Goal: Task Accomplishment & Management: Manage account settings

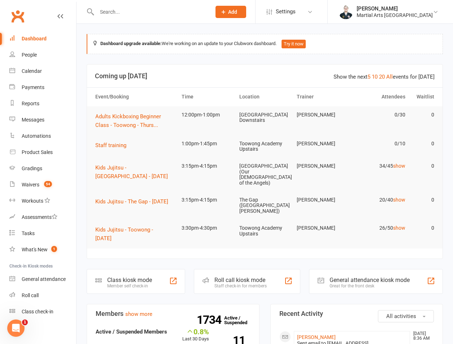
click at [27, 41] on div "Dashboard" at bounding box center [34, 39] width 25 height 6
click at [119, 12] on input "text" at bounding box center [150, 12] width 111 height 10
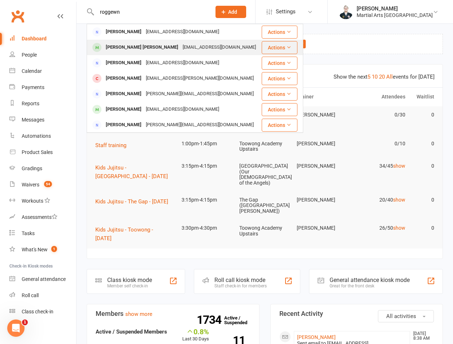
type input "roggewn"
click at [121, 44] on div "[PERSON_NAME] [PERSON_NAME]" at bounding box center [142, 47] width 77 height 10
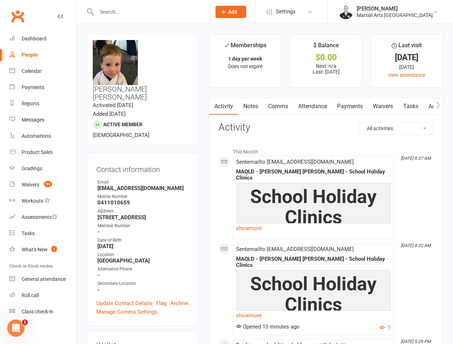
click at [267, 107] on link "Comms" at bounding box center [278, 106] width 30 height 17
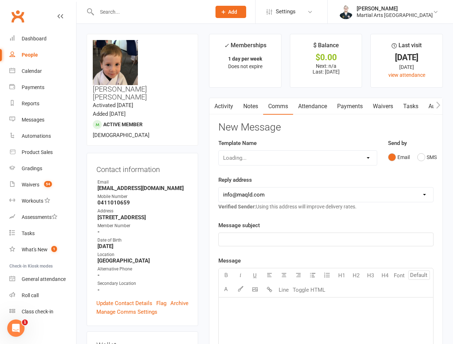
click at [276, 160] on select "Loading..." at bounding box center [298, 158] width 158 height 14
select select "31"
click at [219, 151] on select "Select Template [Email] Black Belt 1st degree [Email] Bushido Seminar [Email] K…" at bounding box center [298, 158] width 158 height 14
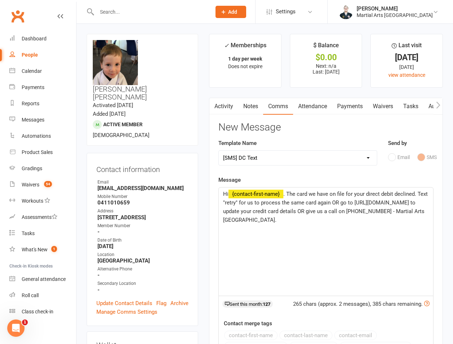
click at [306, 193] on span ". The card we have on file for your direct debit declined. Text "retry" for us …" at bounding box center [326, 207] width 206 height 32
click at [323, 206] on span ". The account we have on file for your direct debit declined. Text "retry" for …" at bounding box center [325, 207] width 205 height 32
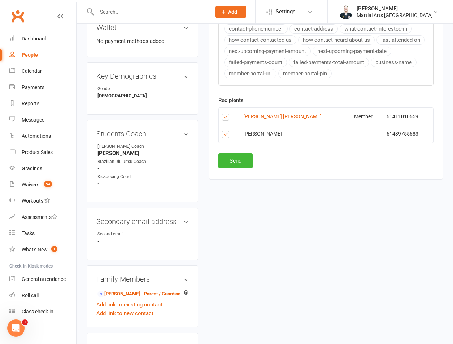
scroll to position [337, 0]
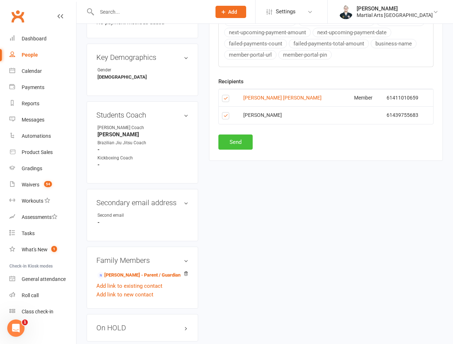
click at [231, 149] on button "Send" at bounding box center [235, 142] width 34 height 15
select select
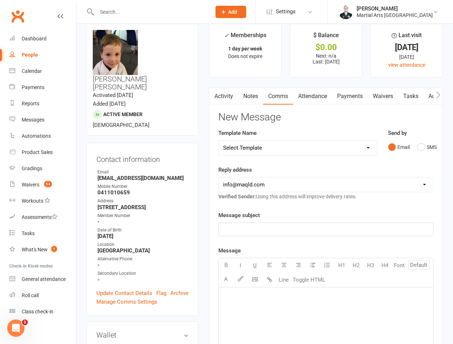
scroll to position [0, 0]
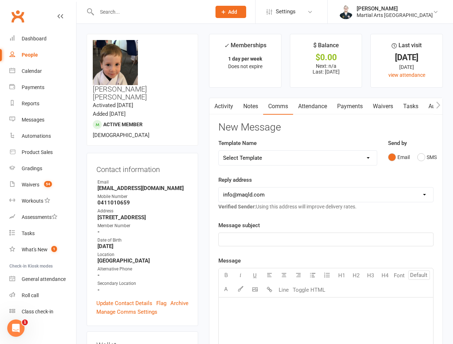
click at [55, 50] on link "People" at bounding box center [42, 55] width 67 height 16
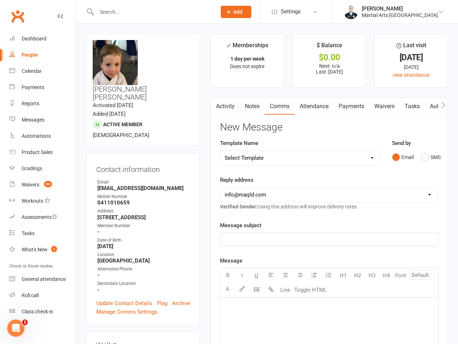
select select "100"
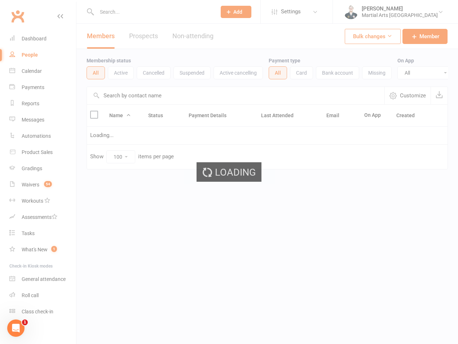
click at [50, 47] on div "Loading" at bounding box center [229, 172] width 458 height 344
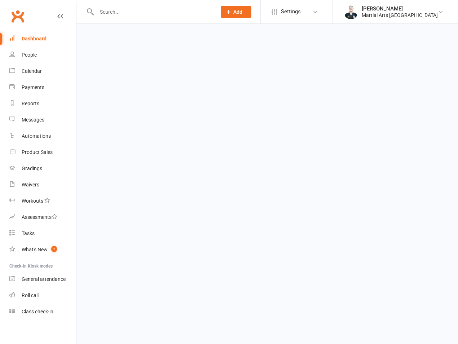
click at [36, 40] on div "Dashboard" at bounding box center [34, 39] width 25 height 6
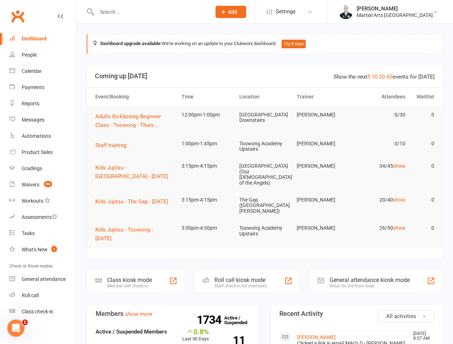
click at [110, 8] on input "text" at bounding box center [150, 12] width 111 height 10
type input "panj"
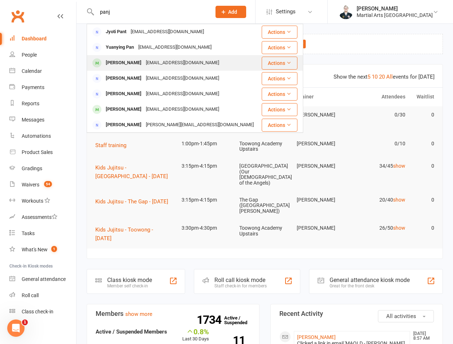
click at [127, 66] on div "Kabir Panjwani" at bounding box center [124, 63] width 40 height 10
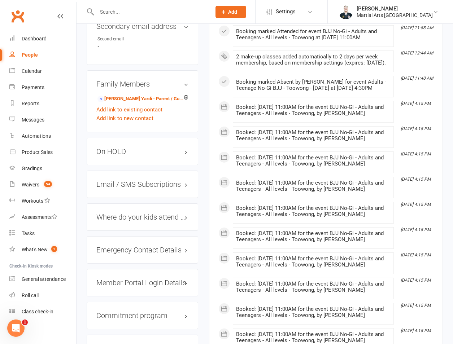
scroll to position [791, 0]
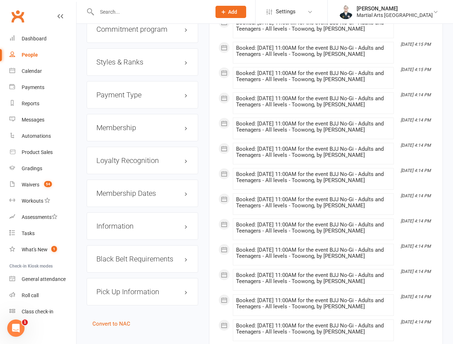
click at [125, 58] on h3 "Styles & Ranks" at bounding box center [142, 62] width 92 height 8
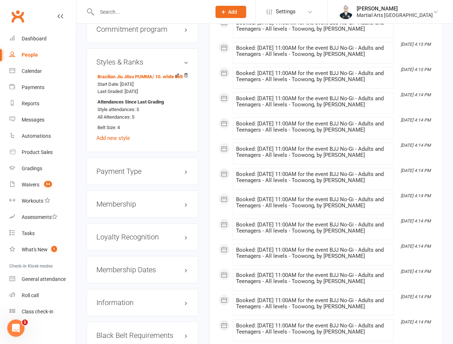
click at [129, 58] on h3 "Styles & Ranks" at bounding box center [142, 62] width 92 height 8
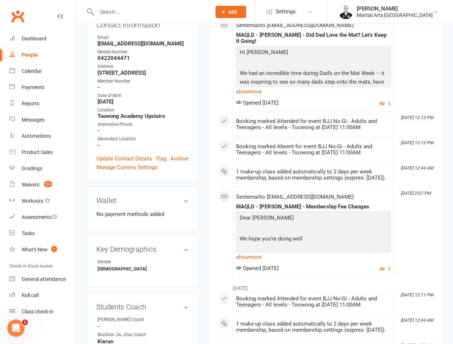
scroll to position [0, 0]
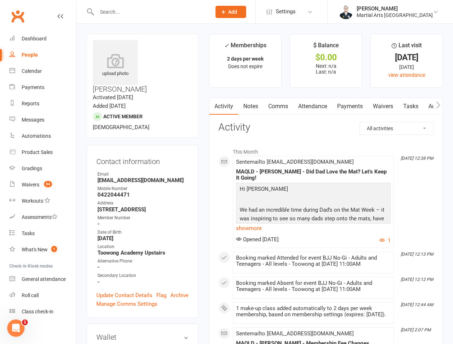
drag, startPoint x: 321, startPoint y: 111, endPoint x: 321, endPoint y: 119, distance: 7.6
click at [321, 111] on link "Attendance" at bounding box center [312, 106] width 39 height 17
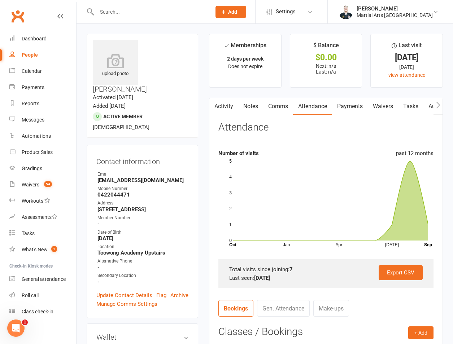
scroll to position [168, 0]
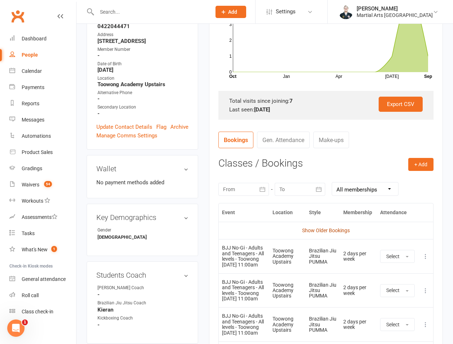
click at [319, 229] on link "Show Older Bookings" at bounding box center [326, 231] width 48 height 6
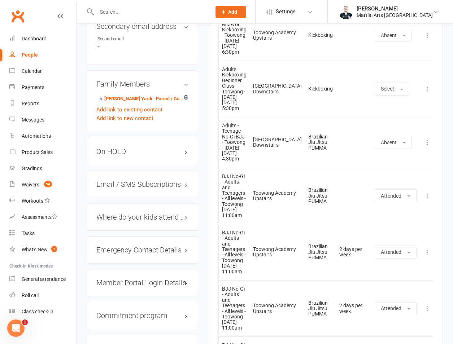
scroll to position [0, 0]
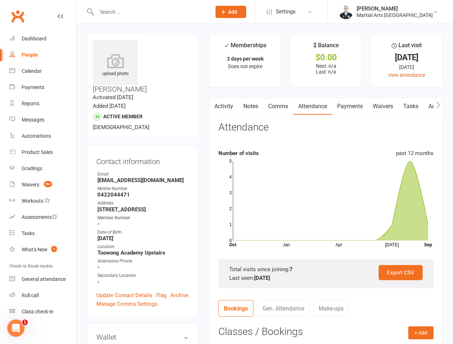
click at [145, 14] on input "text" at bounding box center [150, 12] width 111 height 10
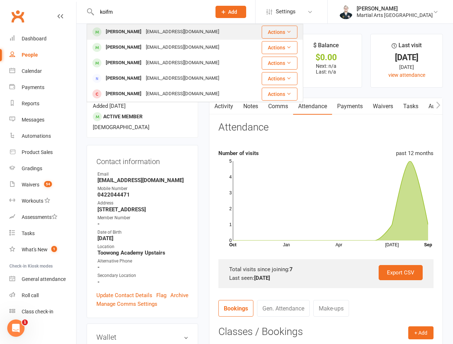
type input "koifm"
click at [144, 34] on div "Ekoifman@gmail.com" at bounding box center [183, 32] width 78 height 10
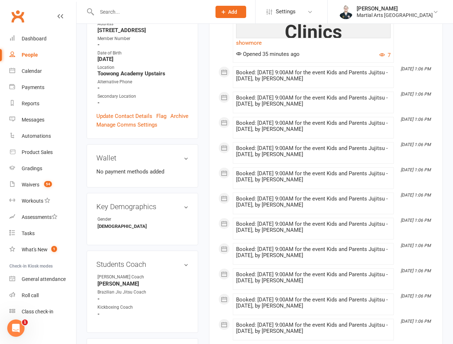
scroll to position [337, 0]
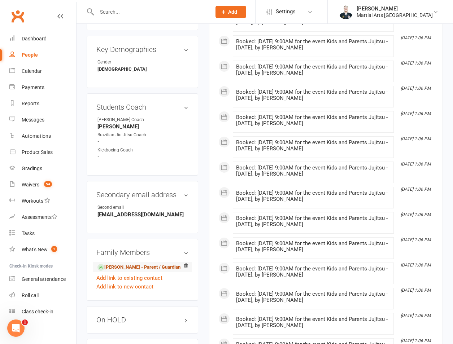
click at [122, 264] on link "Elias Koifman - Parent / Guardian" at bounding box center [138, 268] width 83 height 8
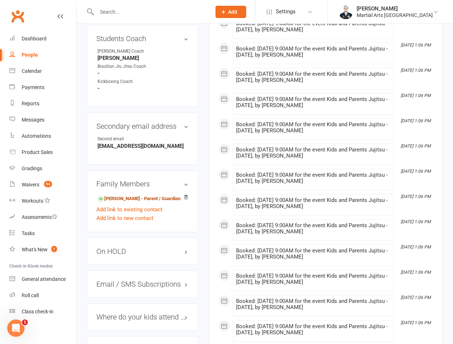
scroll to position [369, 0]
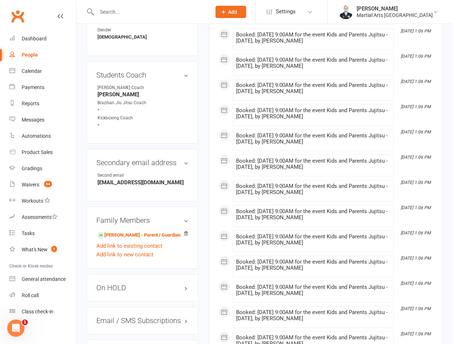
click at [118, 18] on div at bounding box center [146, 11] width 119 height 23
click at [125, 15] on input "text" at bounding box center [150, 12] width 111 height 10
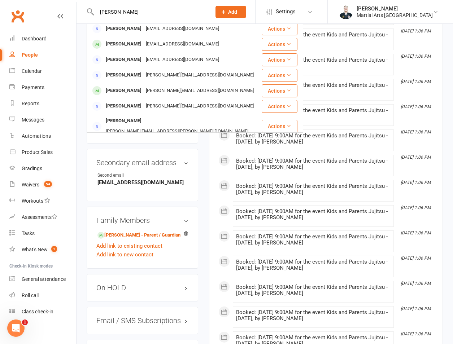
scroll to position [76, 0]
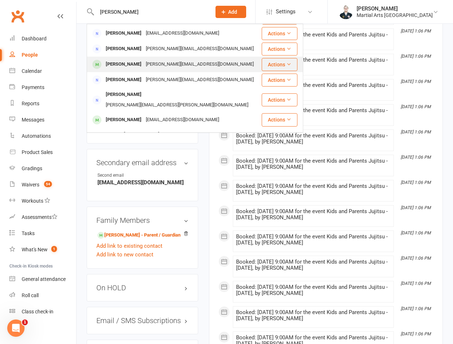
type input "tighe"
click at [142, 70] on div "Liam Tighe rita.p@optusnet.com.au" at bounding box center [173, 64] width 173 height 15
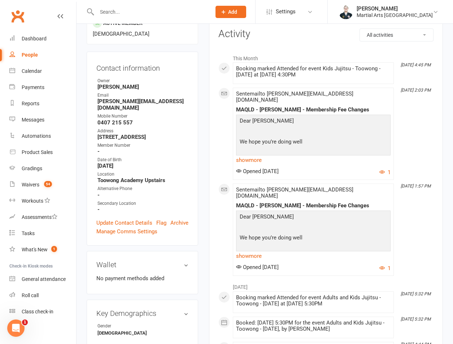
scroll to position [505, 0]
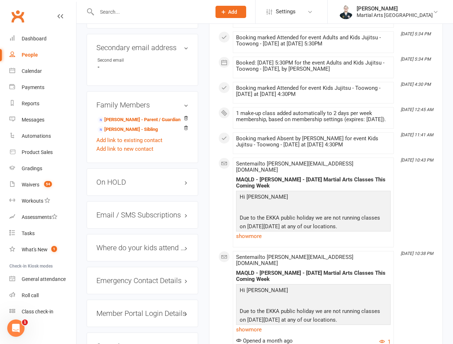
click at [142, 178] on h3 "On HOLD" at bounding box center [142, 182] width 92 height 8
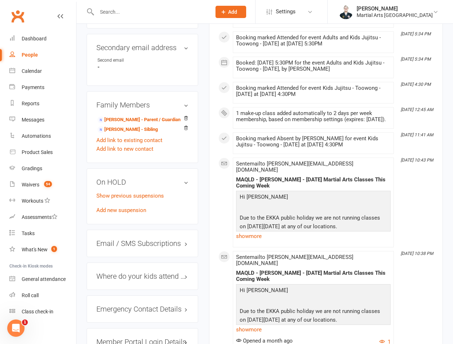
click at [107, 205] on div "On HOLD Show previous suspensions Add new suspension" at bounding box center [142, 196] width 111 height 56
click at [112, 207] on link "Add new suspension" at bounding box center [121, 210] width 50 height 6
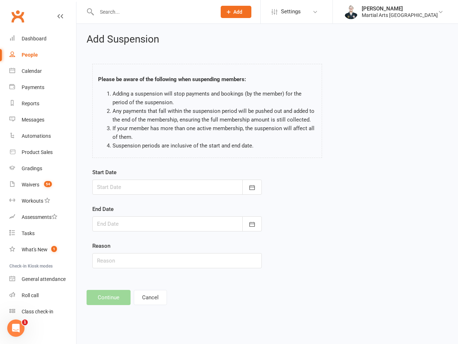
click at [119, 183] on div at bounding box center [177, 187] width 170 height 15
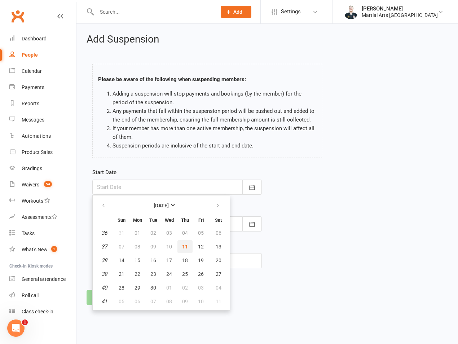
click at [179, 248] on button "11" at bounding box center [184, 246] width 15 height 13
type input "11 Sep 2025"
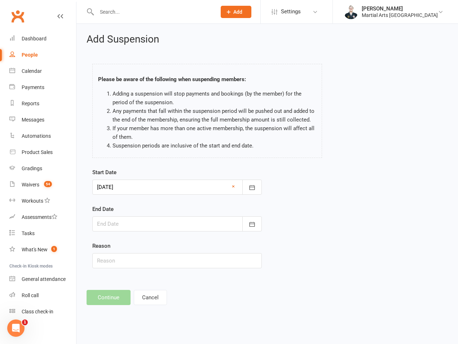
click at [158, 228] on div at bounding box center [177, 223] width 170 height 15
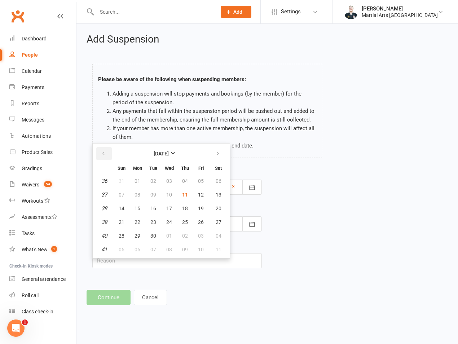
click at [107, 157] on button "button" at bounding box center [104, 153] width 16 height 13
click at [216, 157] on button "button" at bounding box center [219, 153] width 16 height 13
click at [187, 199] on button "09" at bounding box center [184, 194] width 15 height 13
type input "09 Oct 2025"
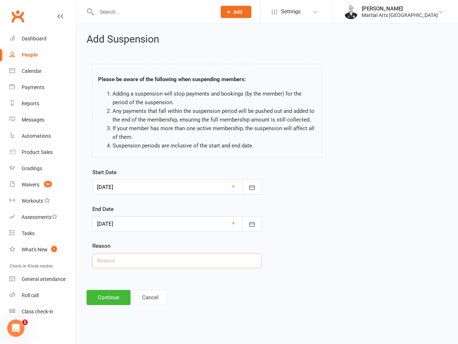
click at [142, 258] on input "text" at bounding box center [177, 260] width 170 height 15
type input "on hold"
click at [100, 295] on button "Continue" at bounding box center [109, 297] width 44 height 15
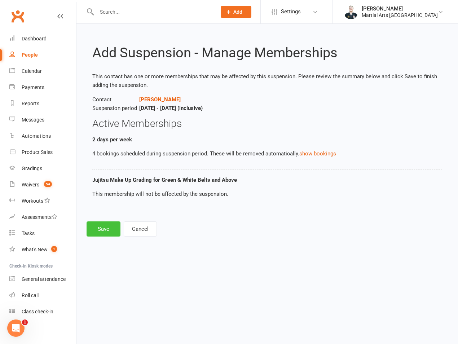
click at [101, 233] on button "Save" at bounding box center [104, 228] width 34 height 15
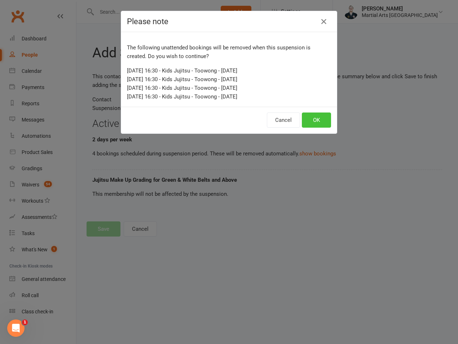
click at [308, 127] on button "OK" at bounding box center [316, 120] width 29 height 15
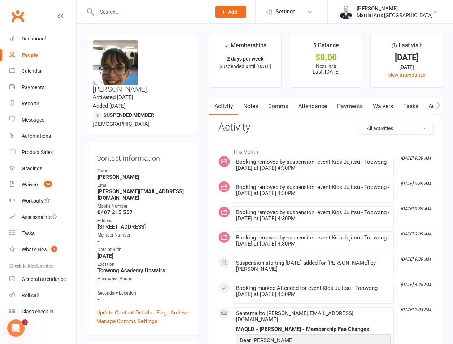
click at [146, 15] on input "text" at bounding box center [150, 12] width 111 height 10
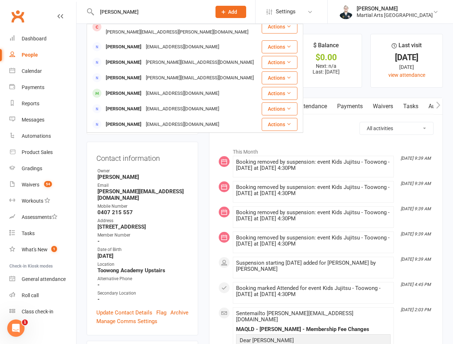
scroll to position [162, 0]
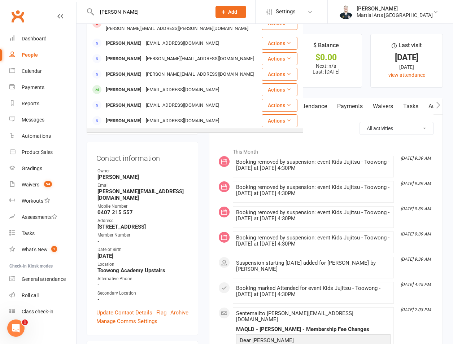
type input "wright"
click at [113, 130] on div "Emma Wright" at bounding box center [124, 135] width 40 height 10
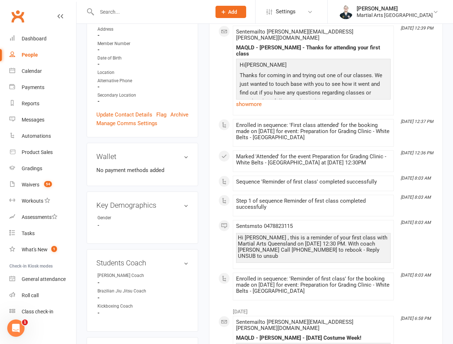
scroll to position [337, 0]
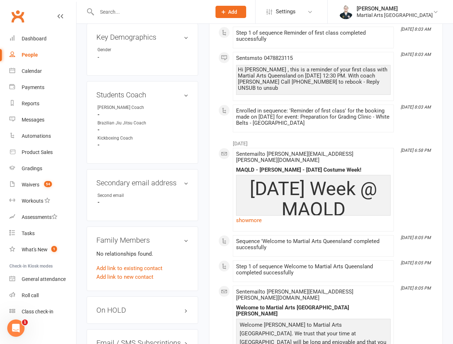
click at [138, 16] on input "text" at bounding box center [150, 12] width 111 height 10
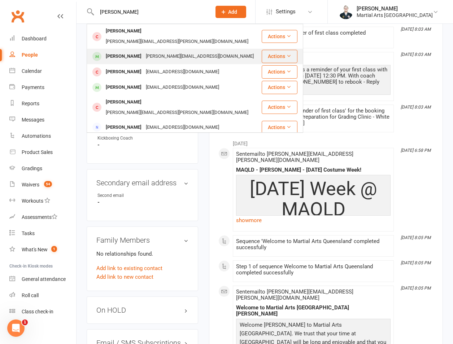
type input "emma wright"
click at [148, 51] on div "Katrinajwright@hotmail.com" at bounding box center [200, 56] width 112 height 10
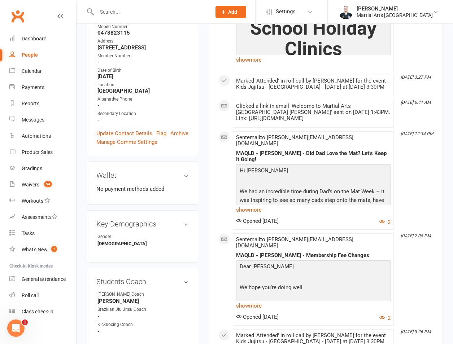
scroll to position [337, 0]
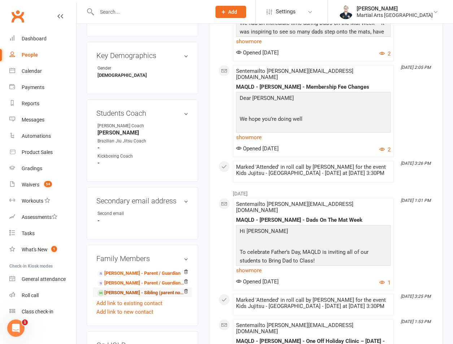
click at [121, 289] on link "Lachlan Wright - Sibling (parent not in system)" at bounding box center [140, 293] width 87 height 8
drag, startPoint x: 112, startPoint y: 314, endPoint x: 111, endPoint y: 322, distance: 8.7
click at [112, 331] on div "On HOLD" at bounding box center [142, 344] width 111 height 27
click at [112, 341] on h3 "On HOLD" at bounding box center [142, 345] width 92 height 8
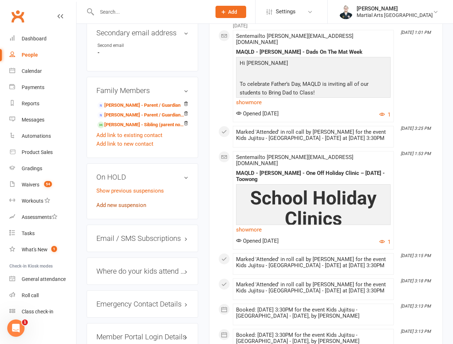
click at [112, 202] on link "Add new suspension" at bounding box center [121, 205] width 50 height 6
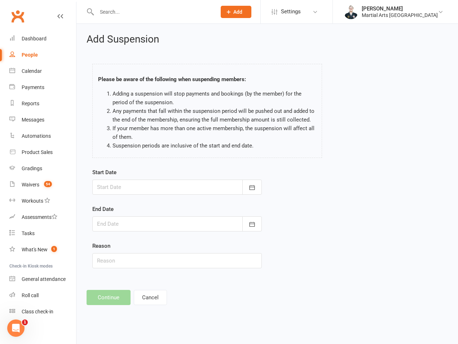
click at [125, 190] on div at bounding box center [177, 187] width 170 height 15
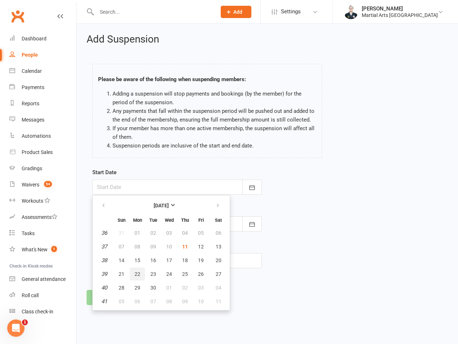
click at [138, 277] on button "22" at bounding box center [137, 274] width 15 height 13
type input "[DATE]"
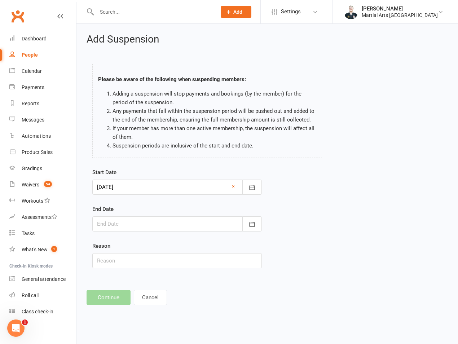
click at [145, 224] on div at bounding box center [177, 223] width 170 height 15
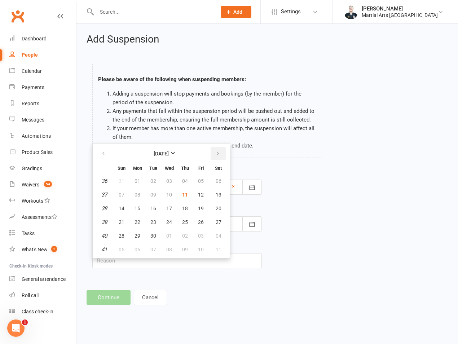
click at [215, 159] on button "button" at bounding box center [219, 153] width 16 height 13
click at [115, 208] on button "12" at bounding box center [121, 208] width 15 height 13
type input "[DATE]"
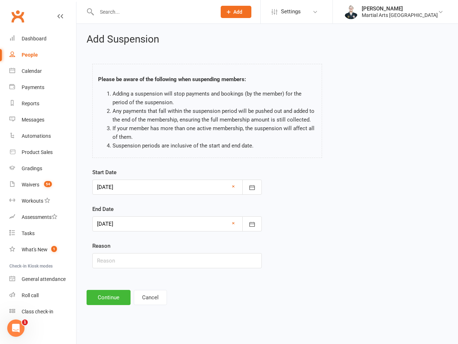
click at [118, 273] on div "Start Date 22 Sep 2025 September 2025 Sun Mon Tue Wed Thu Fri Sat 36 31 01 02 0…" at bounding box center [177, 223] width 180 height 110
drag, startPoint x: 121, startPoint y: 262, endPoint x: 121, endPoint y: 255, distance: 6.5
click at [121, 262] on input "text" at bounding box center [177, 260] width 170 height 15
type input "on hold"
click at [101, 293] on button "Continue" at bounding box center [109, 297] width 44 height 15
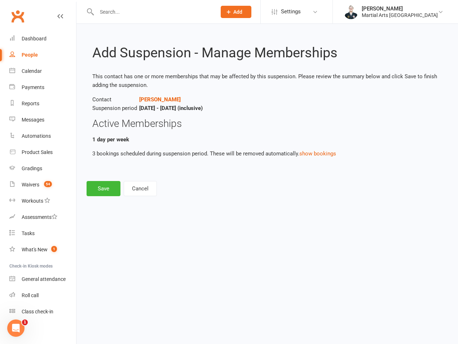
click at [102, 201] on div "Add Suspension - Manage Memberships This contact has one or more memberships th…" at bounding box center [267, 115] width 382 height 183
click at [104, 187] on button "Save" at bounding box center [104, 188] width 34 height 15
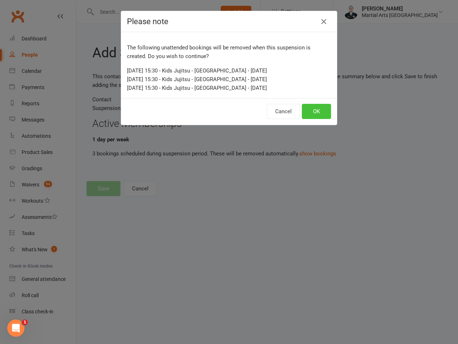
click at [313, 110] on button "OK" at bounding box center [316, 111] width 29 height 15
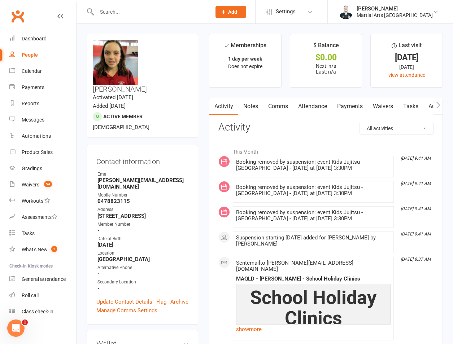
click at [136, 13] on input "text" at bounding box center [150, 12] width 111 height 10
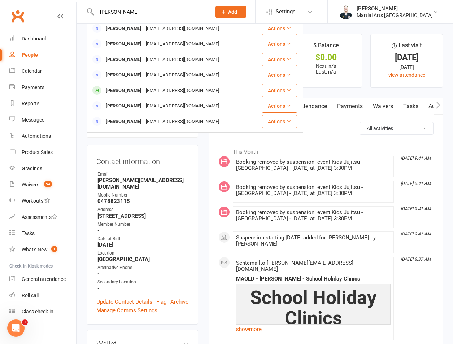
scroll to position [180, 0]
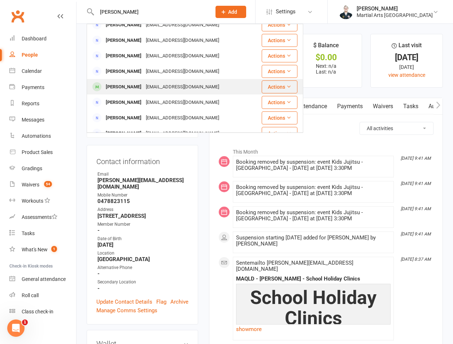
type input "henry cox"
click at [187, 82] on div "jessica_matthews2@hotmail.com" at bounding box center [183, 87] width 78 height 10
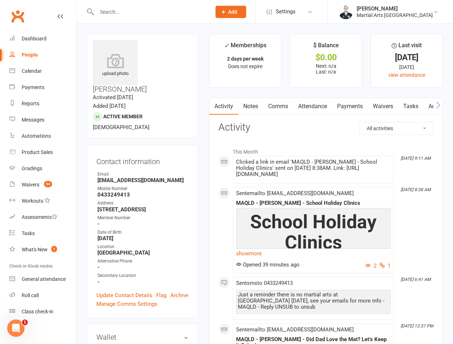
click at [147, 9] on input "text" at bounding box center [150, 12] width 111 height 10
click at [53, 68] on link "Calendar" at bounding box center [42, 71] width 67 height 16
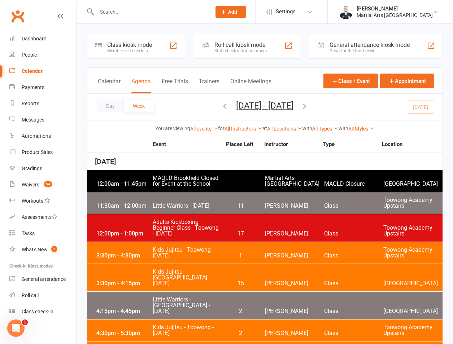
click at [221, 107] on icon "button" at bounding box center [225, 106] width 8 height 8
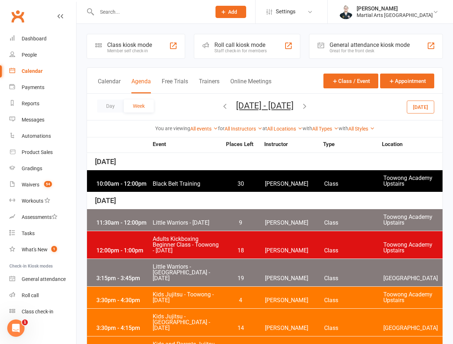
click at [186, 272] on span "Little Warriors - Brookfield State School - Monday" at bounding box center [186, 272] width 69 height 17
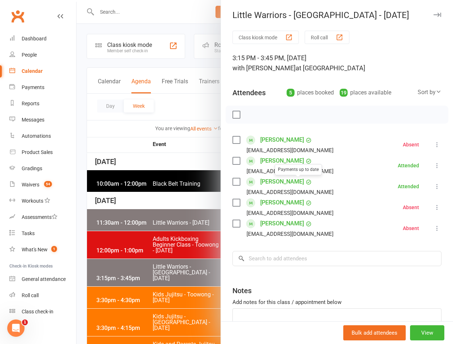
drag, startPoint x: 175, startPoint y: 246, endPoint x: 174, endPoint y: 258, distance: 12.0
click at [175, 246] on div at bounding box center [264, 172] width 376 height 344
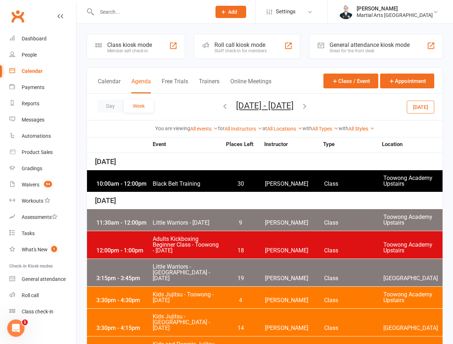
click at [186, 342] on span "Kids and Parents Jujitsu - Brookfield State School - Monday" at bounding box center [186, 350] width 69 height 17
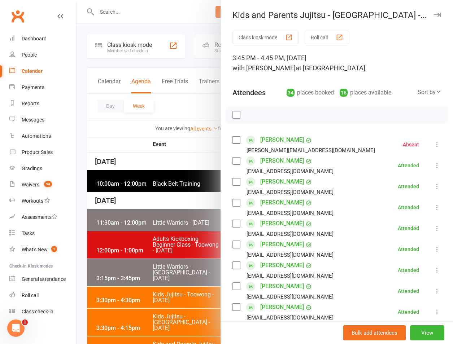
click at [276, 163] on link "James Addison" at bounding box center [282, 161] width 44 height 12
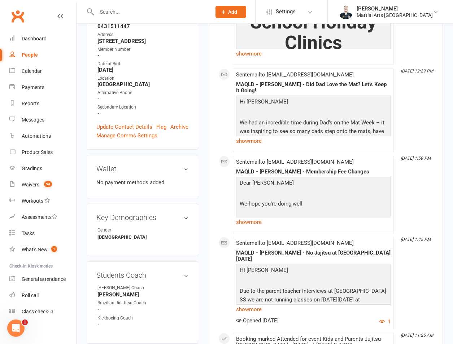
scroll to position [337, 0]
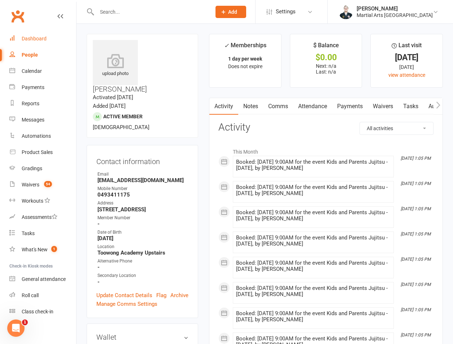
click at [46, 44] on link "Dashboard" at bounding box center [42, 39] width 67 height 16
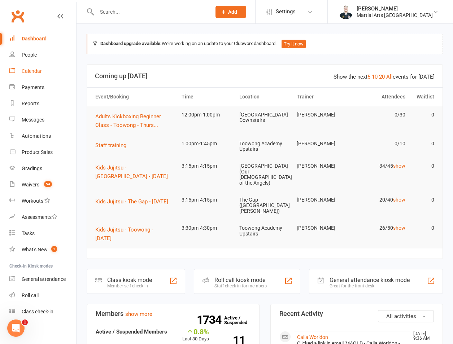
click at [35, 76] on link "Calendar" at bounding box center [42, 71] width 67 height 16
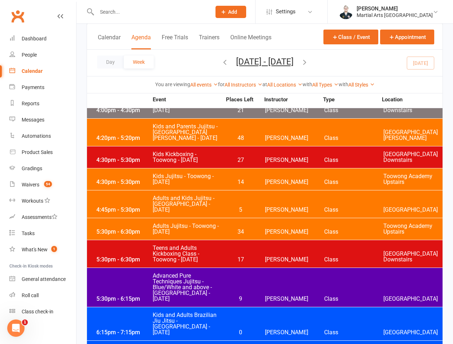
scroll to position [842, 0]
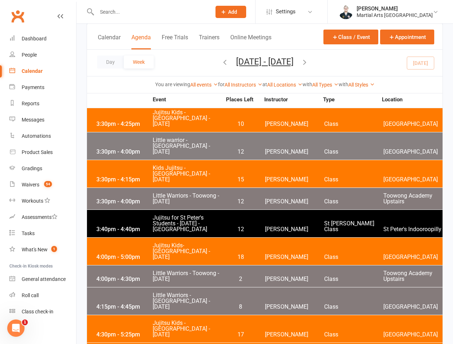
click at [333, 58] on div "Day Week Sep 7, 2025 - Sep 13, 2025 September 2025 Sun Mon Tue Wed Thu Fri Sat …" at bounding box center [264, 63] width 355 height 26
click at [331, 61] on div "Day Week Sep 7, 2025 - Sep 13, 2025 September 2025 Sun Mon Tue Wed Thu Fri Sat …" at bounding box center [264, 63] width 355 height 26
click at [308, 64] on icon "button" at bounding box center [304, 62] width 8 height 8
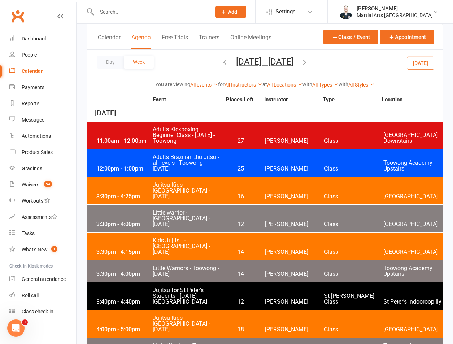
click at [308, 64] on icon "button" at bounding box center [304, 62] width 8 height 8
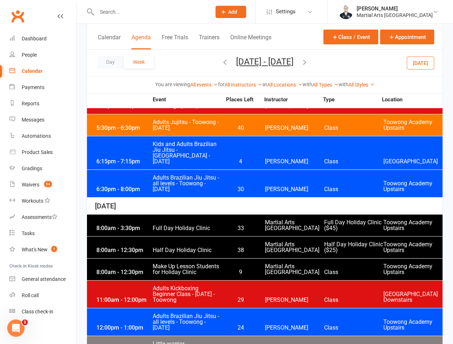
click at [308, 63] on icon "button" at bounding box center [304, 62] width 8 height 8
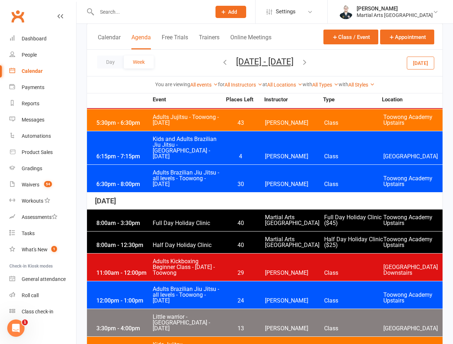
click at [308, 63] on icon "button" at bounding box center [304, 62] width 8 height 8
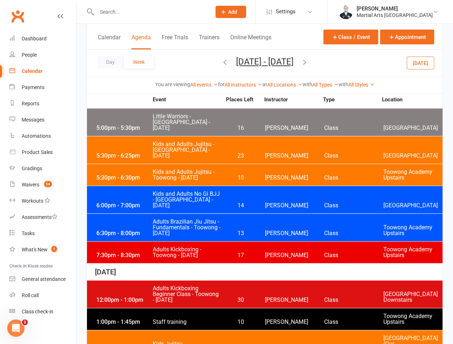
scroll to position [1851, 0]
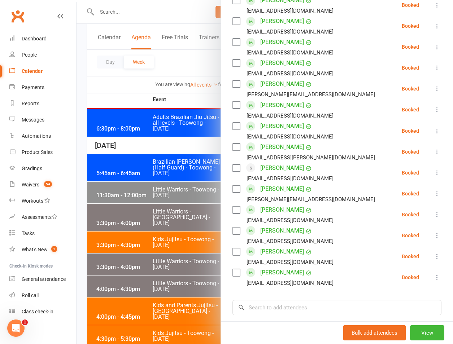
scroll to position [445, 0]
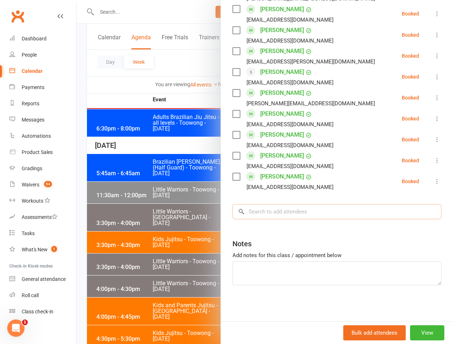
click at [278, 219] on input "search" at bounding box center [336, 211] width 209 height 15
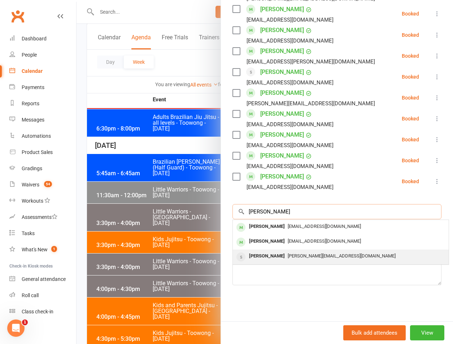
type input "tighe"
click at [258, 255] on div "Liam Tighe" at bounding box center [266, 256] width 41 height 10
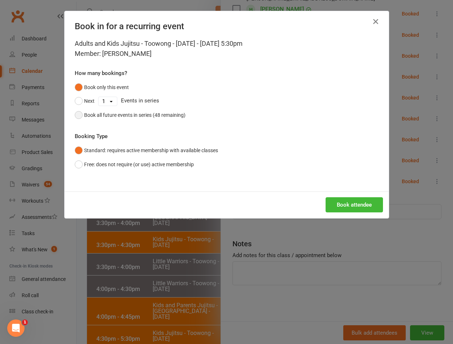
click at [132, 116] on div "Book all future events in series (48 remaining)" at bounding box center [134, 115] width 101 height 8
click at [338, 200] on button "Book attendee" at bounding box center [353, 204] width 57 height 15
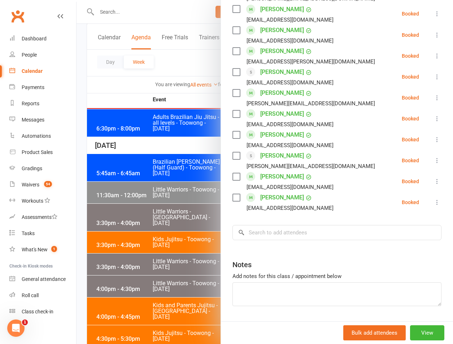
click at [94, 92] on div at bounding box center [264, 172] width 376 height 344
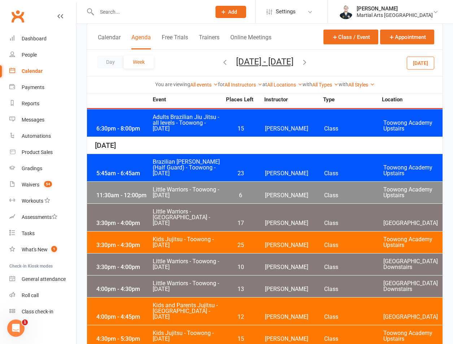
click at [414, 65] on button "Today" at bounding box center [420, 62] width 27 height 13
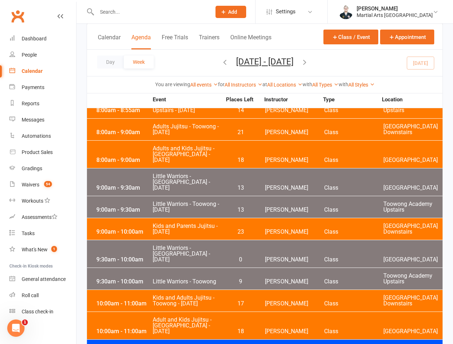
scroll to position [1939, 0]
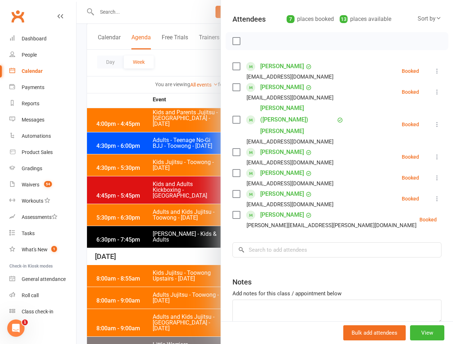
scroll to position [89, 0]
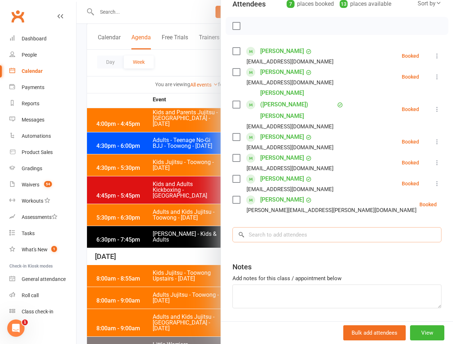
click at [290, 227] on input "search" at bounding box center [336, 234] width 209 height 15
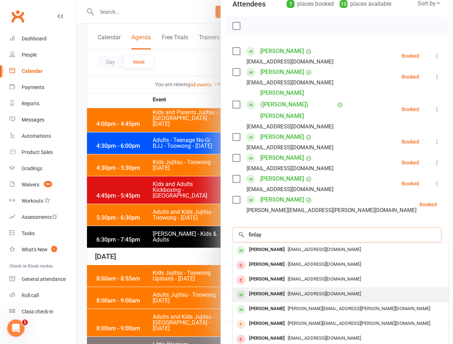
type input "finlay"
click at [277, 289] on div "Finnlay Nyasae" at bounding box center [266, 294] width 41 height 10
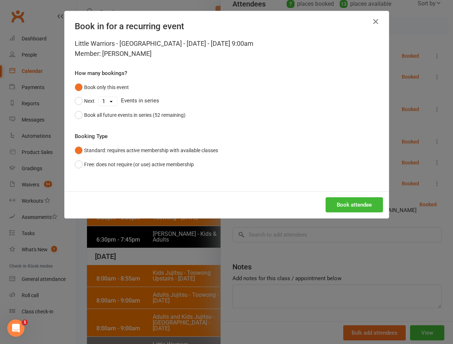
click at [153, 123] on div "Little Warriors - Jamboree Heights - Saturday - Sep 13, 2025 9:00am Member: Fin…" at bounding box center [227, 115] width 324 height 153
click at [154, 117] on div "Book all future events in series (52 remaining)" at bounding box center [134, 115] width 101 height 8
click at [370, 200] on button "Book attendee" at bounding box center [353, 204] width 57 height 15
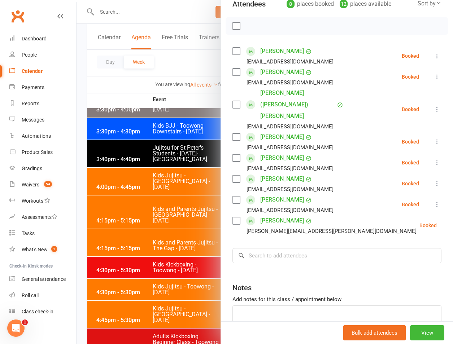
scroll to position [1434, 0]
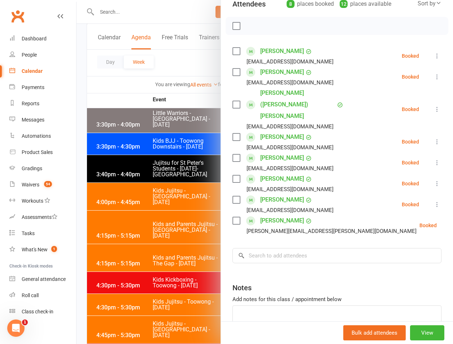
click at [132, 95] on div at bounding box center [264, 172] width 376 height 344
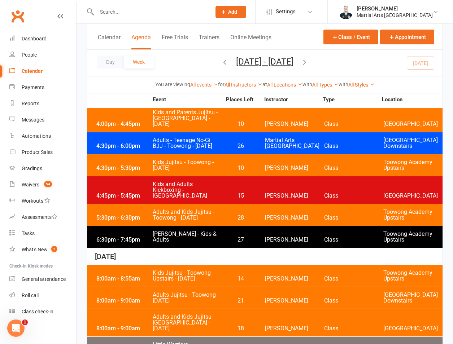
scroll to position [2108, 0]
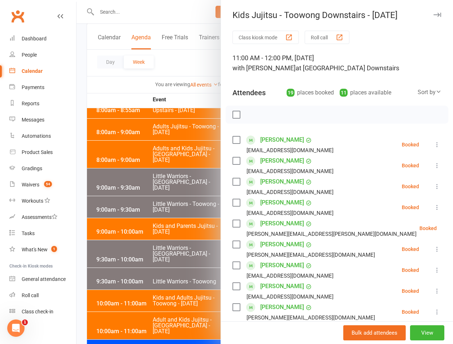
scroll to position [340, 0]
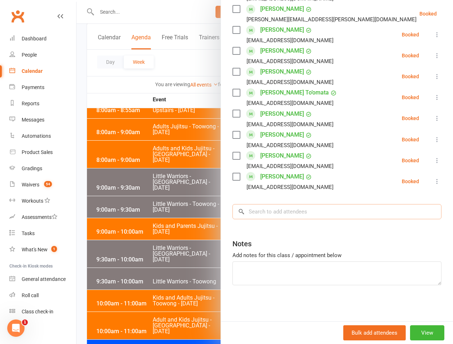
click at [278, 209] on input "search" at bounding box center [336, 211] width 209 height 15
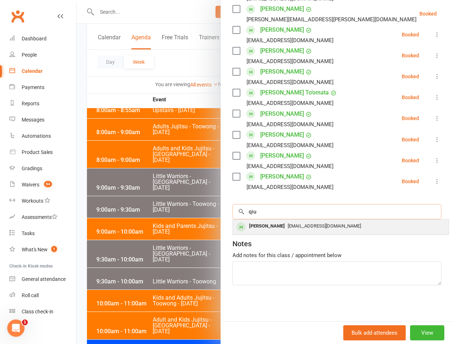
type input "qiu"
click at [272, 222] on div "[PERSON_NAME]" at bounding box center [266, 226] width 41 height 10
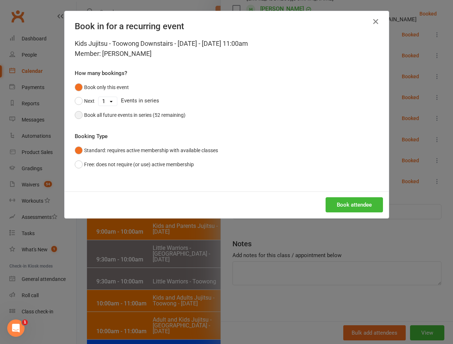
click at [150, 117] on div "Book all future events in series (52 remaining)" at bounding box center [134, 115] width 101 height 8
click at [334, 202] on button "Book attendee" at bounding box center [353, 204] width 57 height 15
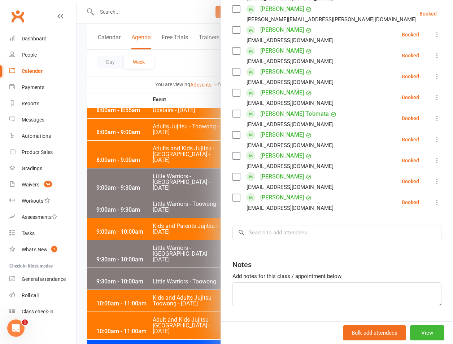
click at [212, 259] on div at bounding box center [264, 172] width 376 height 344
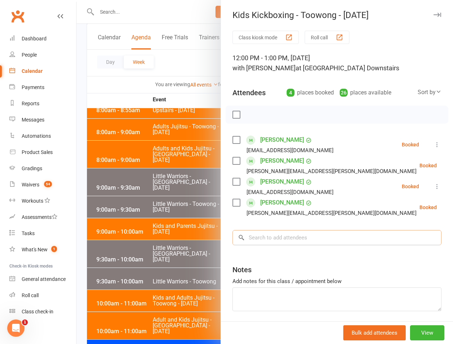
click at [325, 241] on input "search" at bounding box center [336, 237] width 209 height 15
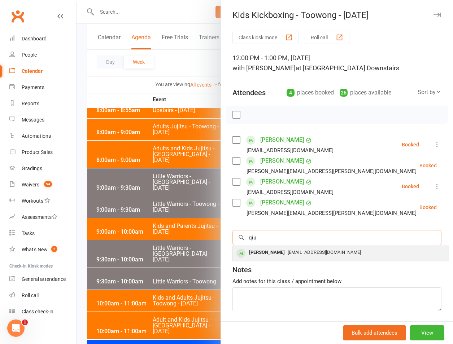
type input "qiu"
click at [292, 251] on span "[EMAIL_ADDRESS][DOMAIN_NAME]" at bounding box center [323, 252] width 73 height 5
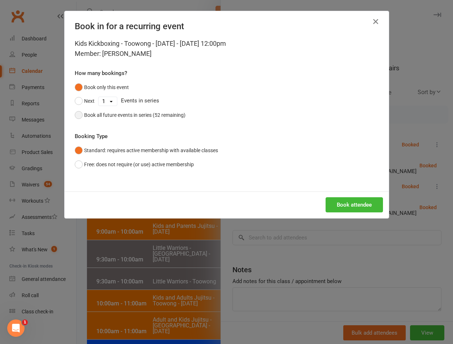
click at [171, 116] on div "Book all future events in series (52 remaining)" at bounding box center [134, 115] width 101 height 8
click at [326, 205] on button "Book attendee" at bounding box center [353, 204] width 57 height 15
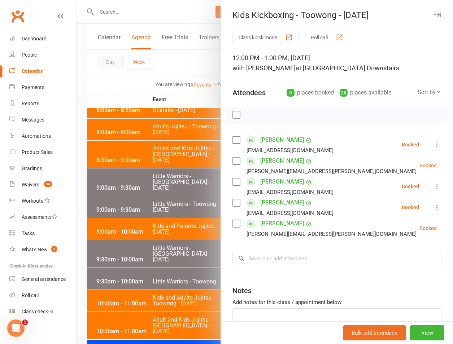
click at [168, 158] on div at bounding box center [264, 172] width 376 height 344
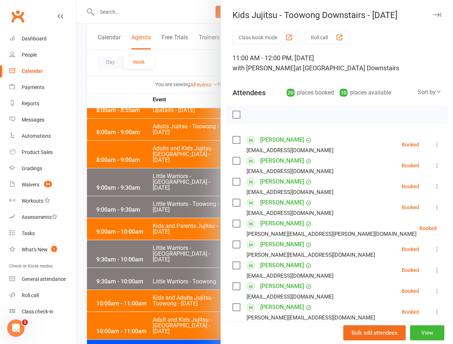
click at [189, 221] on div at bounding box center [264, 172] width 376 height 344
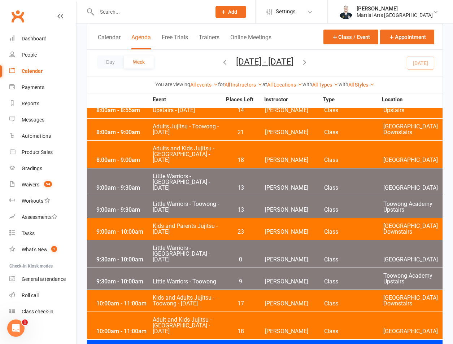
click at [308, 61] on icon "button" at bounding box center [304, 62] width 8 height 8
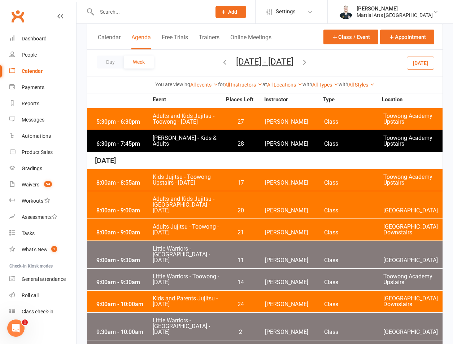
click at [221, 64] on icon "button" at bounding box center [225, 62] width 8 height 8
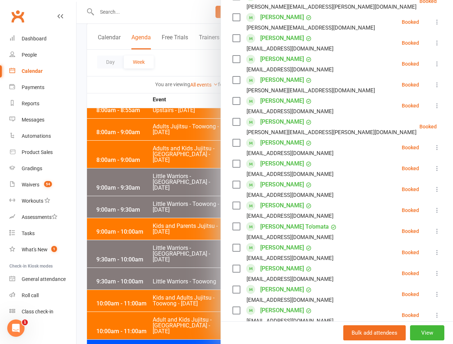
scroll to position [337, 0]
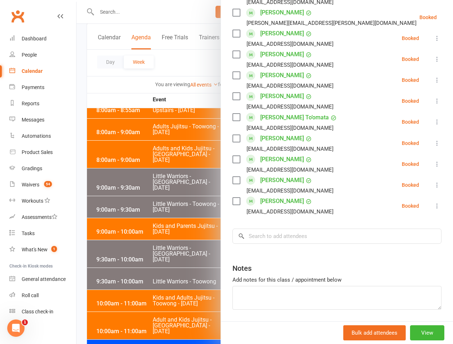
drag, startPoint x: 183, startPoint y: 269, endPoint x: 26, endPoint y: 279, distance: 157.2
click at [179, 271] on div at bounding box center [264, 172] width 376 height 344
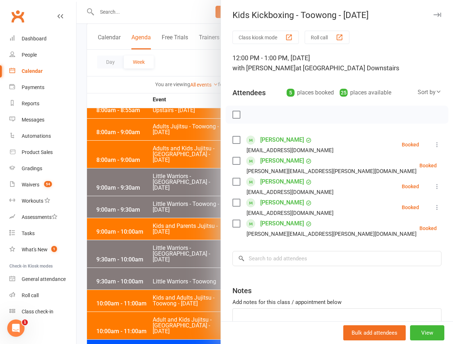
click at [433, 208] on icon at bounding box center [436, 207] width 7 height 7
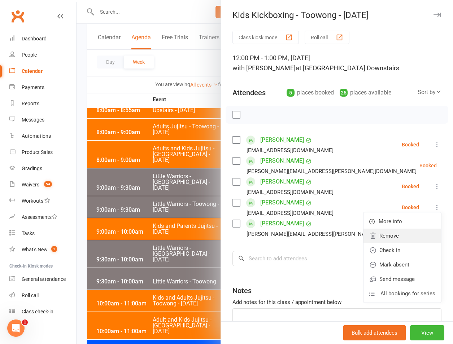
click at [368, 239] on link "Remove" at bounding box center [402, 236] width 78 height 14
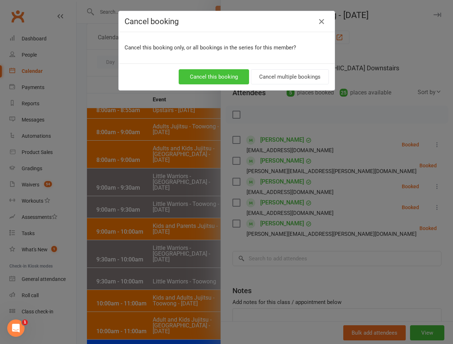
click at [227, 82] on button "Cancel this booking" at bounding box center [214, 76] width 70 height 15
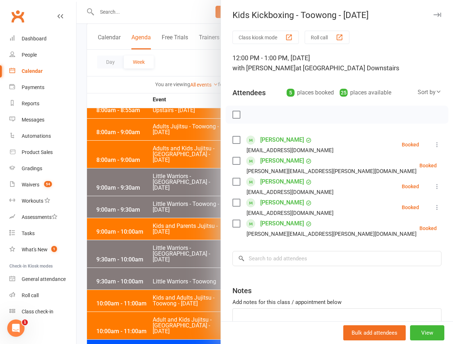
click at [173, 238] on div "Cancel booking Cancel this booking only, or all bookings in the series for this…" at bounding box center [226, 172] width 453 height 344
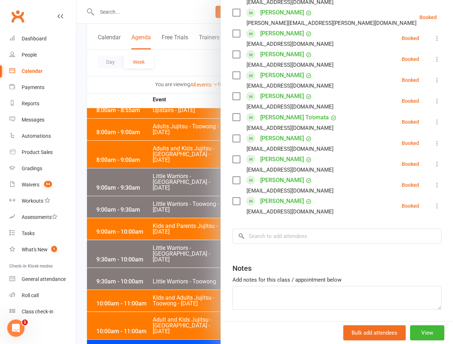
click at [428, 31] on li "Harrison Qiu clu0725@gmail.com Booked More info Remove Check in Mark absent Sen…" at bounding box center [336, 38] width 209 height 21
click at [428, 34] on li "Harrison Qiu clu0725@gmail.com Booked More info Remove Check in Mark absent Sen…" at bounding box center [336, 38] width 209 height 21
click at [433, 40] on icon at bounding box center [436, 38] width 7 height 7
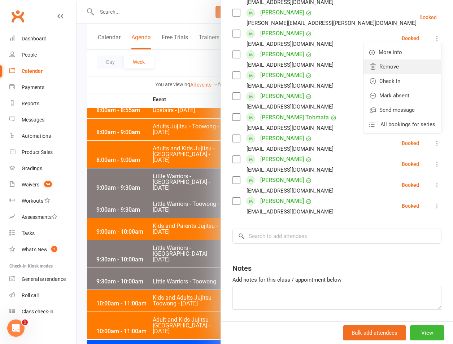
click at [396, 74] on link "Remove" at bounding box center [402, 67] width 78 height 14
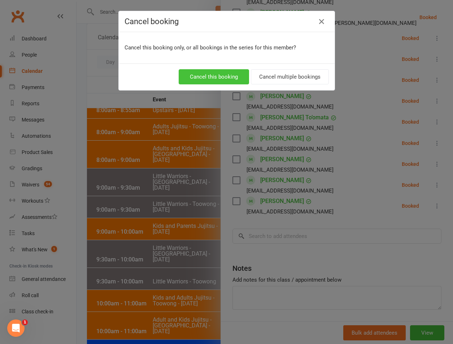
click at [217, 80] on button "Cancel this booking" at bounding box center [214, 76] width 70 height 15
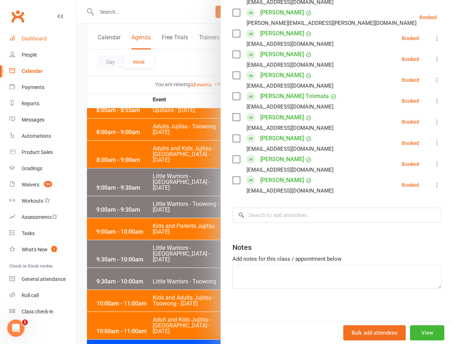
click at [50, 32] on link "Dashboard" at bounding box center [42, 39] width 67 height 16
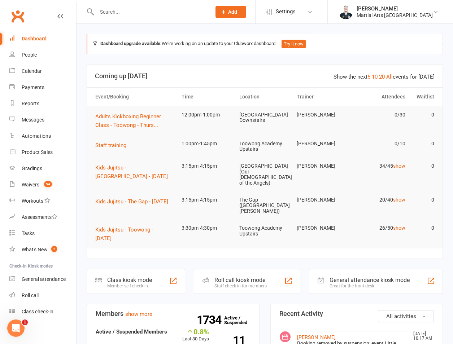
click at [154, 21] on div at bounding box center [146, 11] width 119 height 23
click at [154, 17] on div at bounding box center [146, 11] width 119 height 23
click at [154, 12] on input "text" at bounding box center [150, 12] width 111 height 10
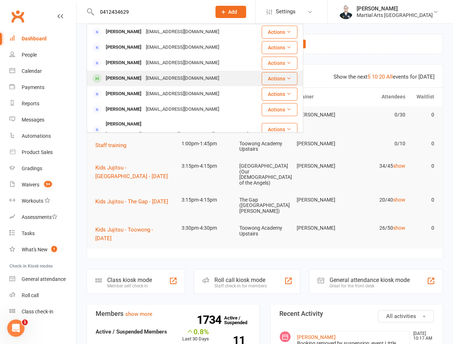
type input "0412434629"
click at [137, 81] on div "Henry Wang-Morley" at bounding box center [124, 78] width 40 height 10
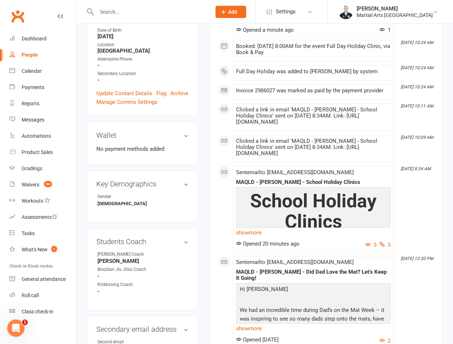
scroll to position [337, 0]
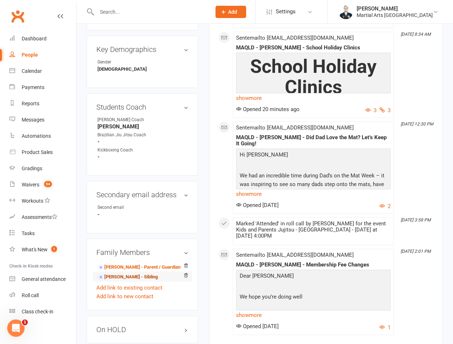
click at [120, 273] on link "Jane Wang-Morley - Sibling" at bounding box center [127, 277] width 60 height 8
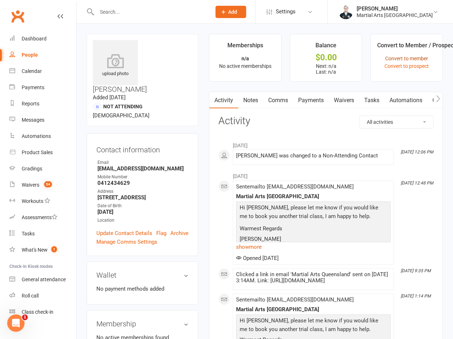
click at [416, 60] on link "Convert to member" at bounding box center [406, 59] width 43 height 6
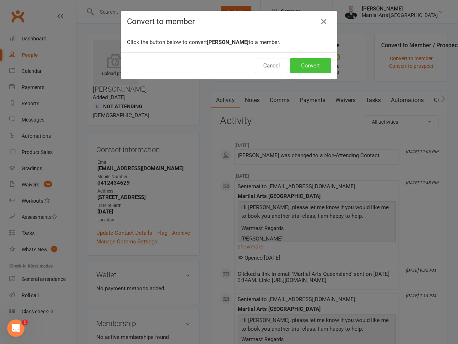
click at [305, 62] on button "Convert" at bounding box center [310, 65] width 41 height 15
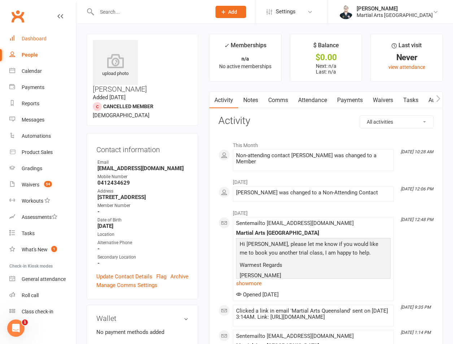
drag, startPoint x: 38, startPoint y: 38, endPoint x: 38, endPoint y: 43, distance: 5.4
click at [38, 38] on div "Dashboard" at bounding box center [34, 39] width 25 height 6
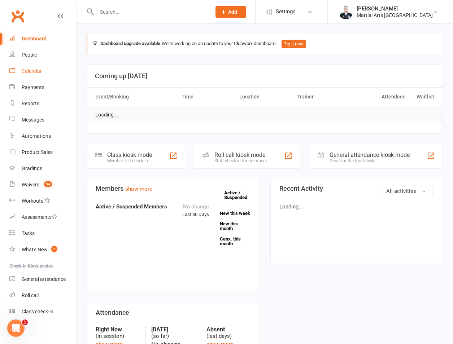
click at [31, 68] on div "Calendar" at bounding box center [32, 71] width 20 height 6
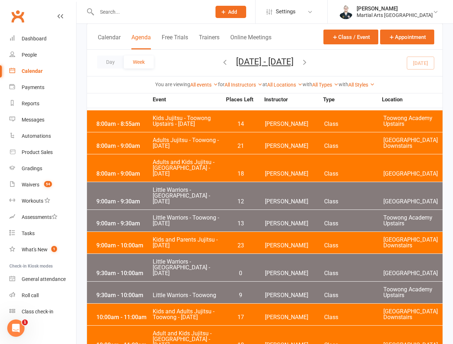
scroll to position [2108, 0]
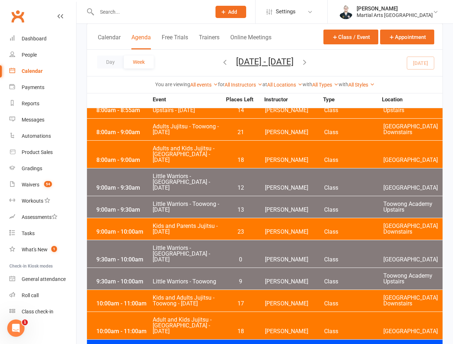
click at [217, 268] on div "9:30am - 10:00am Little Warriors - Toowong 9 Quinton Cugola Class Toowong Acade…" at bounding box center [264, 279] width 355 height 22
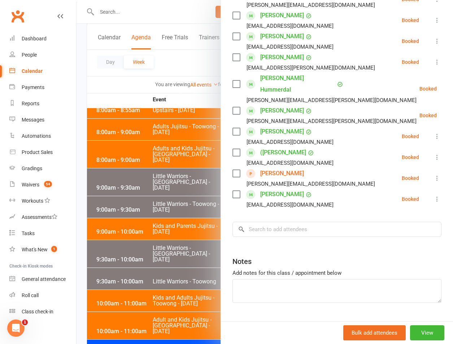
scroll to position [277, 0]
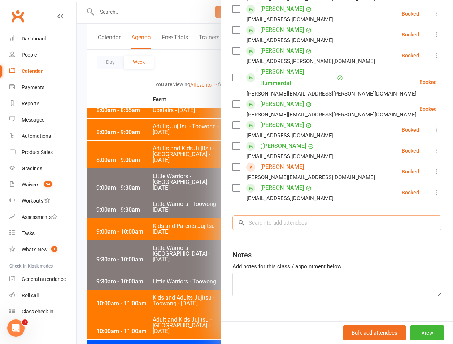
click at [300, 215] on input "search" at bounding box center [336, 222] width 209 height 15
click at [274, 215] on input "rku" at bounding box center [336, 222] width 209 height 15
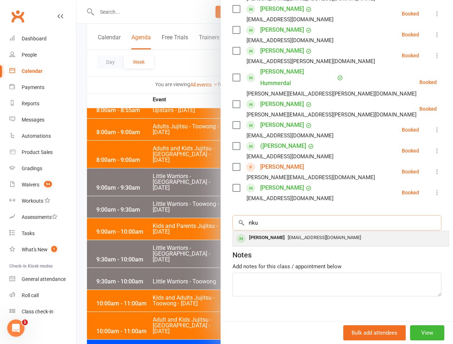
type input "riku"
click at [274, 233] on div "[EMAIL_ADDRESS][DOMAIN_NAME]" at bounding box center [341, 238] width 210 height 10
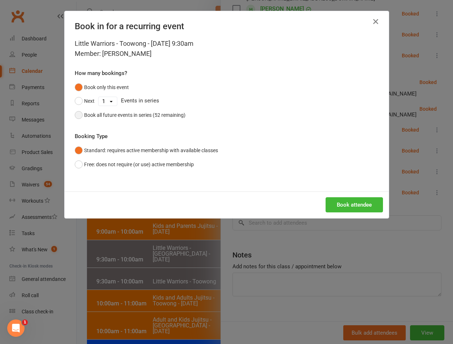
click at [128, 108] on button "Book all future events in series (52 remaining)" at bounding box center [130, 115] width 111 height 14
drag, startPoint x: 128, startPoint y: 113, endPoint x: 292, endPoint y: 176, distance: 175.4
click at [131, 118] on div "Book all future events in series (52 remaining)" at bounding box center [134, 115] width 101 height 8
click at [369, 207] on button "Book attendee" at bounding box center [353, 204] width 57 height 15
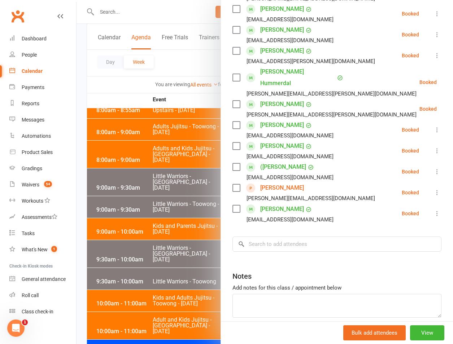
click at [128, 104] on div at bounding box center [264, 172] width 376 height 344
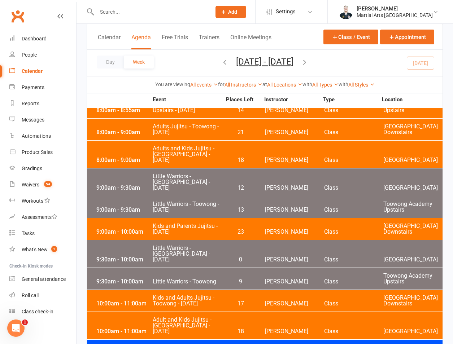
click at [280, 61] on button "Sep 7, 2025 - Sep 13, 2025" at bounding box center [264, 62] width 57 height 10
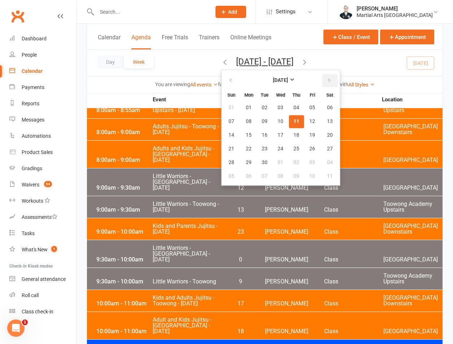
click at [322, 74] on button "button" at bounding box center [330, 80] width 16 height 13
click at [257, 125] on button "07" at bounding box center [264, 121] width 15 height 13
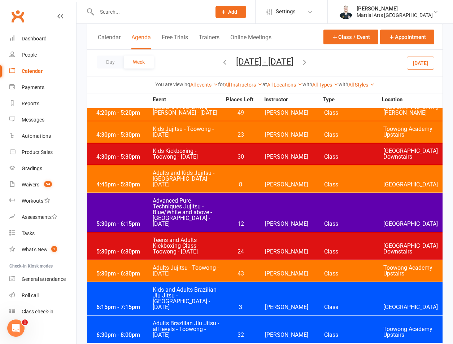
scroll to position [424, 0]
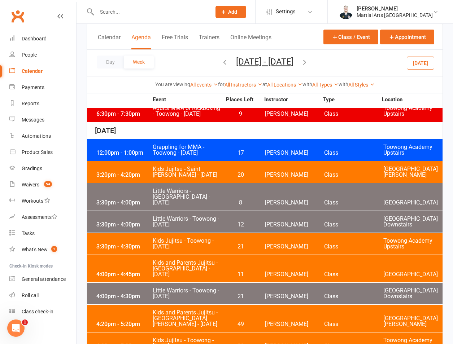
click at [139, 244] on div "3:30pm - 4:30pm" at bounding box center [124, 247] width 58 height 6
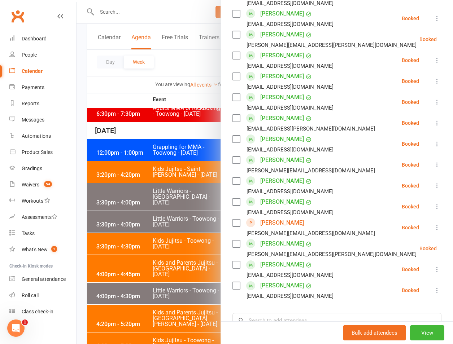
scroll to position [654, 0]
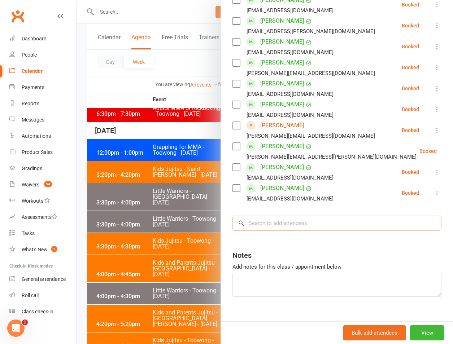
click at [284, 216] on input "search" at bounding box center [336, 223] width 209 height 15
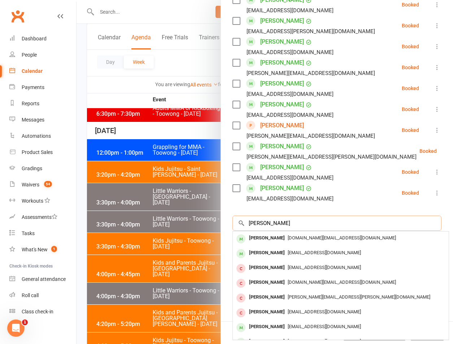
type input "[PERSON_NAME]"
click at [287, 235] on span "[DOMAIN_NAME][EMAIL_ADDRESS][DOMAIN_NAME]" at bounding box center [341, 237] width 108 height 5
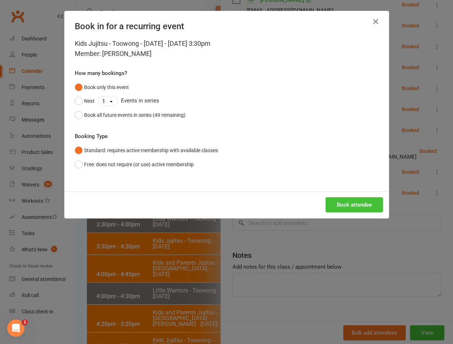
drag, startPoint x: 332, startPoint y: 201, endPoint x: 335, endPoint y: 205, distance: 5.4
click at [335, 205] on button "Book attendee" at bounding box center [353, 204] width 57 height 15
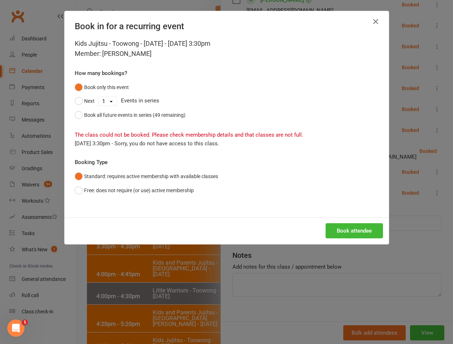
click at [131, 274] on div "Book in for a recurring event Kids Jujitsu - Toowong - Tuesday - Oct 7, 2025 3:…" at bounding box center [226, 172] width 453 height 344
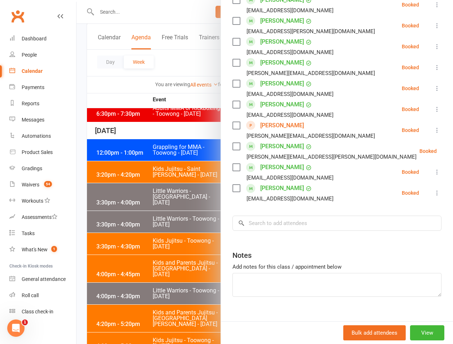
click at [158, 189] on div at bounding box center [264, 172] width 376 height 344
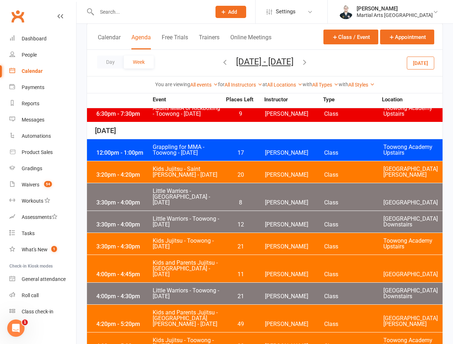
click at [155, 188] on span "Little Warriors - Jamboree Heights - Tuesday" at bounding box center [186, 196] width 69 height 17
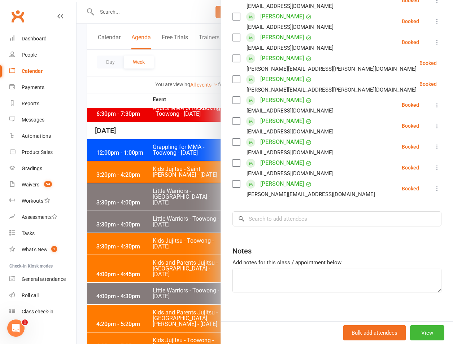
scroll to position [193, 0]
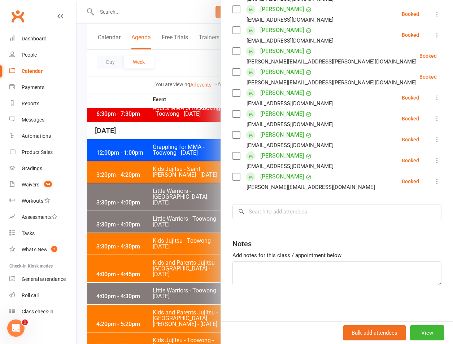
click at [274, 221] on div "Class kiosk mode Roll call 3:30 PM - 4:00 PM, Tuesday, October, 7, 2025 with Sh…" at bounding box center [337, 79] width 232 height 484
click at [285, 207] on input "search" at bounding box center [336, 211] width 209 height 15
type input "c"
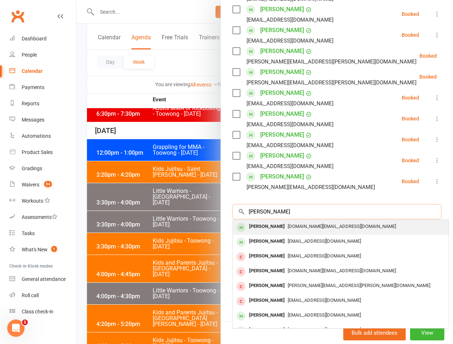
type input "[PERSON_NAME]"
click at [262, 225] on div "[PERSON_NAME]" at bounding box center [266, 226] width 41 height 10
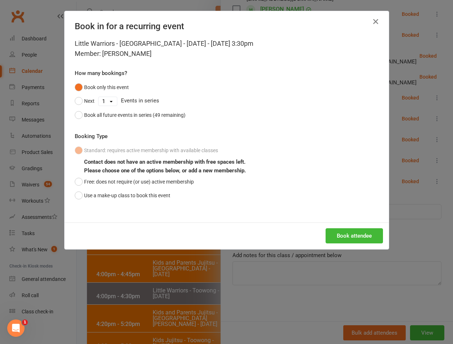
click at [247, 286] on div "Book in for a recurring event Little Warriors - Jamboree Heights - Tuesday - Oc…" at bounding box center [226, 172] width 453 height 344
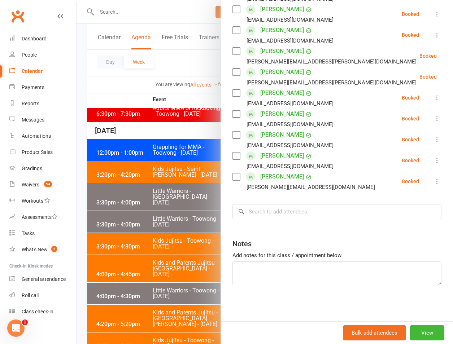
click at [165, 215] on div at bounding box center [264, 172] width 376 height 344
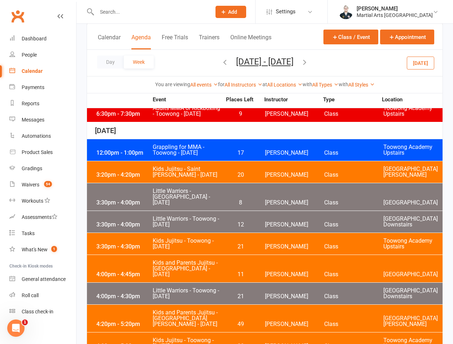
click at [330, 65] on div "Day Week Oct 5, 2025 - Oct 11, 2025 October 2025 Sun Mon Tue Wed Thu Fri Sat 28…" at bounding box center [264, 63] width 355 height 26
click at [308, 64] on icon "button" at bounding box center [304, 62] width 8 height 8
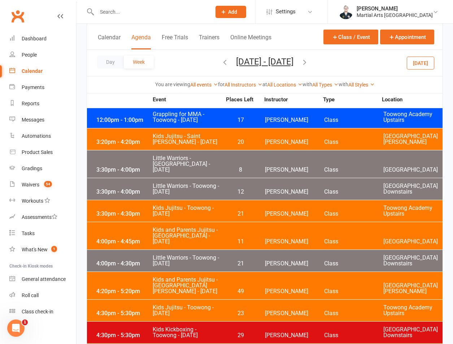
click at [126, 10] on input "text" at bounding box center [150, 12] width 111 height 10
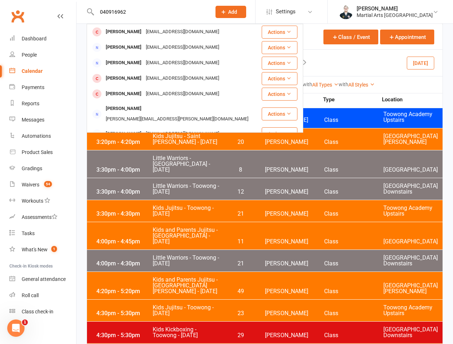
type input "040916962"
click at [114, 28] on div "Conner Rutherford" at bounding box center [124, 32] width 40 height 10
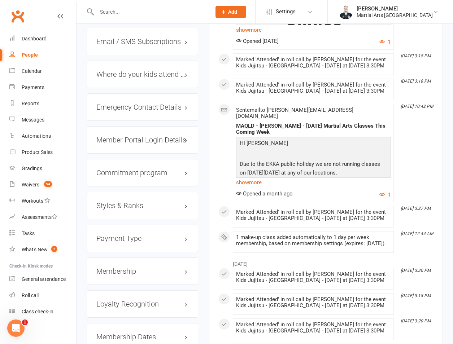
scroll to position [505, 0]
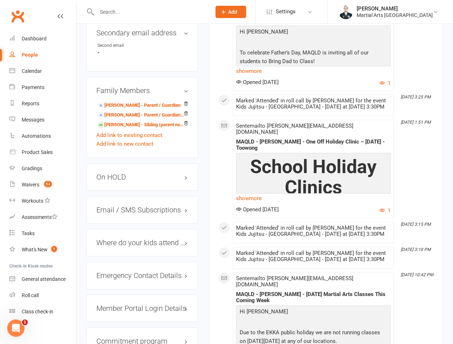
click at [113, 173] on h3 "On HOLD" at bounding box center [142, 177] width 92 height 8
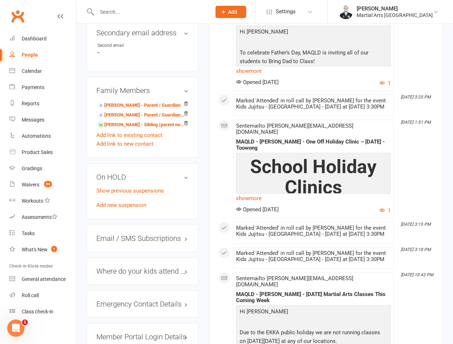
click at [109, 192] on div "On HOLD Show previous suspensions Add new suspension" at bounding box center [142, 191] width 111 height 56
click at [108, 190] on div "Show previous suspensions Add new suspension" at bounding box center [142, 197] width 92 height 23
click at [110, 202] on link "Add new suspension" at bounding box center [121, 205] width 50 height 6
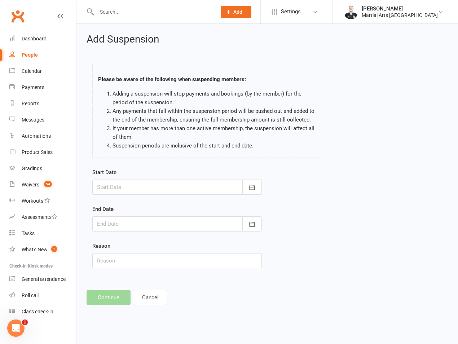
click at [124, 193] on div at bounding box center [177, 187] width 170 height 15
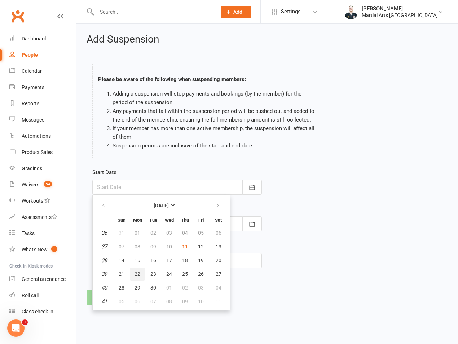
click at [134, 277] on button "22" at bounding box center [137, 274] width 15 height 13
type input "[DATE]"
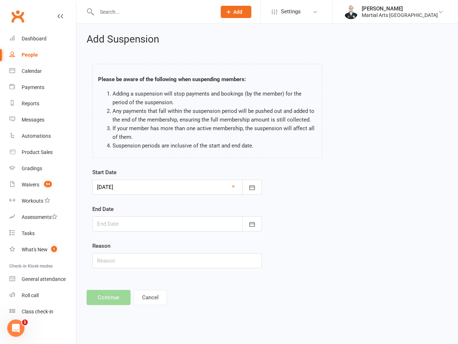
click at [134, 233] on form "Start Date 22 Sep 2025 September 2025 Sun Mon Tue Wed Thu Fri Sat 36 31 01 02 0…" at bounding box center [177, 218] width 170 height 100
click at [136, 229] on div at bounding box center [177, 223] width 170 height 15
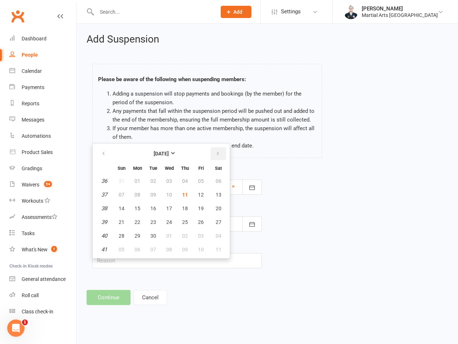
click at [216, 160] on button "button" at bounding box center [219, 153] width 16 height 13
click at [127, 212] on button "12" at bounding box center [121, 208] width 15 height 13
type input "[DATE]"
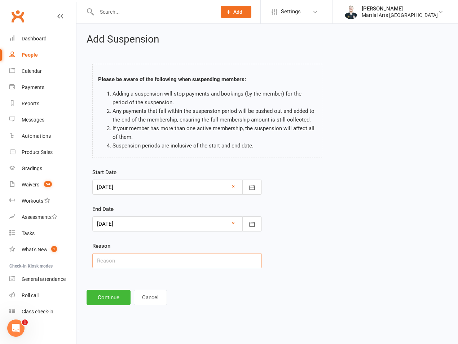
click at [122, 259] on input "text" at bounding box center [177, 260] width 170 height 15
type input "on hold"
drag, startPoint x: 110, startPoint y: 284, endPoint x: 110, endPoint y: 294, distance: 10.8
click at [111, 285] on div "Add Suspension Please be aware of the following when suspending members: Adding…" at bounding box center [267, 169] width 382 height 291
drag, startPoint x: 110, startPoint y: 296, endPoint x: 108, endPoint y: 291, distance: 5.8
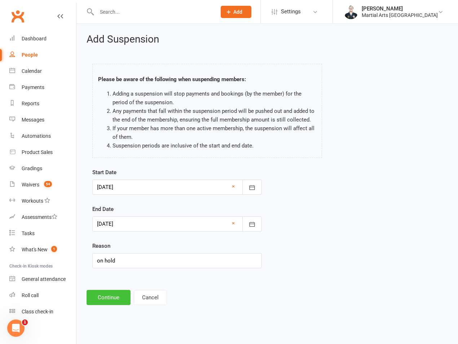
click at [109, 298] on button "Continue" at bounding box center [109, 297] width 44 height 15
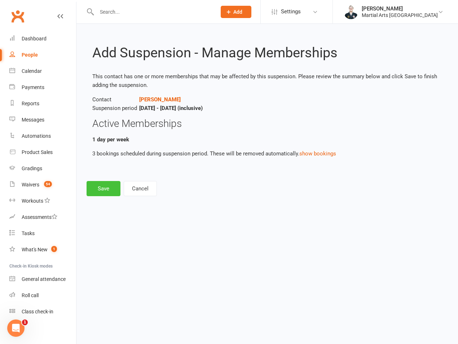
click at [104, 189] on button "Save" at bounding box center [104, 188] width 34 height 15
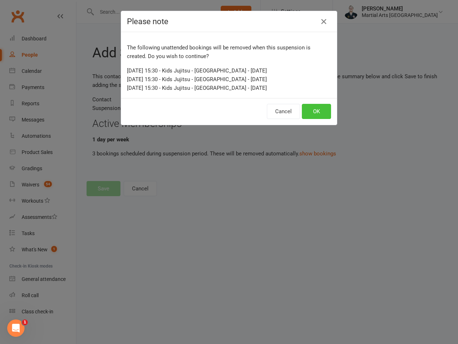
click at [306, 111] on button "OK" at bounding box center [316, 111] width 29 height 15
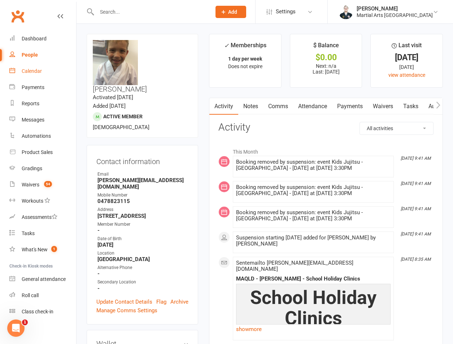
click at [41, 70] on div "Calendar" at bounding box center [32, 71] width 20 height 6
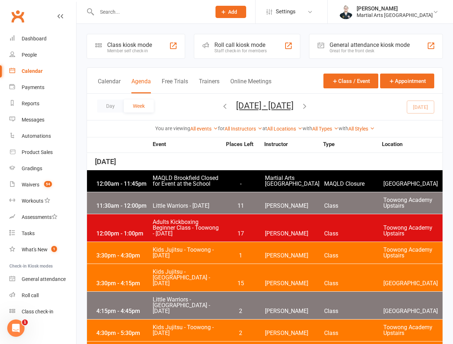
click at [308, 102] on icon "button" at bounding box center [304, 106] width 8 height 8
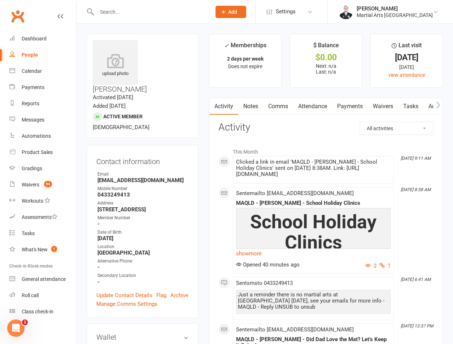
click at [308, 105] on link "Attendance" at bounding box center [312, 106] width 39 height 17
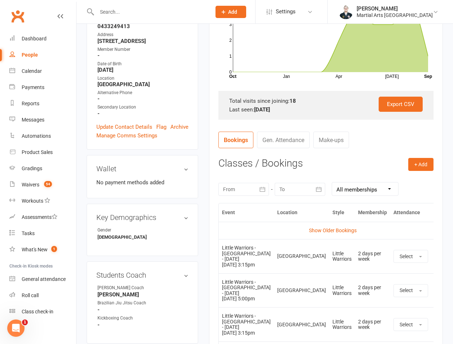
scroll to position [337, 0]
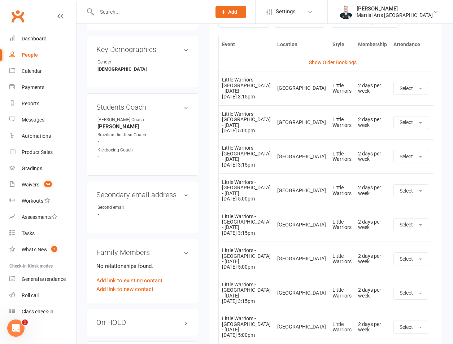
click at [107, 3] on div at bounding box center [146, 11] width 119 height 23
click at [117, 10] on input "text" at bounding box center [150, 12] width 111 height 10
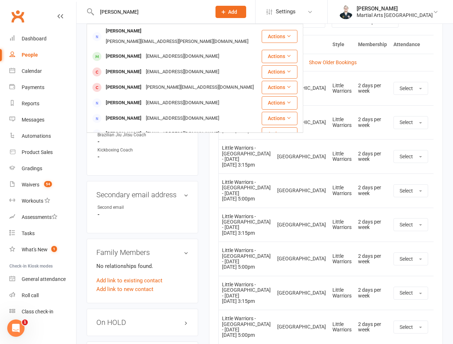
drag, startPoint x: 106, startPoint y: 12, endPoint x: 110, endPoint y: 14, distance: 4.8
click at [108, 13] on input "[PERSON_NAME]" at bounding box center [150, 12] width 111 height 10
click at [119, 12] on input "[PERSON_NAME]" at bounding box center [150, 12] width 111 height 10
type input "s"
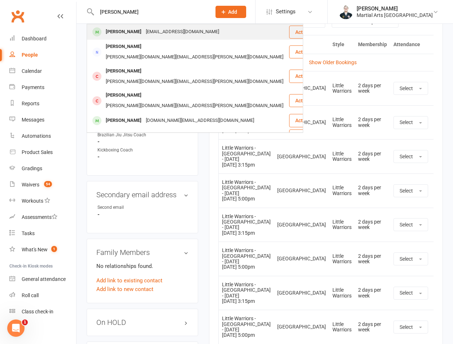
type input "[PERSON_NAME]"
click at [129, 27] on div "[PERSON_NAME]" at bounding box center [124, 32] width 40 height 10
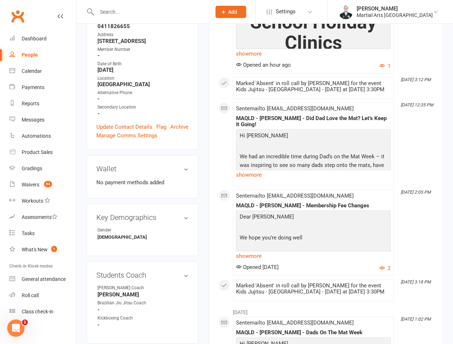
scroll to position [337, 0]
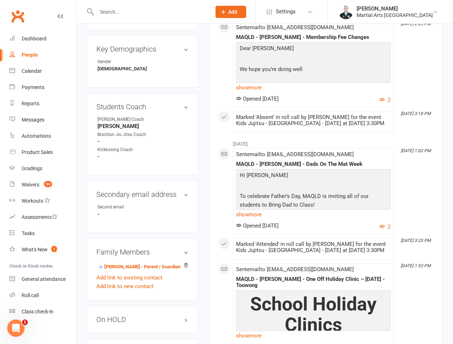
click at [111, 316] on h3 "On HOLD" at bounding box center [142, 320] width 92 height 8
click at [109, 333] on div "On HOLD Show previous suspensions Add new suspension" at bounding box center [142, 334] width 111 height 56
click at [113, 344] on link "Add new suspension" at bounding box center [121, 347] width 50 height 6
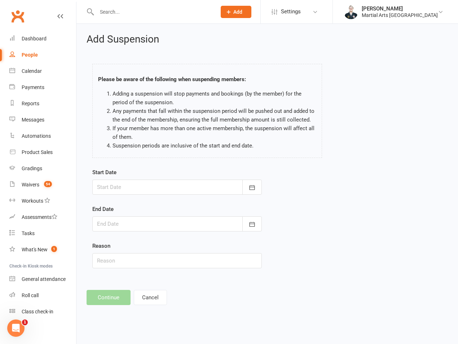
click at [121, 186] on div at bounding box center [177, 187] width 170 height 15
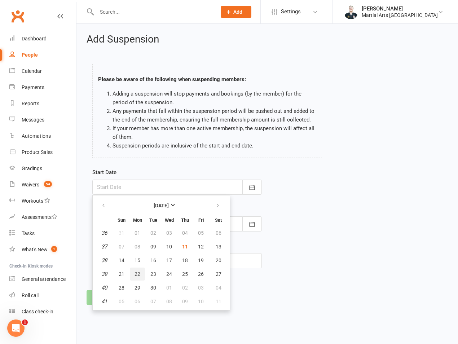
click at [138, 277] on button "22" at bounding box center [137, 274] width 15 height 13
type input "[DATE]"
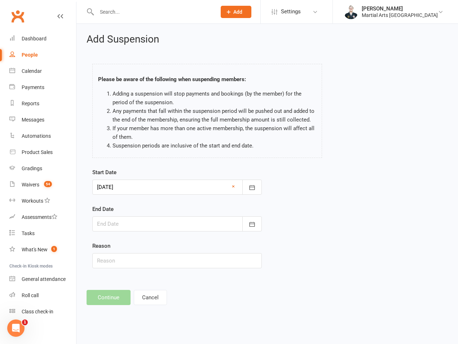
click at [142, 229] on div at bounding box center [177, 223] width 170 height 15
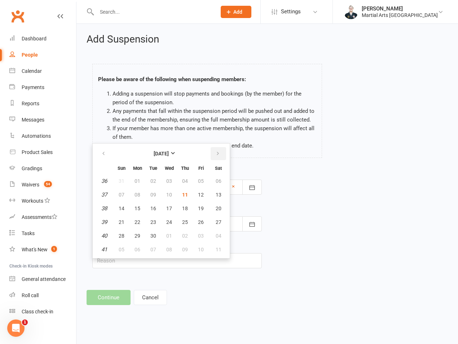
click at [223, 153] on button "button" at bounding box center [219, 153] width 16 height 13
click at [119, 209] on span "12" at bounding box center [122, 209] width 6 height 6
type input "[DATE]"
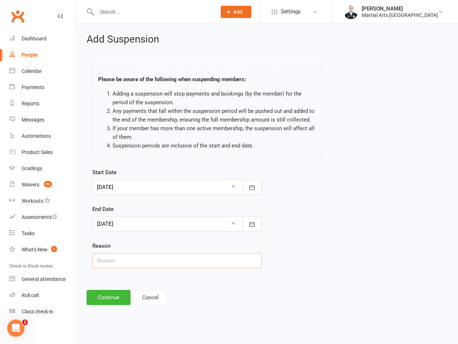
click at [121, 254] on input "text" at bounding box center [177, 260] width 170 height 15
type input "on hold"
click at [111, 289] on div "Add Suspension Please be aware of the following when suspending members: Adding…" at bounding box center [267, 169] width 382 height 291
click at [111, 299] on button "Continue" at bounding box center [109, 297] width 44 height 15
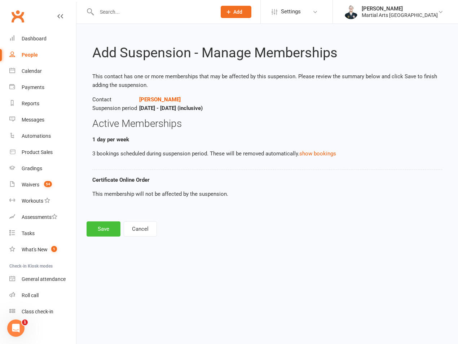
click at [105, 236] on button "Save" at bounding box center [104, 228] width 34 height 15
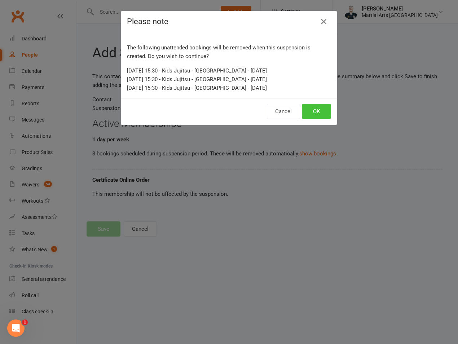
click at [307, 116] on button "OK" at bounding box center [316, 111] width 29 height 15
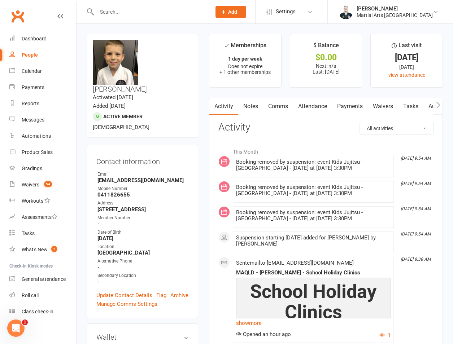
click at [148, 14] on input "text" at bounding box center [150, 12] width 111 height 10
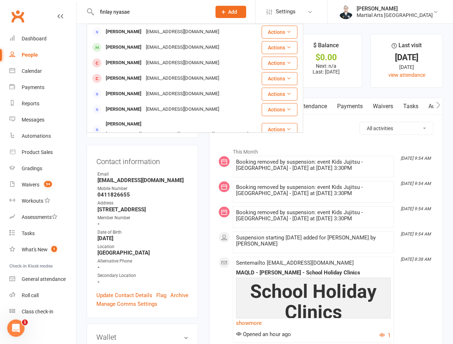
click at [102, 14] on input "finlay nyasae" at bounding box center [150, 12] width 111 height 10
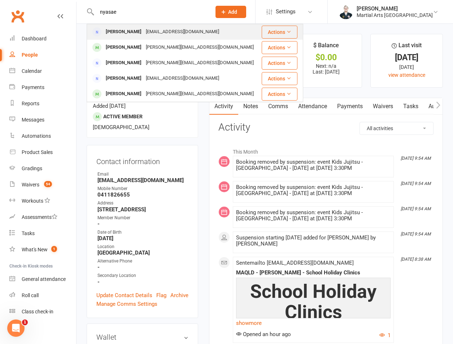
type input "nyasae"
click at [158, 29] on div "[EMAIL_ADDRESS][DOMAIN_NAME]" at bounding box center [183, 32] width 78 height 10
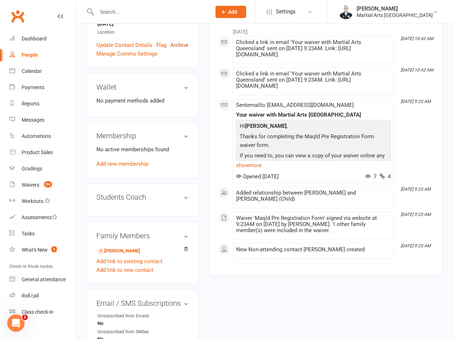
scroll to position [326, 0]
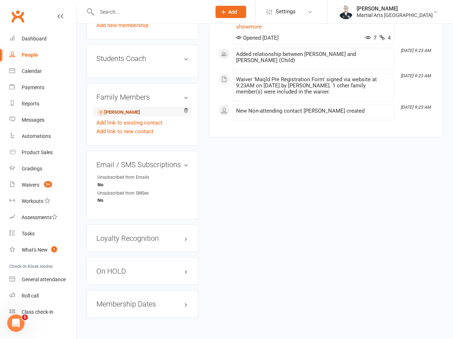
click at [121, 109] on link "Finnlay Charles - Child" at bounding box center [118, 113] width 43 height 8
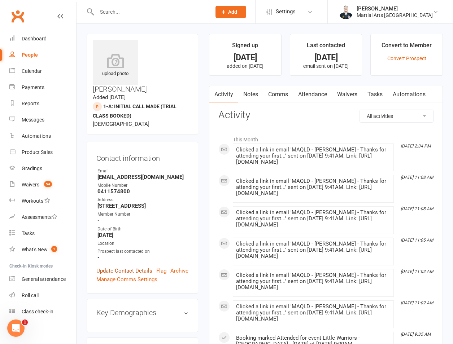
click at [129, 267] on link "Update Contact Details" at bounding box center [124, 271] width 56 height 9
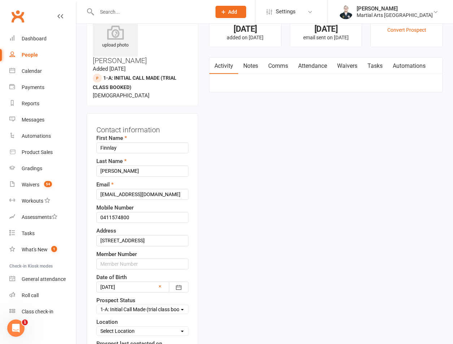
scroll to position [34, 0]
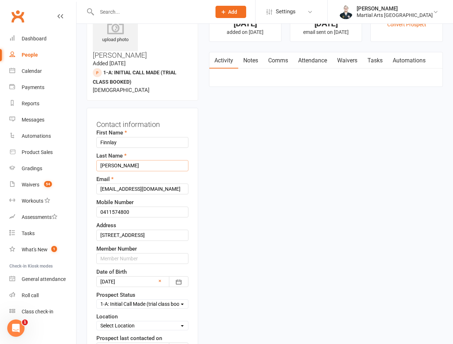
click at [139, 160] on input "[PERSON_NAME]" at bounding box center [142, 165] width 92 height 11
paste input "Nyasae"
type input "Nyasae"
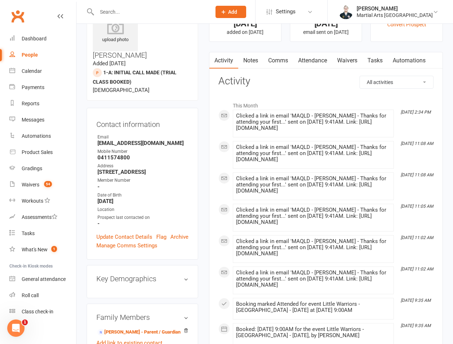
click at [293, 60] on link "Comms" at bounding box center [278, 60] width 30 height 17
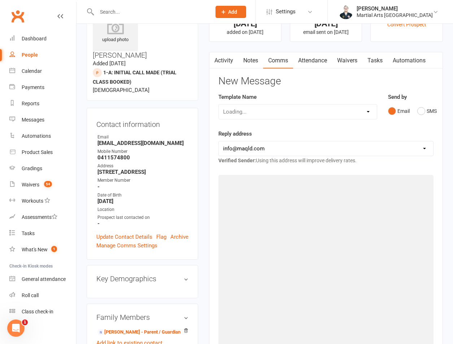
click at [309, 55] on link "Attendance" at bounding box center [312, 60] width 39 height 17
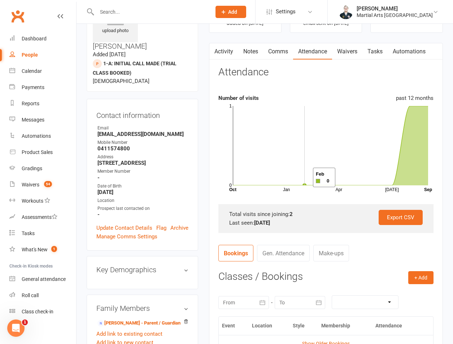
scroll to position [202, 0]
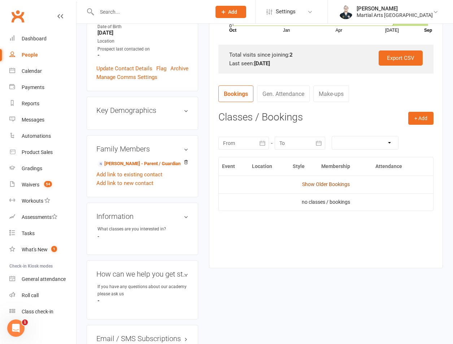
click at [334, 182] on link "Show Older Bookings" at bounding box center [326, 184] width 48 height 6
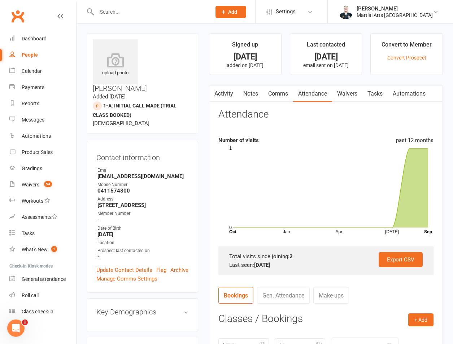
scroll to position [0, 0]
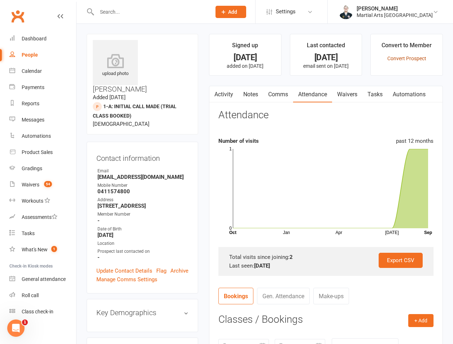
click at [409, 57] on link "Convert Prospect" at bounding box center [406, 59] width 39 height 6
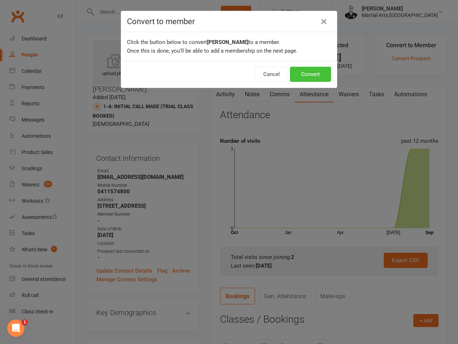
click at [308, 76] on button "Convert" at bounding box center [310, 74] width 41 height 15
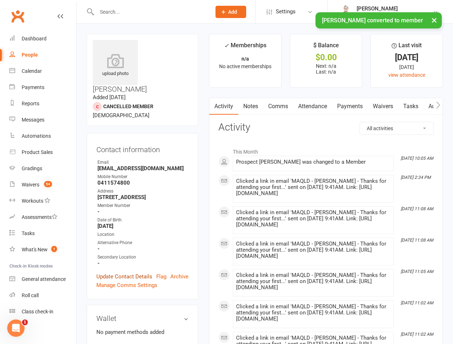
click at [123, 272] on link "Update Contact Details" at bounding box center [124, 276] width 56 height 9
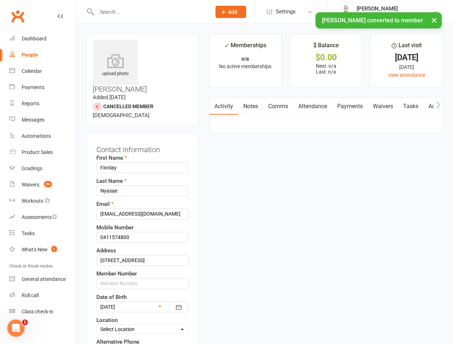
scroll to position [34, 0]
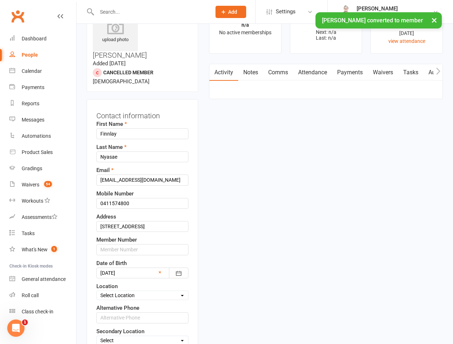
click at [137, 291] on select "Select Location [GEOGRAPHIC_DATA] [GEOGRAPHIC_DATA] ONLINE - Zoom Other Our [DE…" at bounding box center [142, 295] width 91 height 8
select select "1"
click at [97, 291] on select "Select Location [GEOGRAPHIC_DATA] [GEOGRAPHIC_DATA] ONLINE - Zoom Other Our [DE…" at bounding box center [142, 295] width 91 height 8
drag, startPoint x: 102, startPoint y: 332, endPoint x: 109, endPoint y: 330, distance: 6.8
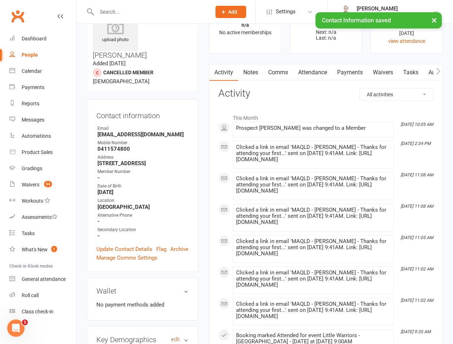
click at [172, 337] on link "edit" at bounding box center [175, 340] width 9 height 6
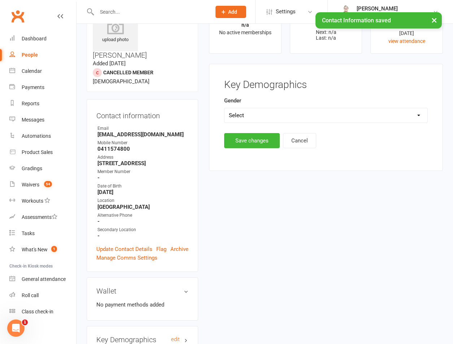
scroll to position [62, 0]
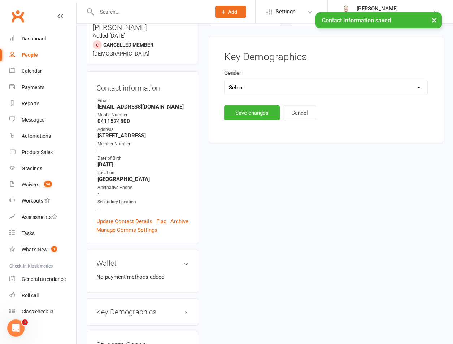
click at [271, 81] on select "Select [DEMOGRAPHIC_DATA] [DEMOGRAPHIC_DATA]" at bounding box center [325, 87] width 203 height 14
select select "[DEMOGRAPHIC_DATA]"
click at [224, 80] on select "Select [DEMOGRAPHIC_DATA] [DEMOGRAPHIC_DATA]" at bounding box center [325, 87] width 203 height 14
click at [256, 113] on button "Save changes" at bounding box center [252, 112] width 56 height 15
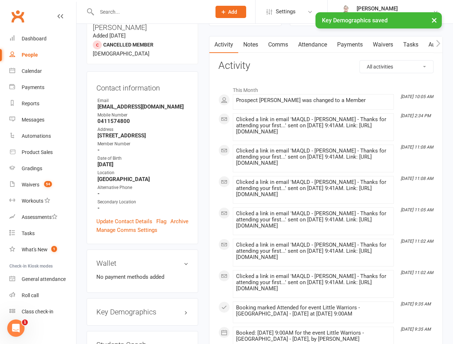
scroll to position [230, 0]
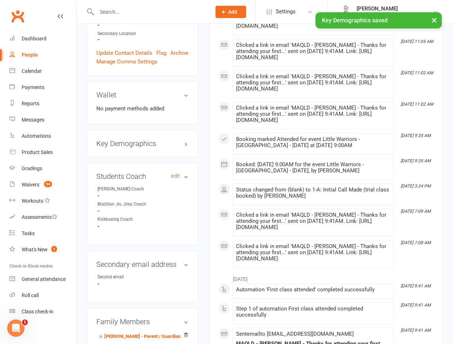
click at [178, 173] on link "edit" at bounding box center [175, 176] width 9 height 6
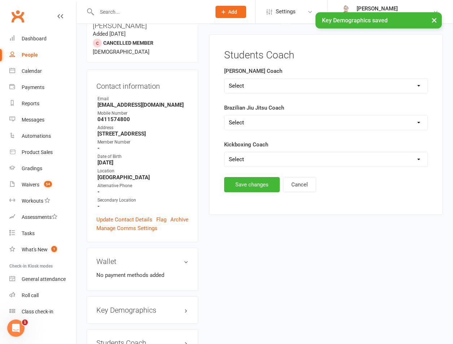
scroll to position [62, 0]
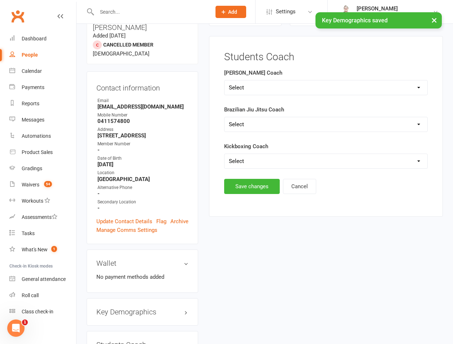
click at [255, 73] on label "[PERSON_NAME] Coach" at bounding box center [253, 73] width 58 height 9
click at [253, 85] on select "Select [PERSON_NAME] [PERSON_NAME] [PERSON_NAME] [PERSON_NAME]" at bounding box center [325, 87] width 203 height 14
select select "[PERSON_NAME]"
click at [224, 80] on select "Select [PERSON_NAME] [PERSON_NAME] [PERSON_NAME] [PERSON_NAME]" at bounding box center [325, 87] width 203 height 14
click at [254, 202] on div "Students Coach [PERSON_NAME] Coach Select [PERSON_NAME] [PERSON_NAME] [PERSON_N…" at bounding box center [326, 126] width 234 height 181
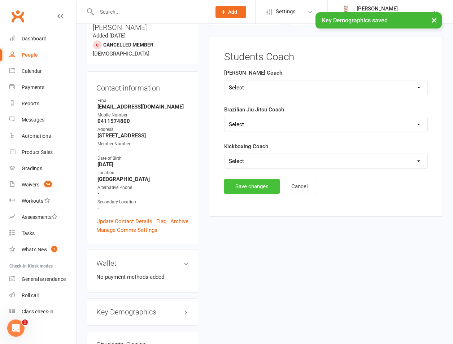
click at [254, 186] on button "Save changes" at bounding box center [252, 186] width 56 height 15
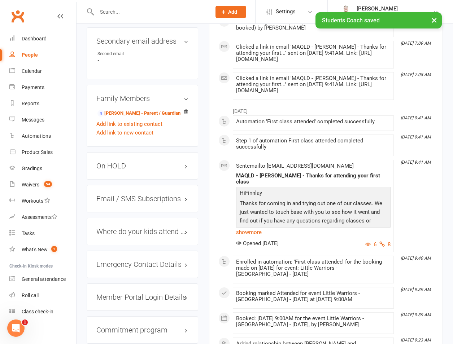
scroll to position [567, 0]
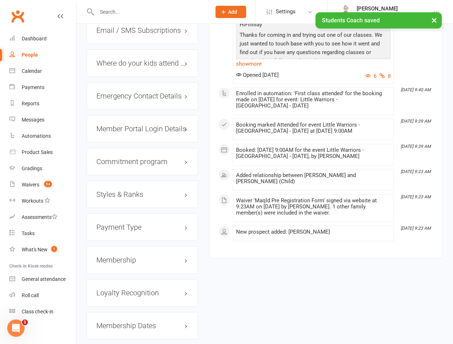
click at [123, 190] on h3 "Styles & Ranks" at bounding box center [142, 194] width 92 height 8
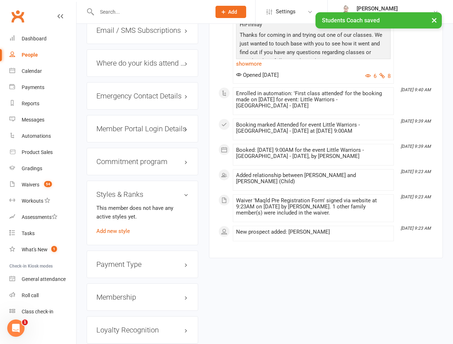
click at [124, 204] on div "This member does not have any active styles yet. Add new style" at bounding box center [142, 220] width 92 height 32
click at [122, 228] on link "Add new style" at bounding box center [113, 231] width 34 height 6
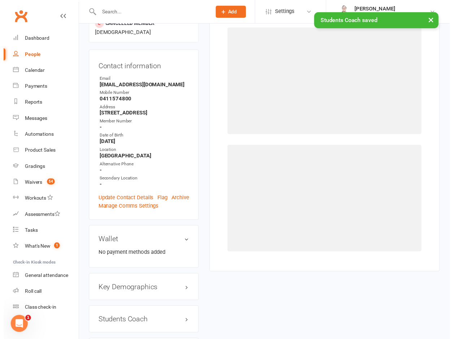
scroll to position [62, 0]
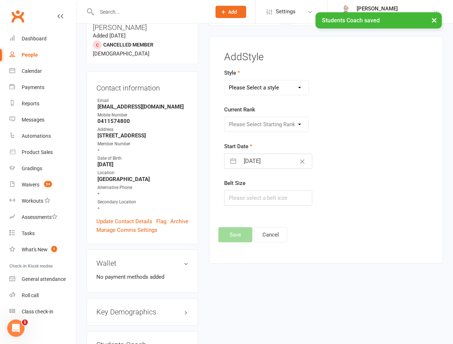
drag, startPoint x: 272, startPoint y: 85, endPoint x: 273, endPoint y: 95, distance: 9.8
click at [272, 85] on select "Please Select a style Brazilian Jiu Jitsu PUMMA Kickboxing Kids Brazilian Jiu J…" at bounding box center [266, 87] width 84 height 14
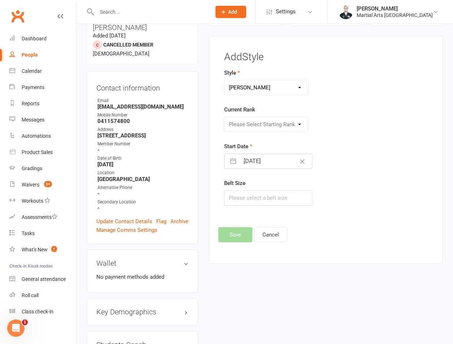
click at [224, 80] on select "Please Select a style Brazilian Jiu Jitsu PUMMA Kickboxing Kids Brazilian Jiu J…" at bounding box center [266, 87] width 84 height 14
click at [269, 131] on select "Please Select Starting Rank Warrior That Moved Up 10. White belt 11. Yellow & W…" at bounding box center [266, 124] width 84 height 14
drag, startPoint x: 263, startPoint y: 87, endPoint x: 263, endPoint y: 95, distance: 8.7
click at [264, 85] on select "Brazilian Jiu Jitsu PUMMA Kickboxing Kids Brazilian Jiu Jitsu Monkeys Kids Kick…" at bounding box center [266, 87] width 84 height 14
select select "700"
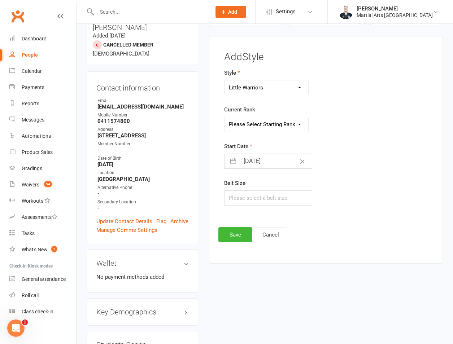
click at [224, 80] on select "Brazilian Jiu Jitsu PUMMA Kickboxing Kids Brazilian Jiu Jitsu Monkeys Kids Kick…" at bounding box center [266, 87] width 84 height 14
click at [257, 129] on select "Please Select Starting Rank White White and Yellow White and Orange White and G…" at bounding box center [266, 124] width 84 height 14
select select "6255"
click at [224, 117] on select "Please Select Starting Rank White White and Yellow White and Orange White and G…" at bounding box center [266, 124] width 84 height 14
click at [269, 161] on input "[DATE]" at bounding box center [276, 161] width 72 height 14
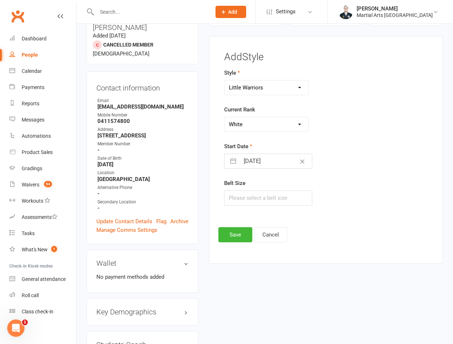
select select "7"
select select "2025"
select select "8"
select select "2025"
select select "9"
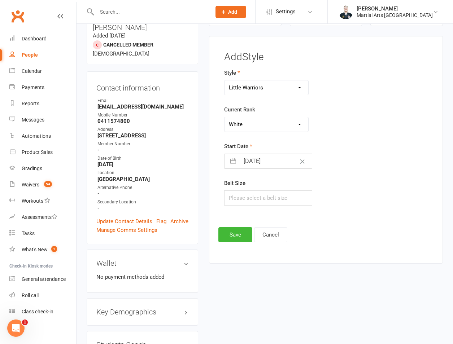
select select "2025"
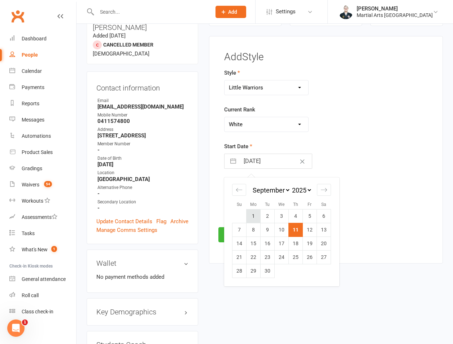
click at [253, 215] on td "1" at bounding box center [253, 216] width 14 height 14
type input "[DATE]"
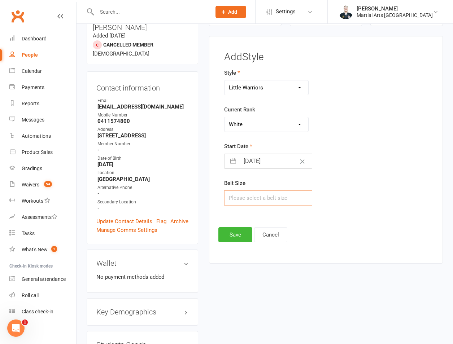
click at [262, 197] on input "text" at bounding box center [268, 197] width 88 height 15
select select "7"
select select "2025"
select select "8"
select select "2025"
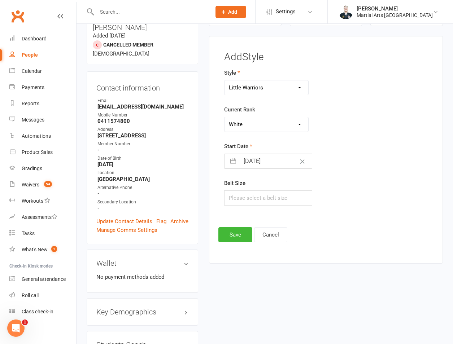
select select "9"
select select "2025"
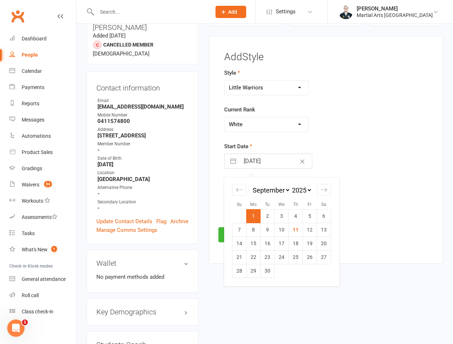
drag, startPoint x: 270, startPoint y: 161, endPoint x: 323, endPoint y: 203, distance: 67.8
click at [271, 160] on input "[DATE]" at bounding box center [276, 161] width 72 height 14
click at [319, 210] on td "6" at bounding box center [324, 216] width 14 height 14
type input "[DATE]"
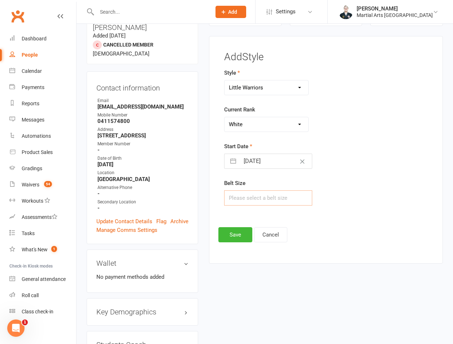
click at [285, 196] on input "text" at bounding box center [268, 197] width 88 height 15
type input "000"
click at [243, 235] on button "Save" at bounding box center [235, 234] width 34 height 15
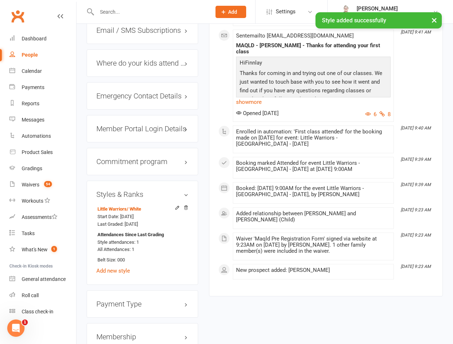
scroll to position [735, 0]
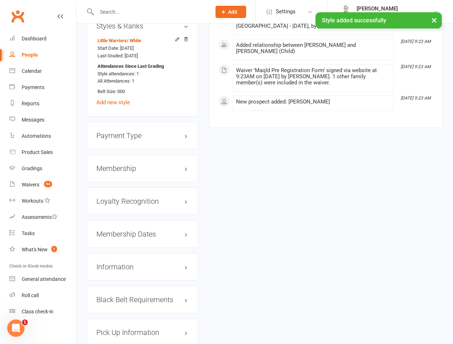
click at [133, 164] on h3 "Membership" at bounding box center [142, 168] width 92 height 8
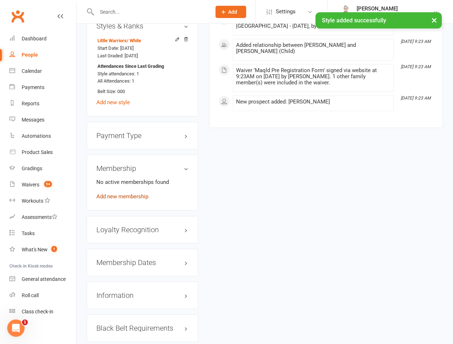
click at [131, 193] on link "Add new membership" at bounding box center [122, 196] width 52 height 6
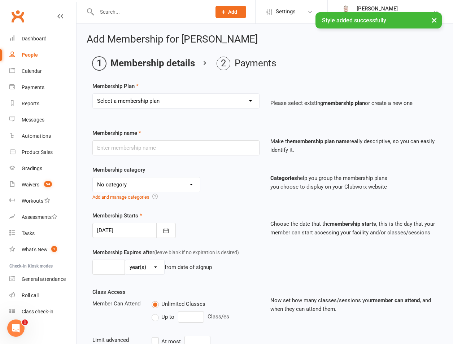
click at [155, 100] on select "Select a membership plan Create new Membership Plan 1 day per week 2 days per w…" at bounding box center [176, 101] width 166 height 14
select select "1"
click at [93, 94] on select "Select a membership plan Create new Membership Plan 1 day per week 2 days per w…" at bounding box center [176, 101] width 166 height 14
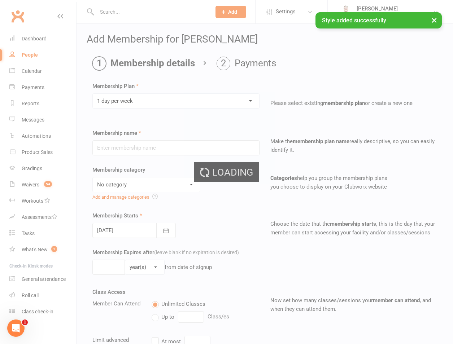
type input "1 day per week"
select select "3"
type input "0"
type input "1"
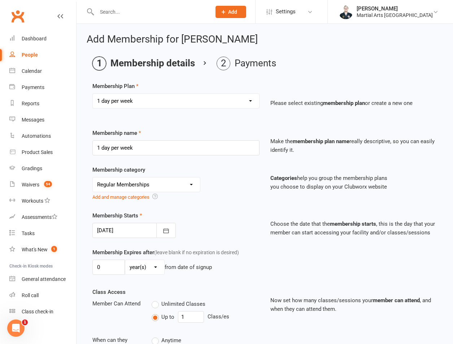
click at [117, 234] on div at bounding box center [133, 230] width 83 height 15
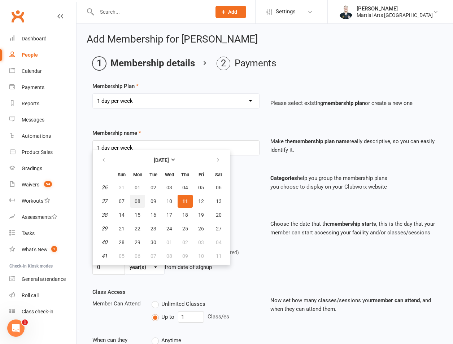
click at [134, 200] on button "08" at bounding box center [137, 201] width 15 height 13
type input "[DATE]"
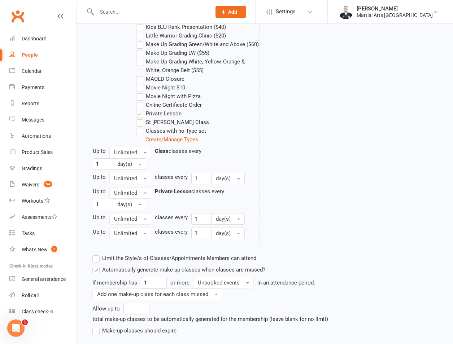
scroll to position [515, 0]
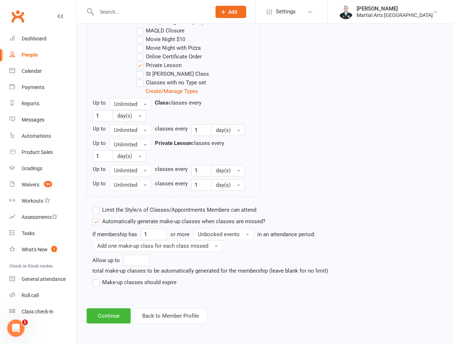
click at [135, 278] on label "Make-up classes should expire" at bounding box center [134, 282] width 84 height 9
click at [97, 278] on input "Make-up classes should expire" at bounding box center [94, 278] width 5 height 0
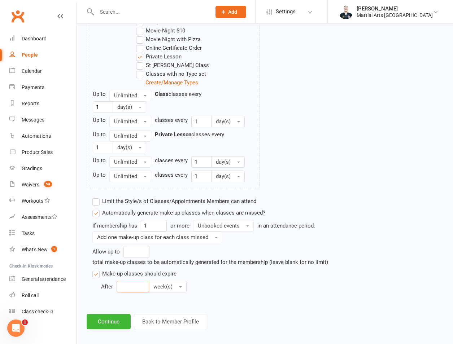
click at [136, 292] on input "number" at bounding box center [133, 287] width 32 height 12
type input "12"
click at [242, 232] on button "Unbooked events" at bounding box center [223, 226] width 61 height 12
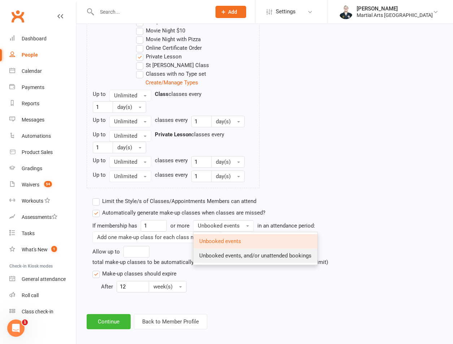
click at [230, 261] on link "Unbooked events, and/or unattended bookings" at bounding box center [255, 256] width 124 height 14
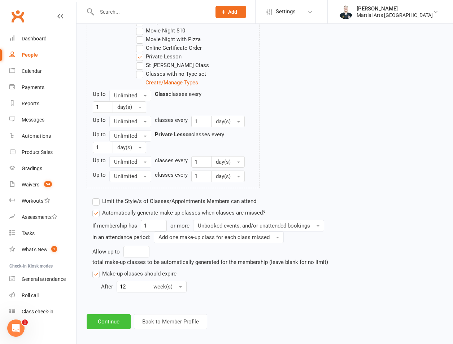
click at [101, 328] on button "Continue" at bounding box center [109, 321] width 44 height 15
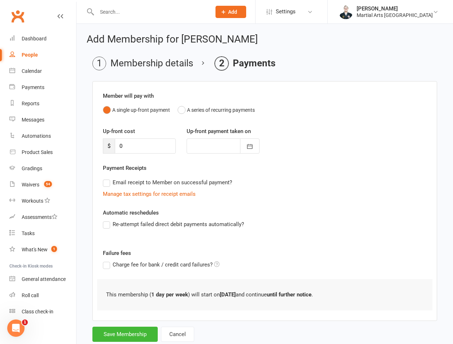
click at [162, 57] on li "Membership details" at bounding box center [142, 64] width 101 height 14
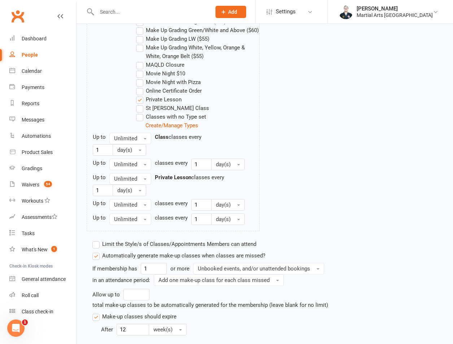
scroll to position [530, 0]
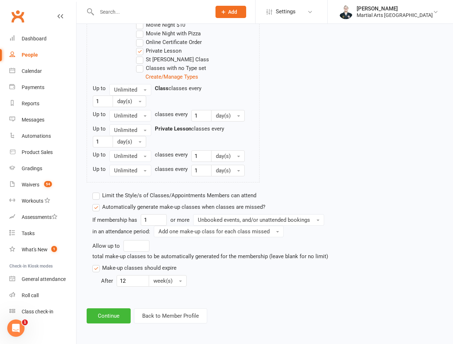
click at [112, 197] on label "Limit the Style/s of Classes/Appointments Members can attend" at bounding box center [174, 195] width 164 height 9
click at [97, 191] on input "Limit the Style/s of Classes/Appointments Members can attend" at bounding box center [94, 191] width 5 height 0
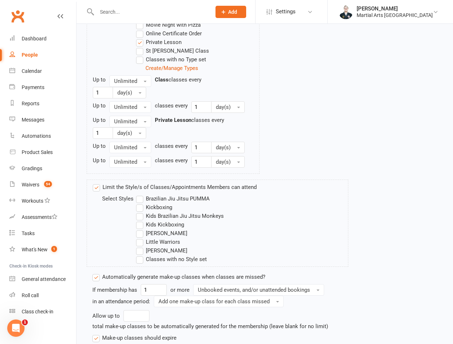
click at [151, 246] on label "Little Warriors" at bounding box center [158, 242] width 44 height 9
click at [141, 238] on input "Little Warriors" at bounding box center [138, 238] width 5 height 0
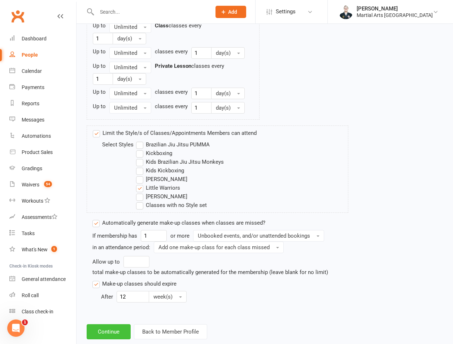
scroll to position [608, 0]
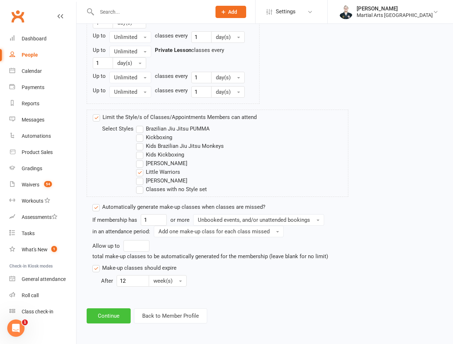
click at [111, 319] on button "Continue" at bounding box center [109, 315] width 44 height 15
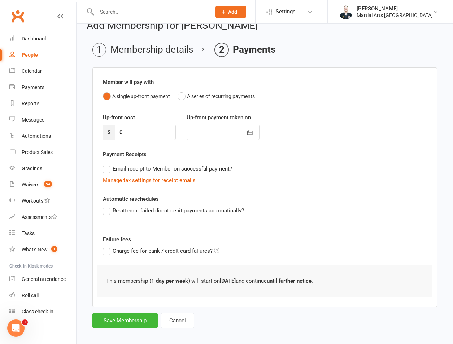
scroll to position [20, 0]
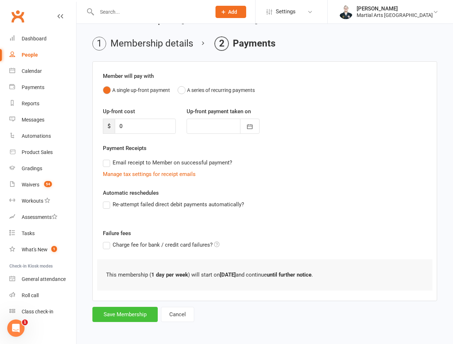
click at [111, 312] on button "Save Membership" at bounding box center [124, 314] width 65 height 15
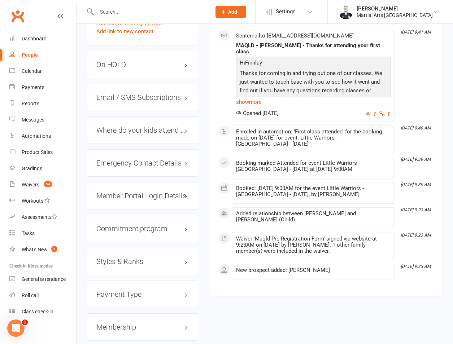
scroll to position [791, 0]
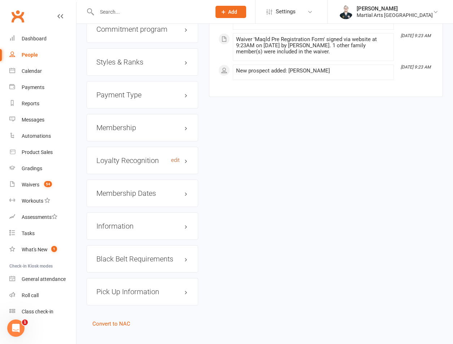
drag, startPoint x: 141, startPoint y: 146, endPoint x: 177, endPoint y: 148, distance: 35.8
click at [144, 157] on h3 "Loyalty Recognition edit" at bounding box center [142, 161] width 92 height 8
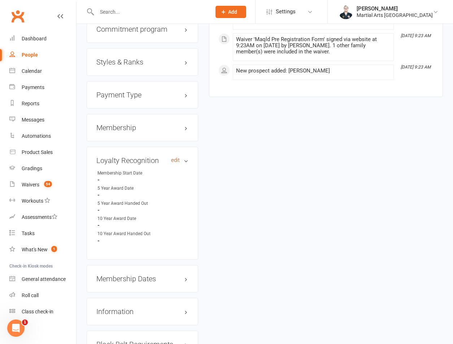
click at [177, 157] on link "edit" at bounding box center [175, 160] width 9 height 6
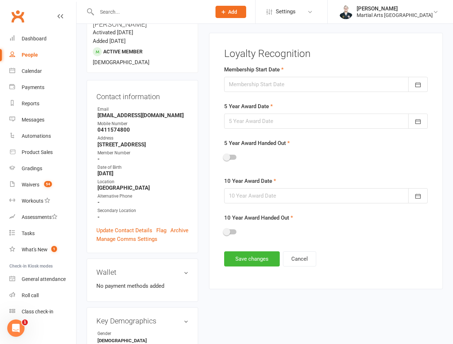
scroll to position [62, 0]
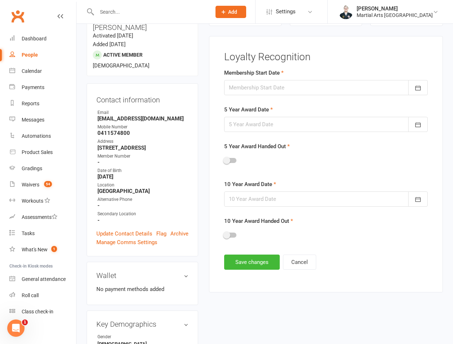
drag, startPoint x: 279, startPoint y: 85, endPoint x: 309, endPoint y: 124, distance: 49.4
click at [280, 84] on div at bounding box center [325, 87] width 203 height 15
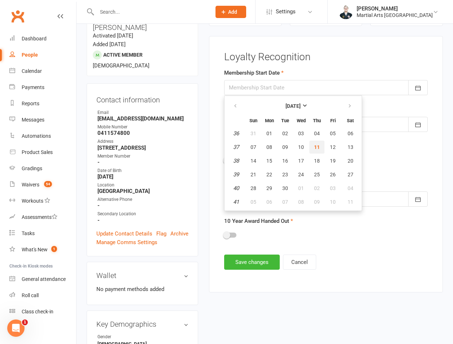
click at [315, 147] on span "11" at bounding box center [317, 147] width 6 height 6
type input "[DATE]"
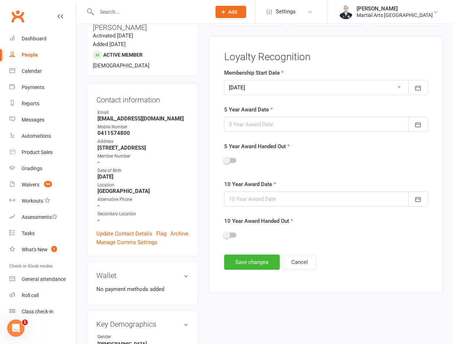
click at [269, 118] on div at bounding box center [325, 124] width 203 height 15
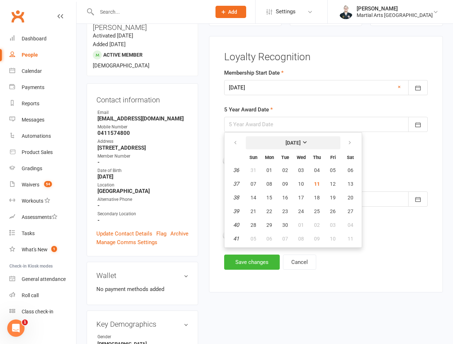
click at [285, 140] on strong "[DATE]" at bounding box center [292, 143] width 15 height 6
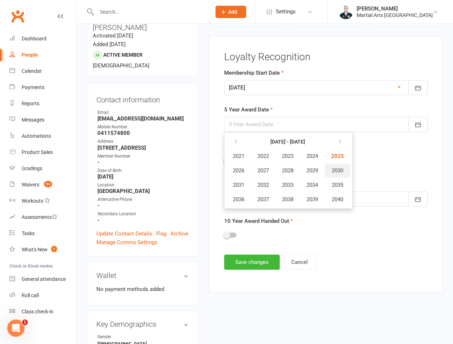
click at [331, 168] on button "2030" at bounding box center [337, 171] width 25 height 14
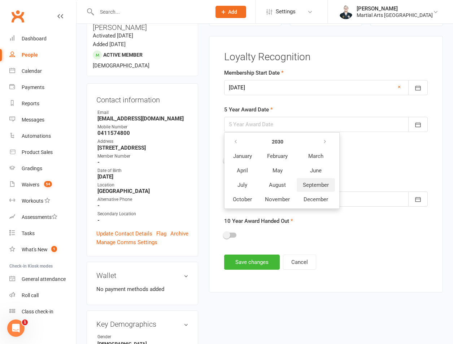
click at [305, 187] on span "September" at bounding box center [316, 185] width 26 height 6
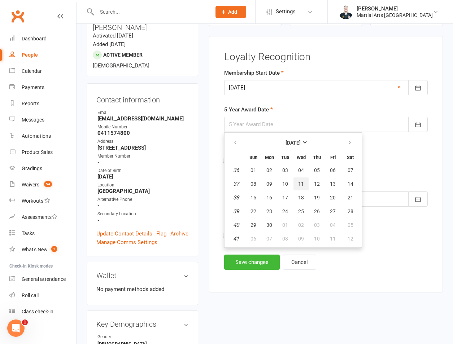
click at [304, 185] on button "11" at bounding box center [300, 183] width 15 height 13
type input "[DATE]"
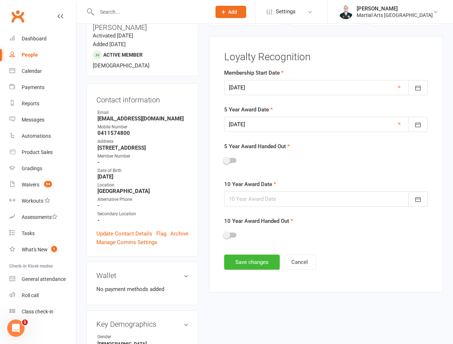
click at [296, 207] on div at bounding box center [325, 199] width 203 height 15
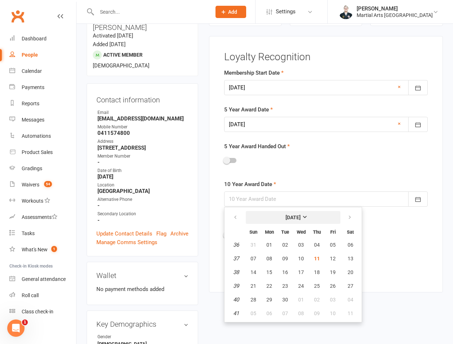
click at [290, 215] on strong "[DATE]" at bounding box center [292, 218] width 15 height 6
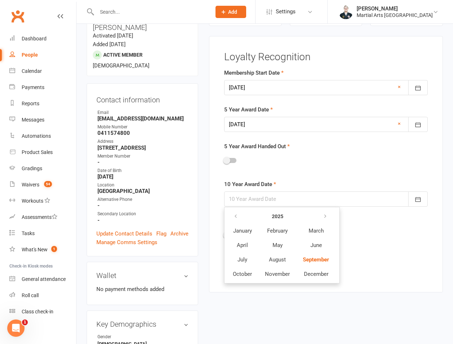
click at [290, 214] on button "2025" at bounding box center [277, 216] width 36 height 13
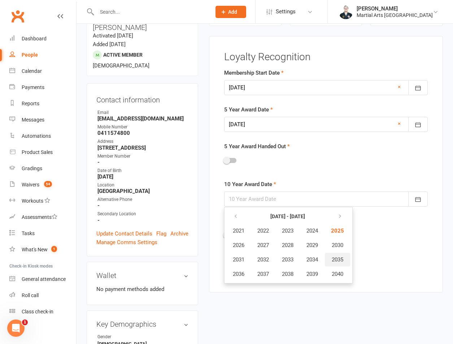
click at [343, 262] on span "2035" at bounding box center [337, 259] width 12 height 6
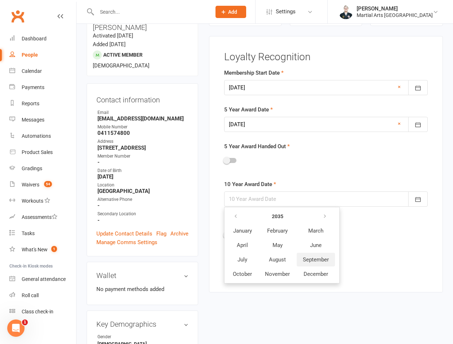
click at [320, 256] on span "September" at bounding box center [316, 259] width 26 height 6
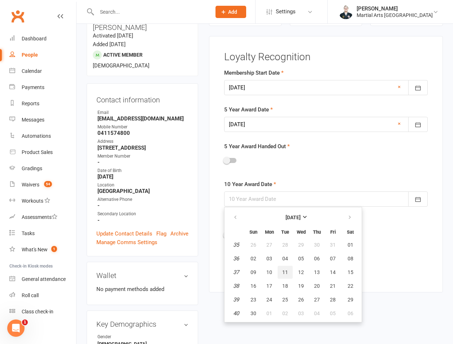
click at [281, 272] on button "11" at bounding box center [284, 272] width 15 height 13
type input "[DATE]"
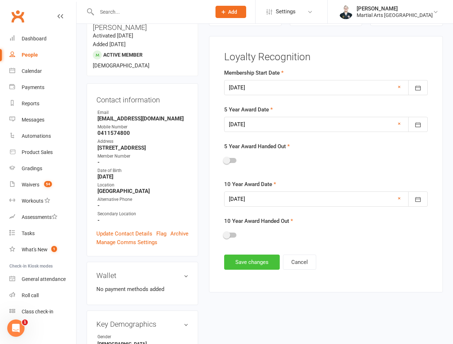
click at [257, 261] on button "Save changes" at bounding box center [252, 262] width 56 height 15
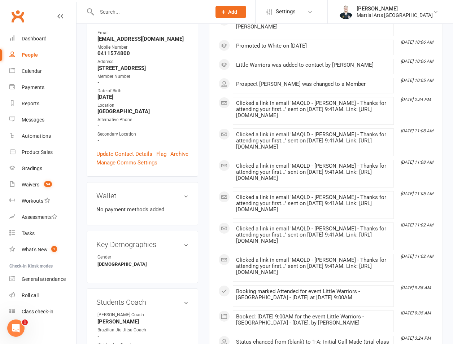
scroll to position [0, 0]
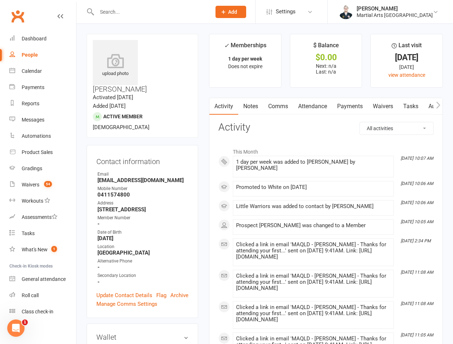
click at [313, 108] on link "Attendance" at bounding box center [312, 106] width 39 height 17
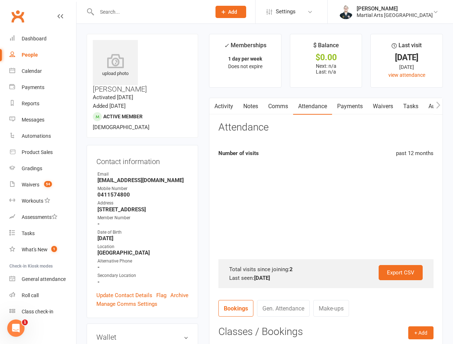
scroll to position [168, 0]
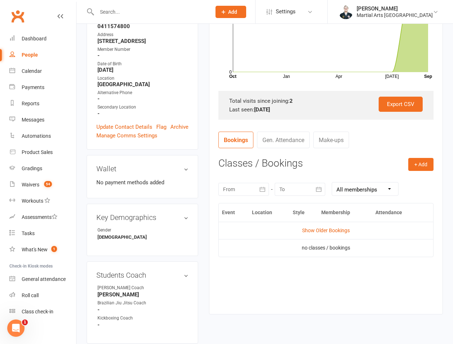
click at [328, 224] on td "Show Older Bookings" at bounding box center [326, 230] width 214 height 17
click at [325, 230] on link "Show Older Bookings" at bounding box center [326, 231] width 48 height 6
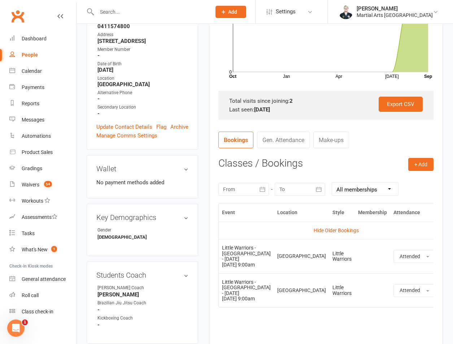
scroll to position [0, 0]
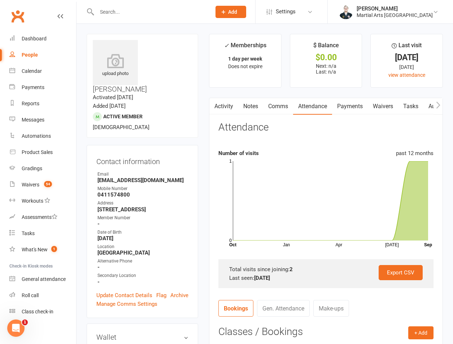
click at [133, 10] on input "text" at bounding box center [150, 12] width 111 height 10
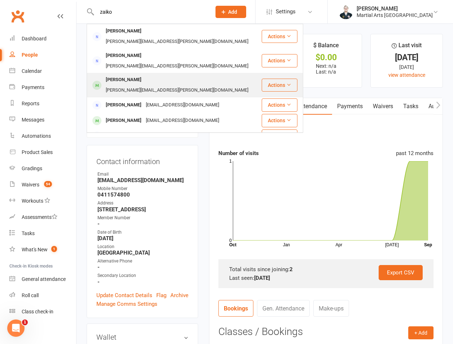
type input "zaiko"
click at [142, 85] on div "[PERSON_NAME][EMAIL_ADDRESS][PERSON_NAME][DOMAIN_NAME]" at bounding box center [177, 90] width 147 height 10
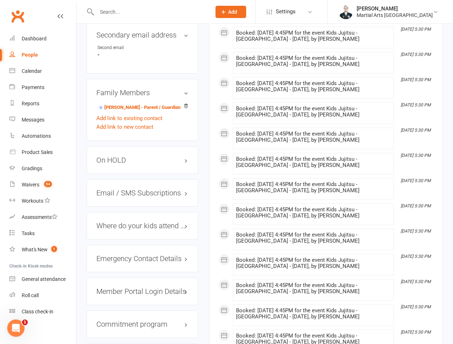
scroll to position [505, 0]
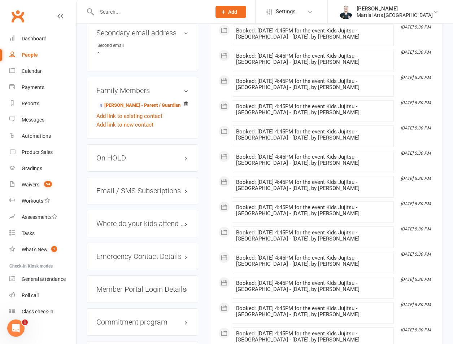
click at [123, 154] on h3 "On HOLD" at bounding box center [142, 158] width 92 height 8
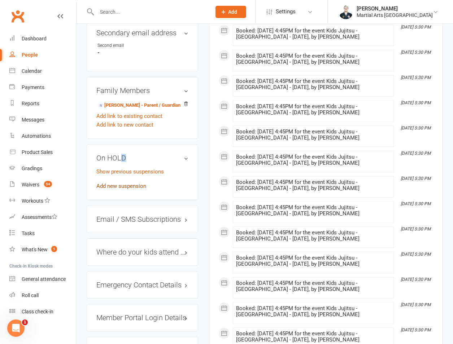
click at [117, 183] on link "Add new suspension" at bounding box center [121, 186] width 50 height 6
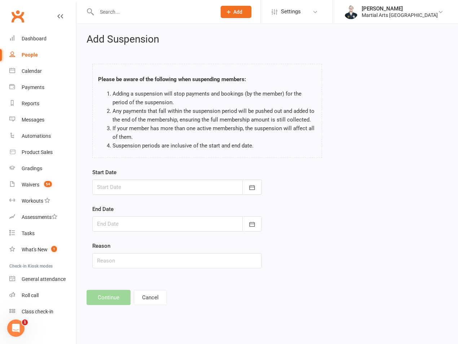
click at [131, 189] on div at bounding box center [177, 187] width 170 height 15
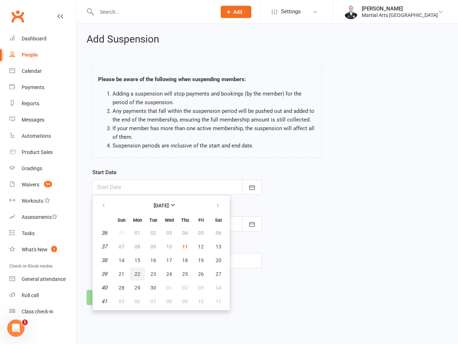
click at [136, 275] on span "22" at bounding box center [138, 274] width 6 height 6
type input "[DATE]"
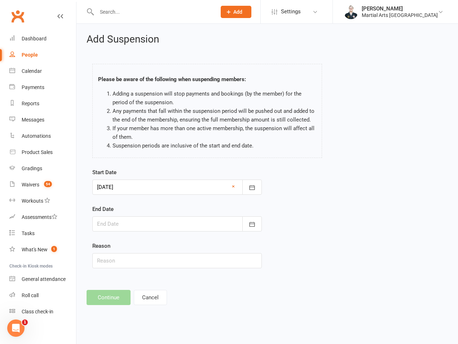
click at [137, 224] on div at bounding box center [177, 223] width 170 height 15
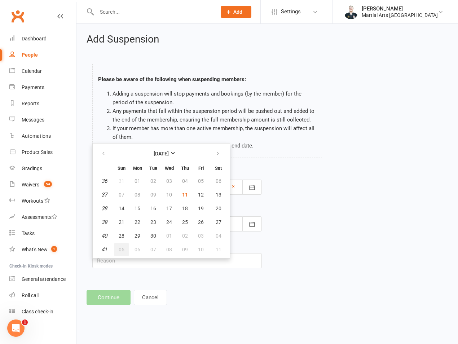
click at [120, 251] on span "05" at bounding box center [122, 250] width 6 height 6
type input "[DATE]"
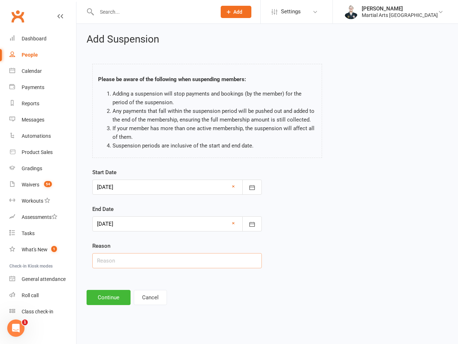
drag, startPoint x: 119, startPoint y: 260, endPoint x: 120, endPoint y: 255, distance: 4.5
click at [119, 260] on input "text" at bounding box center [177, 260] width 170 height 15
type input "on hold"
click at [102, 290] on button "Continue" at bounding box center [109, 297] width 44 height 15
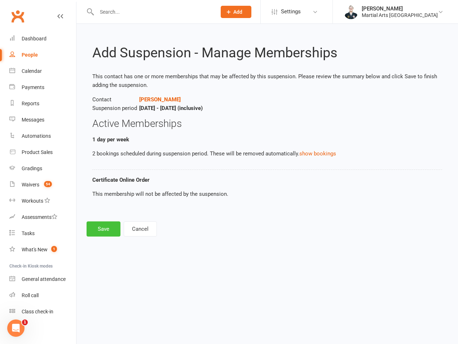
click at [102, 236] on button "Save" at bounding box center [104, 228] width 34 height 15
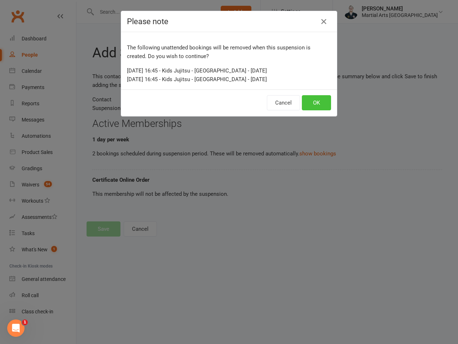
click at [315, 106] on button "OK" at bounding box center [316, 102] width 29 height 15
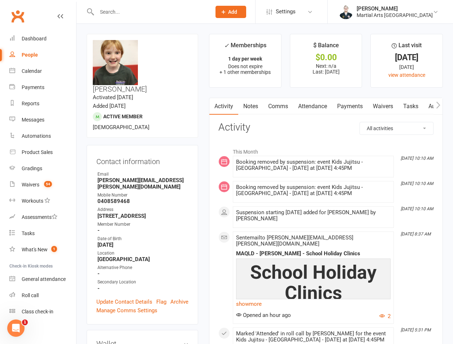
click at [149, 12] on input "text" at bounding box center [150, 12] width 111 height 10
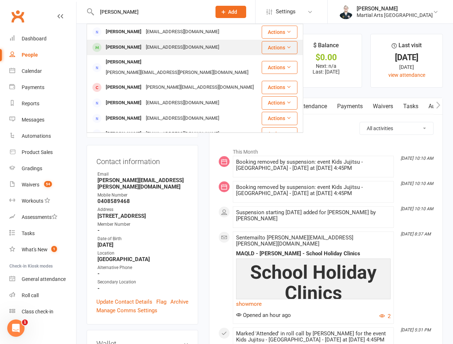
type input "[PERSON_NAME]"
click at [125, 45] on div "[PERSON_NAME]" at bounding box center [124, 47] width 40 height 10
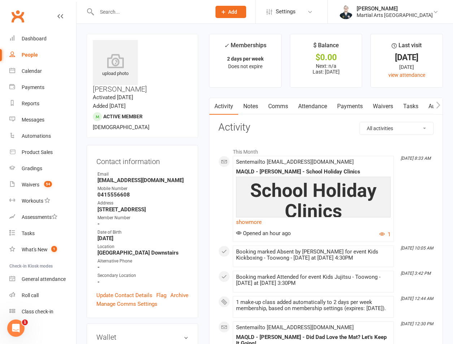
click at [311, 110] on link "Attendance" at bounding box center [312, 106] width 39 height 17
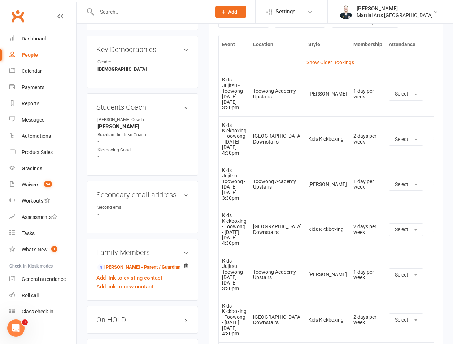
scroll to position [168, 0]
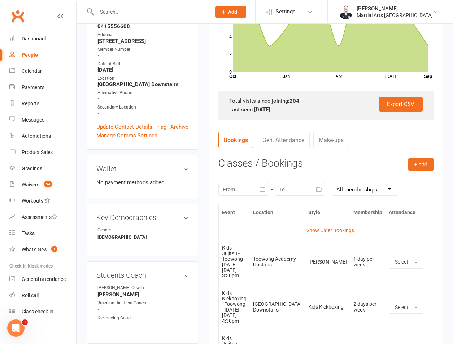
click at [253, 193] on div at bounding box center [243, 189] width 50 height 13
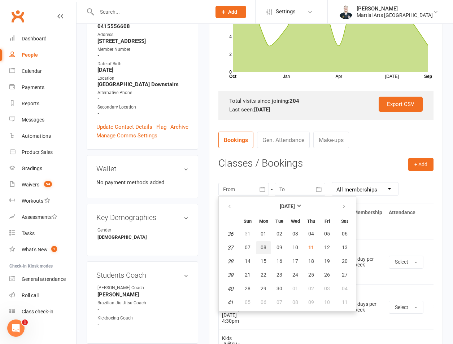
click at [262, 248] on span "08" at bounding box center [263, 248] width 6 height 6
type input "[DATE]"
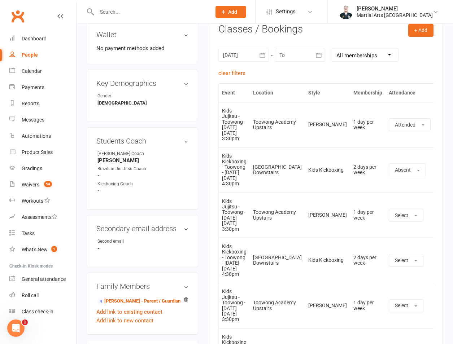
scroll to position [337, 0]
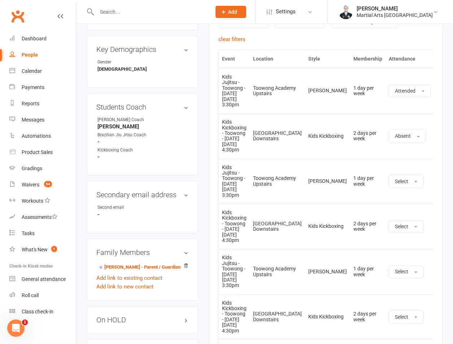
click at [438, 133] on icon at bounding box center [441, 135] width 7 height 7
click at [394, 177] on link "Remove booking" at bounding box center [409, 179] width 71 height 14
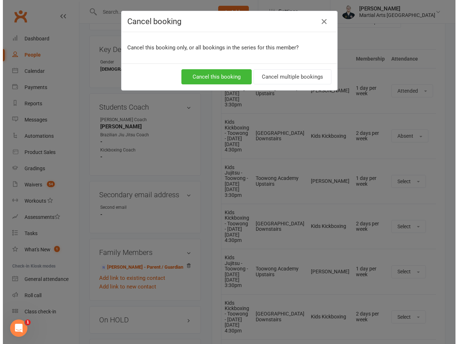
scroll to position [321, 0]
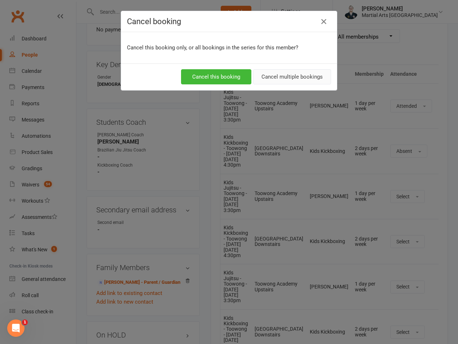
click at [306, 81] on button "Cancel multiple bookings" at bounding box center [292, 76] width 78 height 15
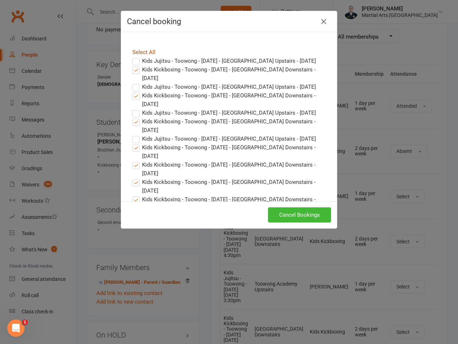
click at [150, 51] on link "Select All" at bounding box center [143, 52] width 23 height 6
click at [154, 61] on label "Kids Jujitsu - Toowong - [DATE] - [GEOGRAPHIC_DATA] Upstairs - [DATE]" at bounding box center [224, 61] width 184 height 9
click at [132, 57] on input "Kids Jujitsu - Toowong - [DATE] - [GEOGRAPHIC_DATA] Upstairs - [DATE]" at bounding box center [129, 57] width 5 height 0
click at [157, 63] on label "Kids Jujitsu - Toowong - [DATE] - [GEOGRAPHIC_DATA] Upstairs - [DATE]" at bounding box center [224, 61] width 184 height 9
click at [132, 57] on input "Kids Jujitsu - Toowong - [DATE] - [GEOGRAPHIC_DATA] Upstairs - [DATE]" at bounding box center [129, 57] width 5 height 0
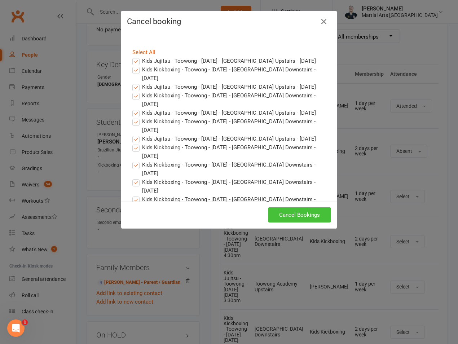
click at [291, 215] on button "Cancel Bookings" at bounding box center [299, 214] width 63 height 15
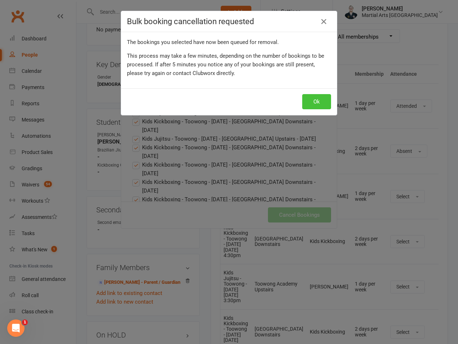
click at [312, 105] on button "Ok" at bounding box center [316, 101] width 29 height 15
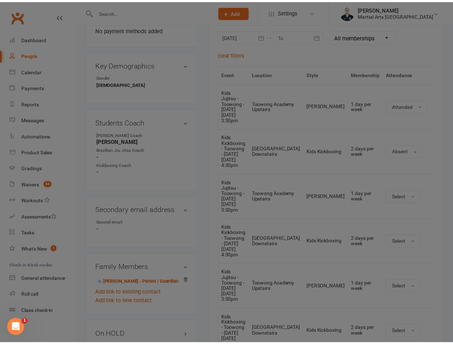
scroll to position [337, 0]
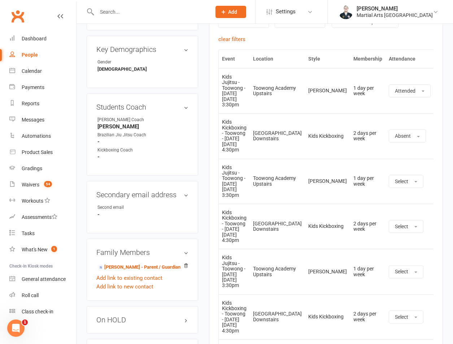
click at [437, 134] on button at bounding box center [441, 136] width 9 height 9
click at [395, 176] on link "Remove booking" at bounding box center [409, 179] width 71 height 14
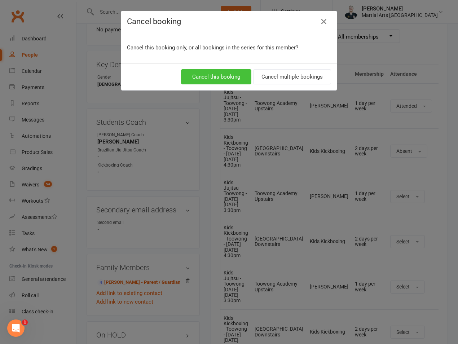
click at [227, 81] on button "Cancel this booking" at bounding box center [216, 76] width 70 height 15
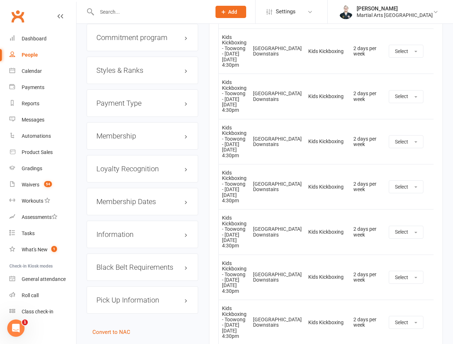
scroll to position [842, 0]
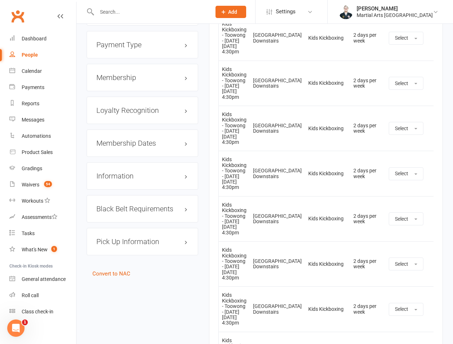
click at [123, 74] on h3 "Membership" at bounding box center [142, 78] width 92 height 8
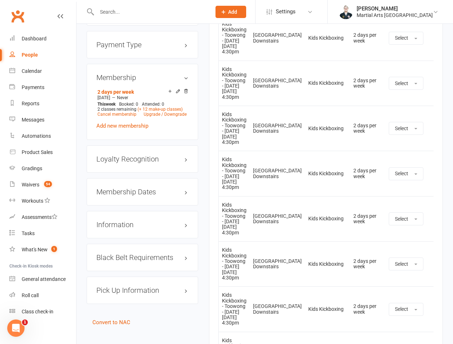
click at [123, 74] on h3 "Membership" at bounding box center [142, 78] width 92 height 8
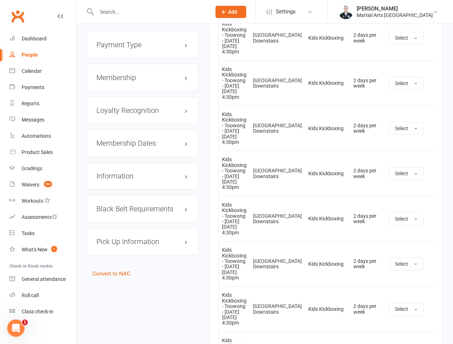
click at [121, 16] on input "text" at bounding box center [150, 12] width 111 height 10
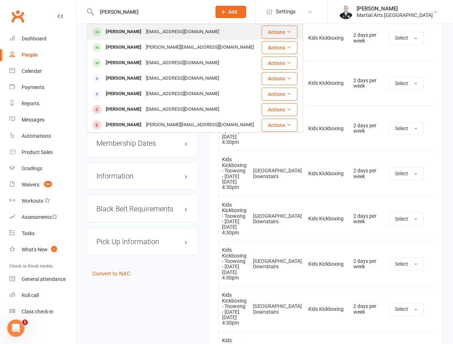
type input "[PERSON_NAME]"
click at [144, 35] on div "[EMAIL_ADDRESS][DOMAIN_NAME]" at bounding box center [183, 32] width 78 height 10
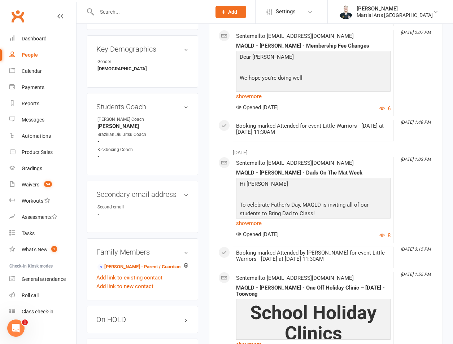
scroll to position [505, 0]
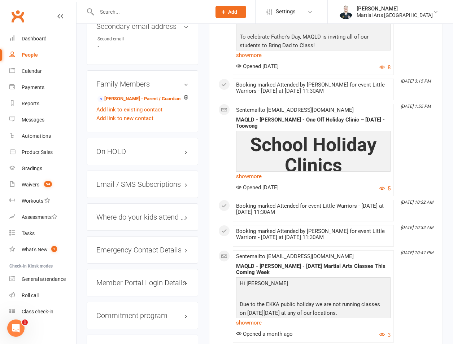
click at [127, 148] on h3 "On HOLD" at bounding box center [142, 152] width 92 height 8
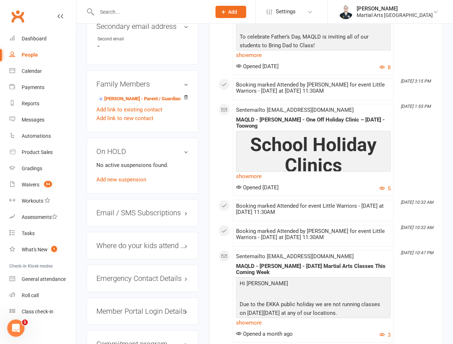
click at [120, 166] on div "On HOLD No active suspensions found. Add new suspension" at bounding box center [142, 166] width 111 height 56
click at [121, 176] on link "Add new suspension" at bounding box center [121, 179] width 50 height 6
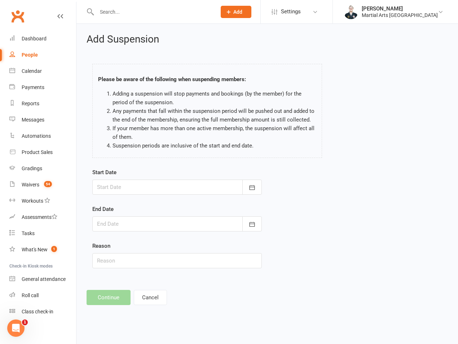
click at [114, 188] on div at bounding box center [177, 187] width 170 height 15
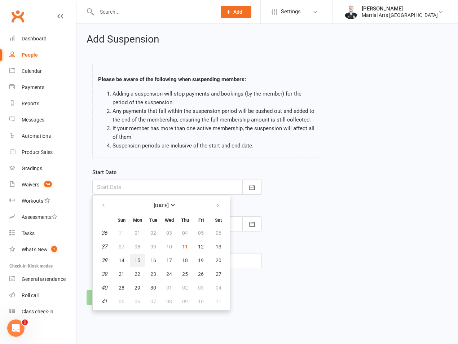
click at [139, 262] on span "15" at bounding box center [138, 261] width 6 height 6
type input "[DATE]"
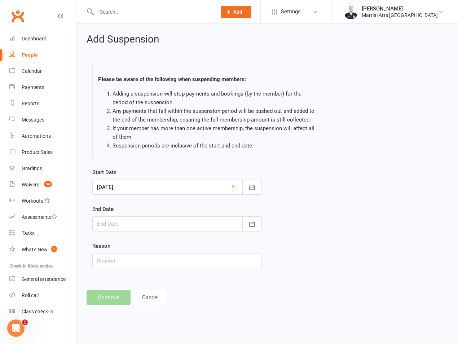
click at [139, 226] on div at bounding box center [177, 223] width 170 height 15
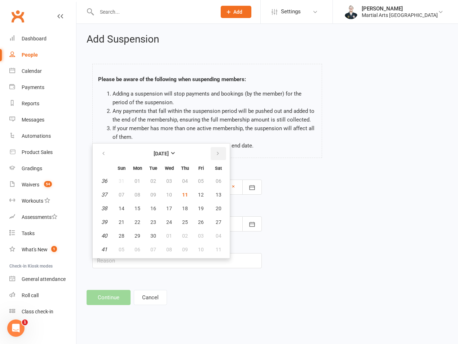
click at [219, 159] on button "button" at bounding box center [219, 153] width 16 height 13
click at [123, 208] on span "12" at bounding box center [122, 209] width 6 height 6
type input "[DATE]"
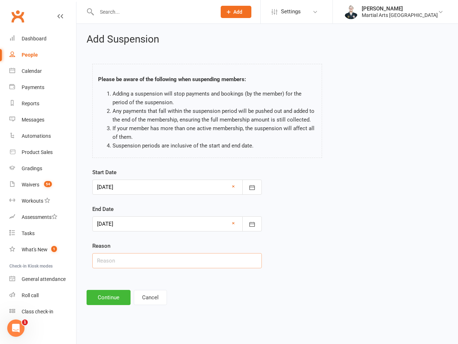
click at [120, 267] on input "text" at bounding box center [177, 260] width 170 height 15
type input "on hold"
click at [110, 306] on div "Add Suspension Please be aware of the following when suspending members: Adding…" at bounding box center [267, 169] width 382 height 291
click at [109, 298] on button "Continue" at bounding box center [109, 297] width 44 height 15
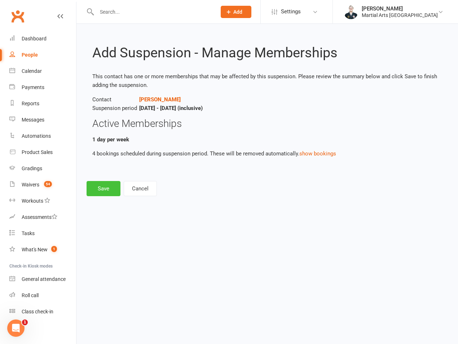
click at [108, 194] on button "Save" at bounding box center [104, 188] width 34 height 15
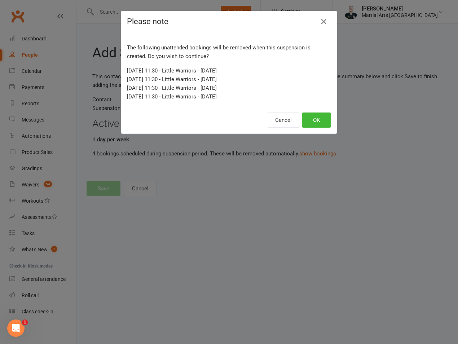
click at [311, 130] on div "Cancel OK" at bounding box center [229, 120] width 216 height 27
drag, startPoint x: 309, startPoint y: 113, endPoint x: 313, endPoint y: 128, distance: 15.8
click at [310, 115] on div "Please note The following unattended bookings will be removed when this suspens…" at bounding box center [229, 72] width 216 height 123
click at [313, 128] on div "Cancel OK" at bounding box center [229, 120] width 216 height 27
click at [313, 123] on button "OK" at bounding box center [316, 120] width 29 height 15
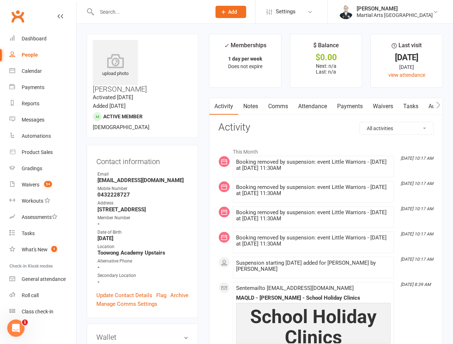
click at [108, 5] on div at bounding box center [146, 11] width 119 height 23
click at [145, 8] on input "text" at bounding box center [150, 12] width 111 height 10
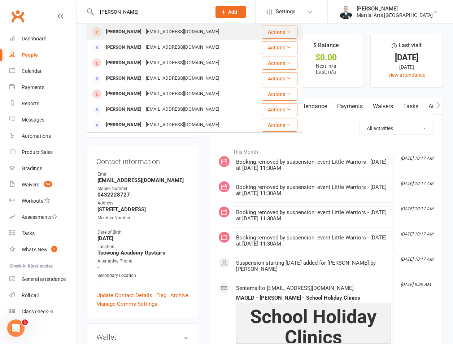
type input "[PERSON_NAME]"
click at [144, 29] on div "[EMAIL_ADDRESS][DOMAIN_NAME]" at bounding box center [183, 32] width 78 height 10
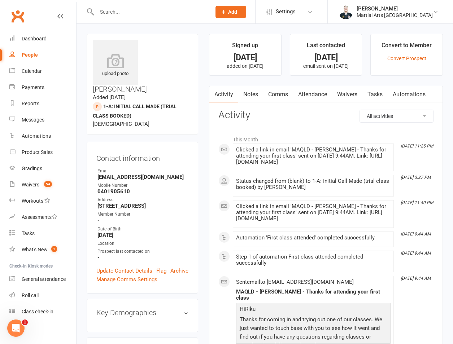
click at [309, 93] on link "Attendance" at bounding box center [312, 94] width 39 height 17
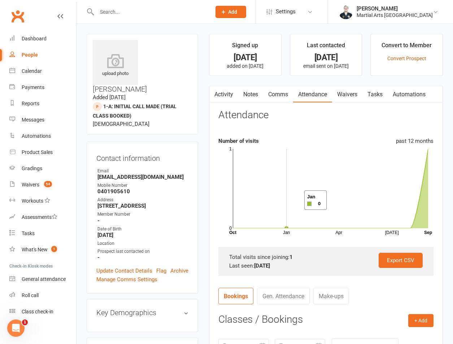
scroll to position [168, 0]
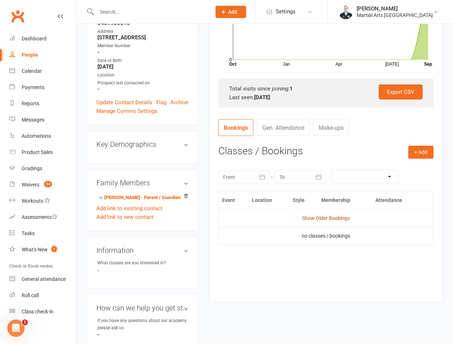
click at [326, 221] on link "Show Older Bookings" at bounding box center [326, 218] width 48 height 6
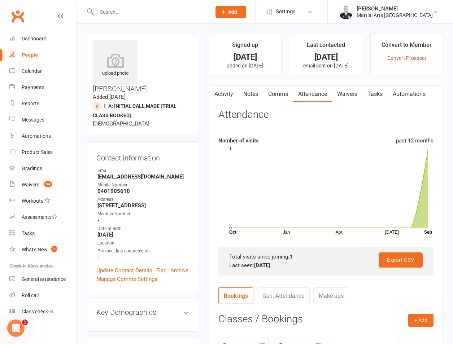
scroll to position [0, 0]
click at [410, 62] on li "Convert to Member Convert Prospect" at bounding box center [406, 55] width 73 height 42
click at [411, 59] on link "Convert Prospect" at bounding box center [406, 59] width 39 height 6
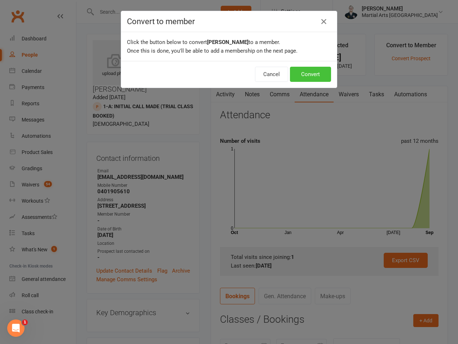
click at [306, 78] on button "Convert" at bounding box center [310, 74] width 41 height 15
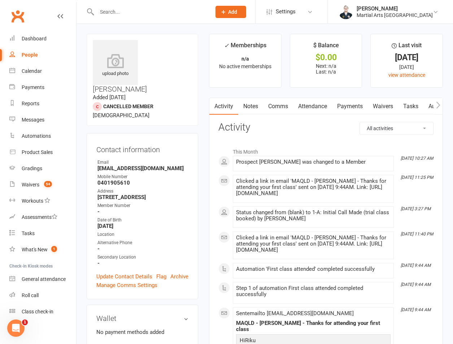
scroll to position [168, 0]
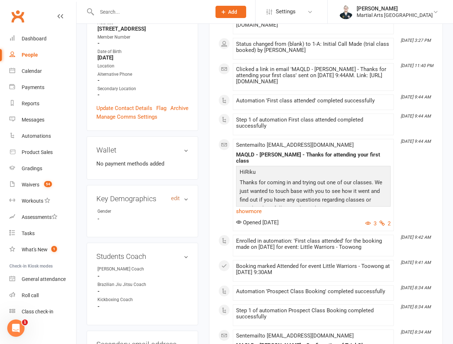
click at [175, 196] on link "edit" at bounding box center [175, 199] width 9 height 6
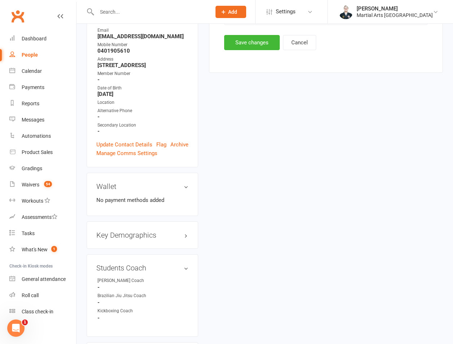
scroll to position [62, 0]
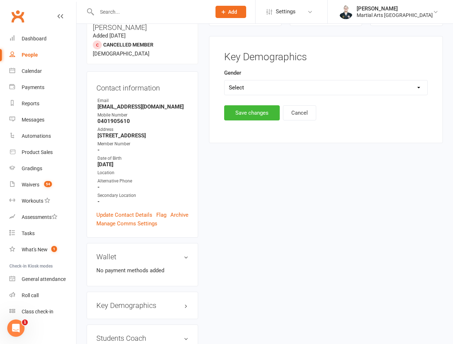
click at [255, 92] on select "Select [DEMOGRAPHIC_DATA] [DEMOGRAPHIC_DATA]" at bounding box center [325, 87] width 203 height 14
select select "[DEMOGRAPHIC_DATA]"
click at [224, 80] on select "Select [DEMOGRAPHIC_DATA] [DEMOGRAPHIC_DATA]" at bounding box center [325, 87] width 203 height 14
drag, startPoint x: 252, startPoint y: 113, endPoint x: 208, endPoint y: 169, distance: 71.0
click at [251, 114] on button "Save changes" at bounding box center [252, 112] width 56 height 15
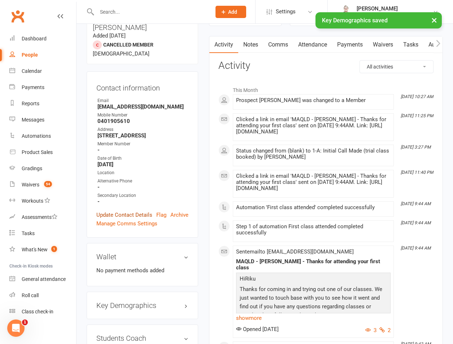
click at [119, 211] on link "Update Contact Details" at bounding box center [124, 215] width 56 height 9
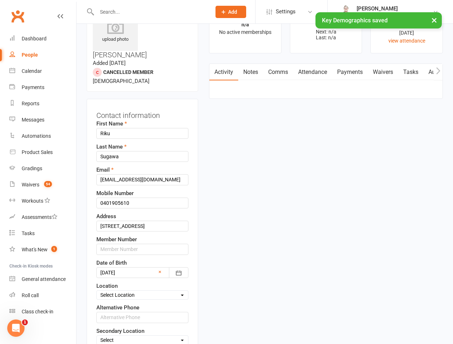
scroll to position [34, 0]
click at [151, 291] on select "Select Location [GEOGRAPHIC_DATA] [GEOGRAPHIC_DATA] ONLINE - Zoom Other Our [DE…" at bounding box center [142, 295] width 91 height 8
select select "9"
click at [97, 291] on select "Select Location [GEOGRAPHIC_DATA] [GEOGRAPHIC_DATA] ONLINE - Zoom Other Our [DE…" at bounding box center [142, 295] width 91 height 8
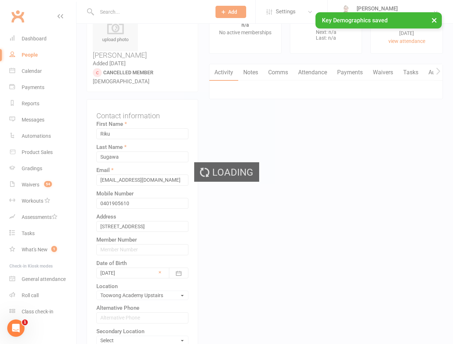
scroll to position [202, 0]
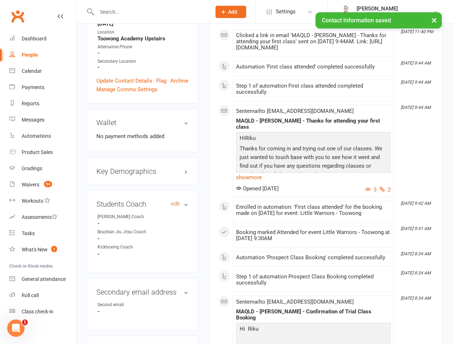
click at [173, 201] on link "edit" at bounding box center [175, 204] width 9 height 6
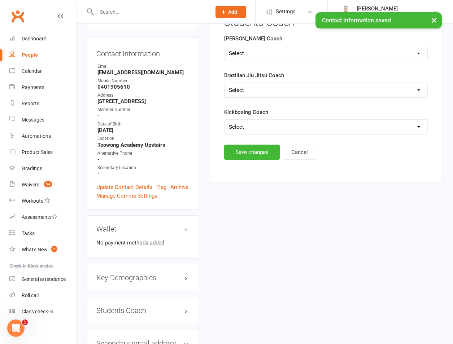
scroll to position [62, 0]
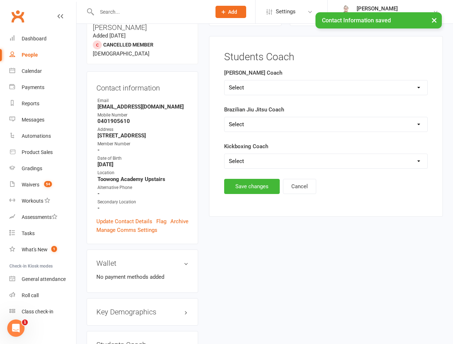
click at [258, 84] on select "Select [PERSON_NAME] [PERSON_NAME] [PERSON_NAME] [PERSON_NAME]" at bounding box center [325, 87] width 203 height 14
select select "[PERSON_NAME]"
click at [224, 80] on select "Select [PERSON_NAME] [PERSON_NAME] [PERSON_NAME] [PERSON_NAME]" at bounding box center [325, 87] width 203 height 14
click at [246, 188] on button "Save changes" at bounding box center [252, 186] width 56 height 15
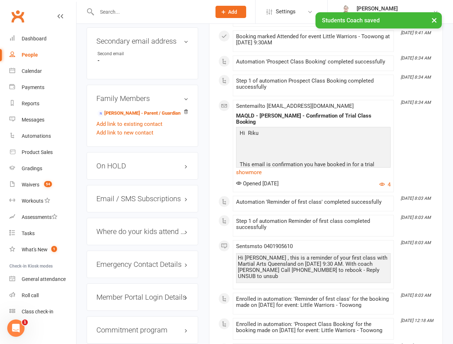
scroll to position [567, 0]
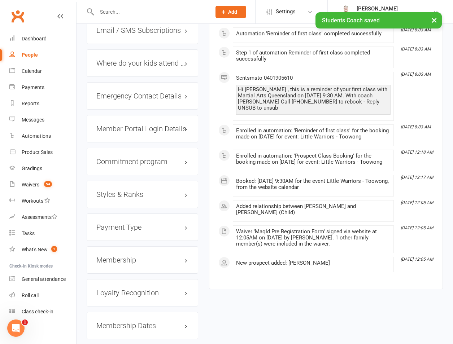
click at [125, 190] on h3 "Styles & Ranks" at bounding box center [142, 194] width 92 height 8
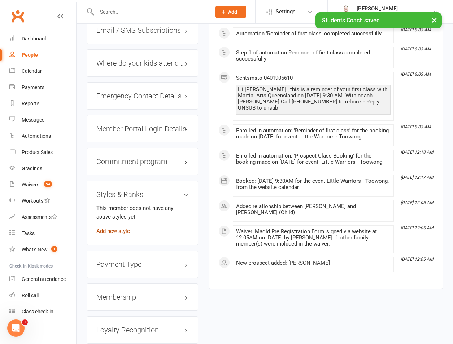
click at [119, 228] on link "Add new style" at bounding box center [113, 231] width 34 height 6
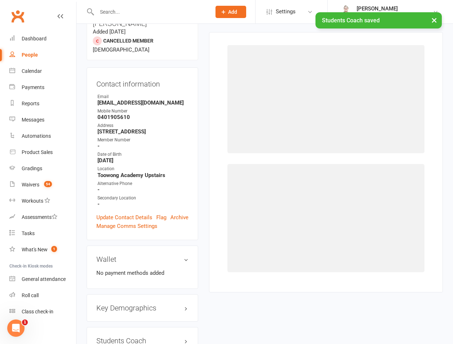
scroll to position [62, 0]
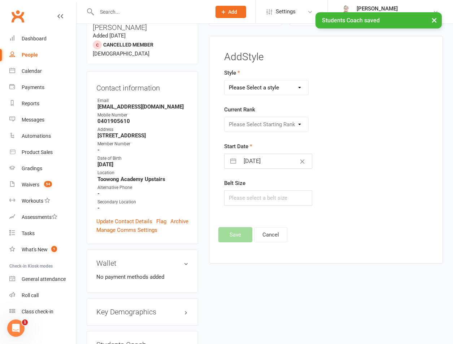
drag, startPoint x: 264, startPoint y: 84, endPoint x: 264, endPoint y: 93, distance: 8.7
click at [264, 84] on select "Please Select a style Brazilian Jiu Jitsu PUMMA Kickboxing Kids Brazilian Jiu J…" at bounding box center [266, 87] width 84 height 14
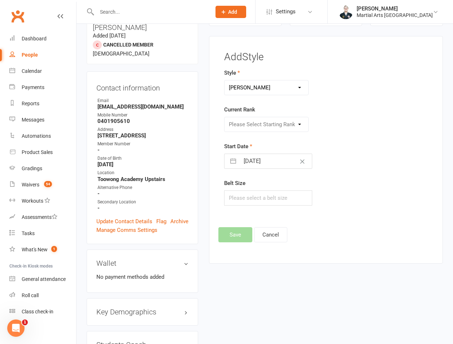
click at [224, 80] on select "Please Select a style Brazilian Jiu Jitsu PUMMA Kickboxing Kids Brazilian Jiu J…" at bounding box center [266, 87] width 84 height 14
click at [266, 84] on select "Brazilian Jiu Jitsu PUMMA Kickboxing Kids Brazilian Jiu Jitsu Monkeys Kids Kick…" at bounding box center [266, 87] width 84 height 14
select select "700"
click at [224, 80] on select "Brazilian Jiu Jitsu PUMMA Kickboxing Kids Brazilian Jiu Jitsu Monkeys Kids Kick…" at bounding box center [266, 87] width 84 height 14
click at [257, 129] on select "Please Select Starting Rank White White and Yellow White and Orange White and G…" at bounding box center [266, 124] width 84 height 14
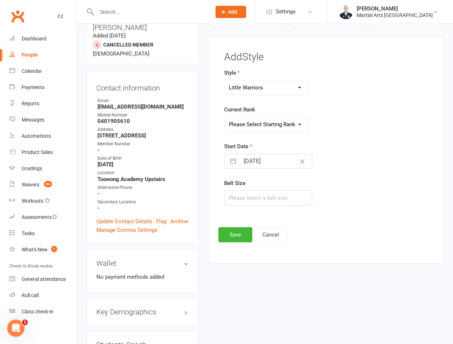
select select "6255"
click at [224, 117] on select "Please Select Starting Rank White White and Yellow White and Orange White and G…" at bounding box center [266, 124] width 84 height 14
select select "7"
select select "2025"
select select "8"
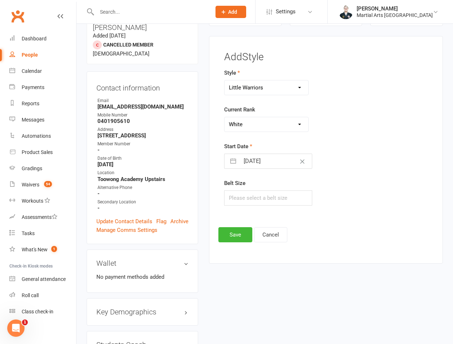
select select "2025"
select select "9"
select select "2025"
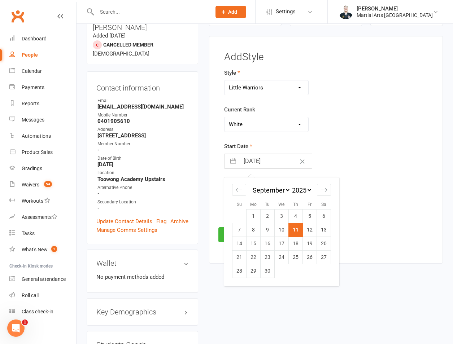
click at [266, 161] on input "[DATE]" at bounding box center [276, 161] width 72 height 14
click at [319, 225] on td "13" at bounding box center [324, 230] width 14 height 14
type input "[DATE]"
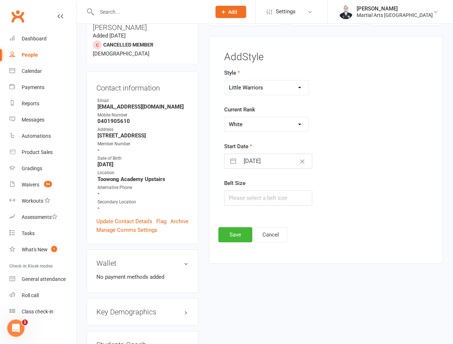
click at [254, 174] on form "Style Brazilian Jiu Jitsu PUMMA Kickboxing Kids Brazilian Jiu Jitsu Monkeys Kid…" at bounding box center [290, 137] width 132 height 137
drag, startPoint x: 263, startPoint y: 163, endPoint x: 283, endPoint y: 173, distance: 22.7
click at [273, 167] on input "[DATE]" at bounding box center [276, 161] width 72 height 14
select select "7"
select select "2025"
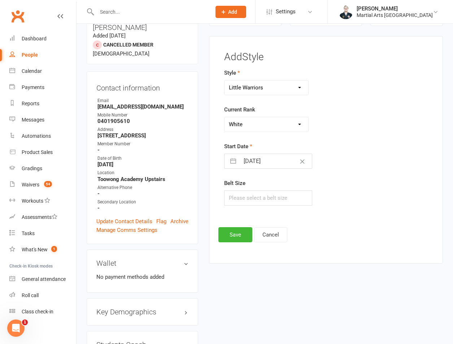
select select "8"
select select "2025"
select select "9"
select select "2025"
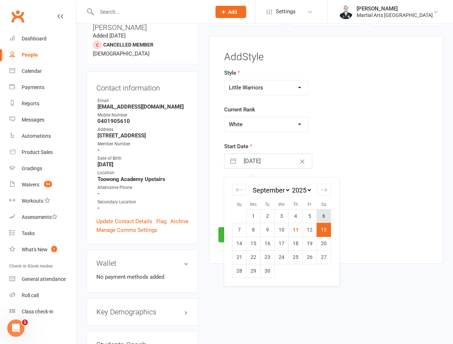
click at [325, 212] on td "6" at bounding box center [324, 216] width 14 height 14
type input "[DATE]"
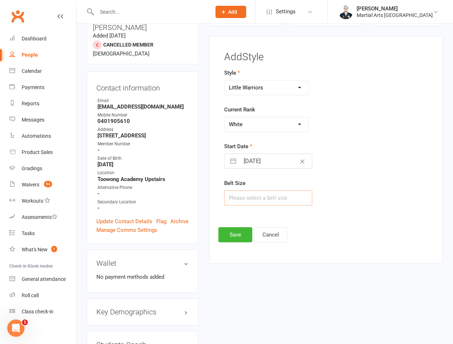
click at [260, 202] on input "text" at bounding box center [268, 197] width 88 height 15
type input "000"
click at [236, 234] on button "Save" at bounding box center [235, 234] width 34 height 15
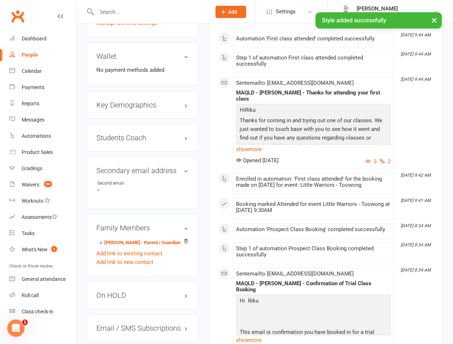
scroll to position [728, 0]
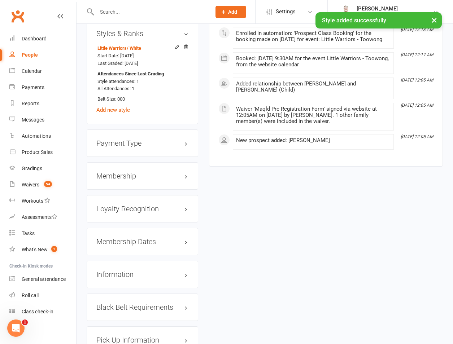
click at [124, 162] on div "Membership" at bounding box center [142, 175] width 111 height 27
click at [127, 172] on h3 "Membership" at bounding box center [142, 176] width 92 height 8
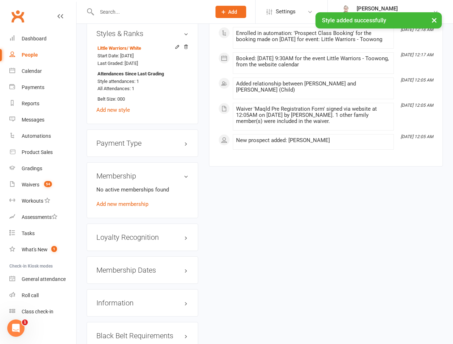
click at [124, 201] on link "Add new membership" at bounding box center [122, 204] width 52 height 6
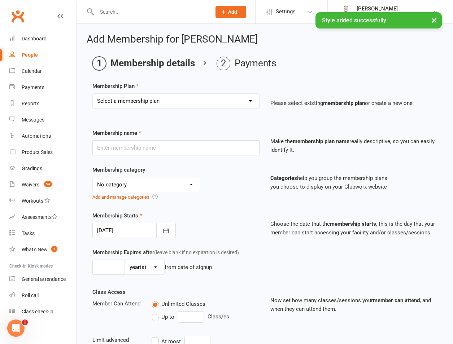
drag, startPoint x: 138, startPoint y: 100, endPoint x: 138, endPoint y: 108, distance: 8.7
click at [138, 100] on select "Select a membership plan Create new Membership Plan 1 day per week 2 days per w…" at bounding box center [176, 101] width 166 height 14
select select "1"
click at [93, 94] on select "Select a membership plan Create new Membership Plan 1 day per week 2 days per w…" at bounding box center [176, 101] width 166 height 14
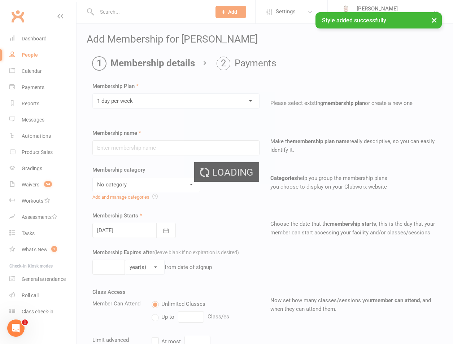
type input "1 day per week"
select select "3"
type input "0"
type input "1"
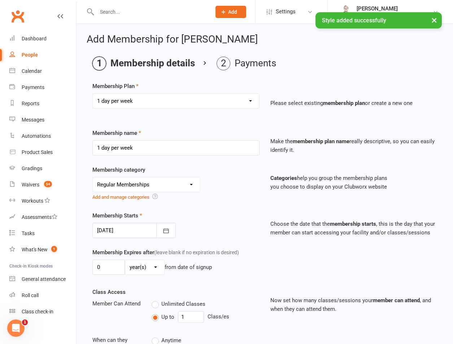
click at [114, 230] on div at bounding box center [133, 230] width 83 height 15
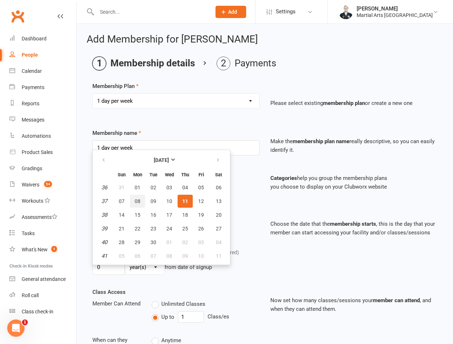
click at [144, 203] on button "08" at bounding box center [137, 201] width 15 height 13
type input "[DATE]"
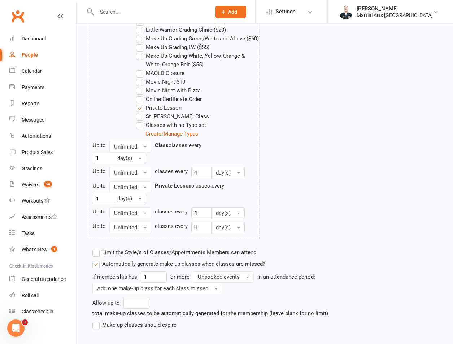
scroll to position [515, 0]
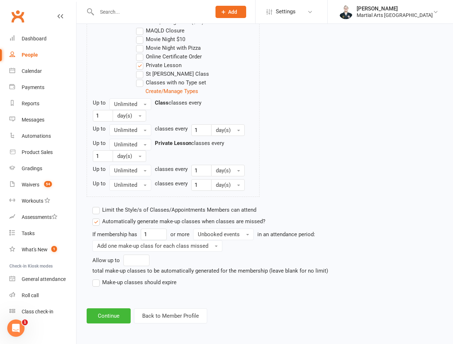
click at [117, 284] on label "Make-up classes should expire" at bounding box center [134, 282] width 84 height 9
click at [97, 278] on input "Make-up classes should expire" at bounding box center [94, 278] width 5 height 0
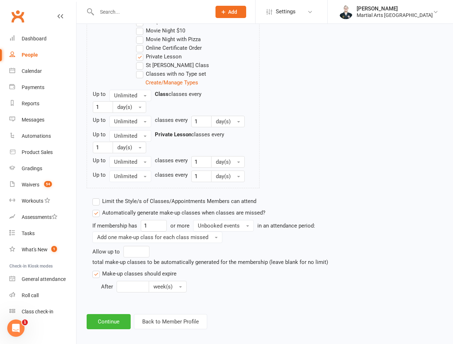
click at [123, 293] on input "number" at bounding box center [133, 287] width 32 height 12
type input "12"
click at [221, 232] on button "Unbooked events" at bounding box center [223, 226] width 61 height 12
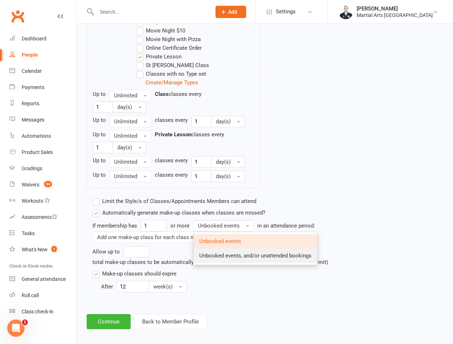
click at [221, 259] on span "Unbooked events, and/or unattended bookings" at bounding box center [255, 255] width 112 height 6
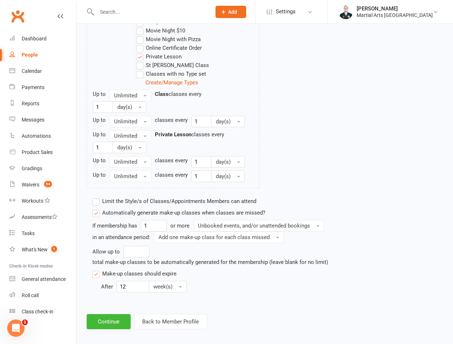
click at [138, 206] on label "Limit the Style/s of Classes/Appointments Members can attend" at bounding box center [174, 201] width 164 height 9
click at [97, 197] on input "Limit the Style/s of Classes/Appointments Members can attend" at bounding box center [94, 197] width 5 height 0
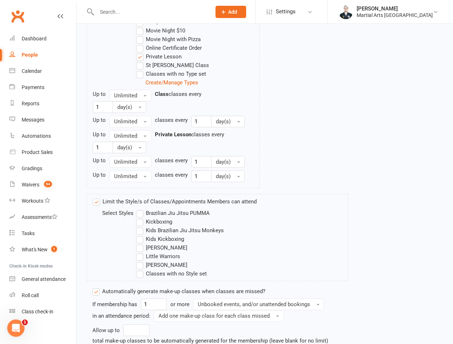
click at [151, 261] on label "Little Warriors" at bounding box center [158, 256] width 44 height 9
click at [141, 252] on input "Little Warriors" at bounding box center [138, 252] width 5 height 0
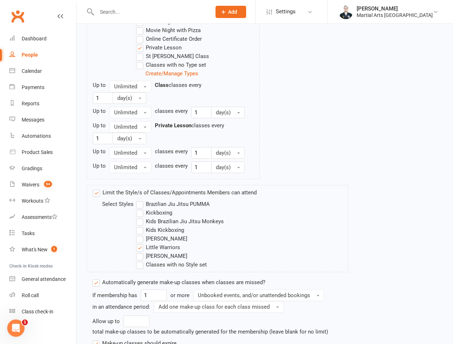
scroll to position [608, 0]
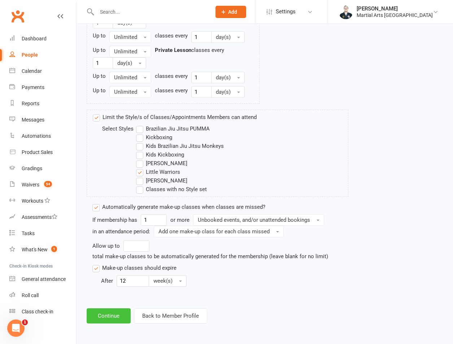
click at [107, 320] on button "Continue" at bounding box center [109, 315] width 44 height 15
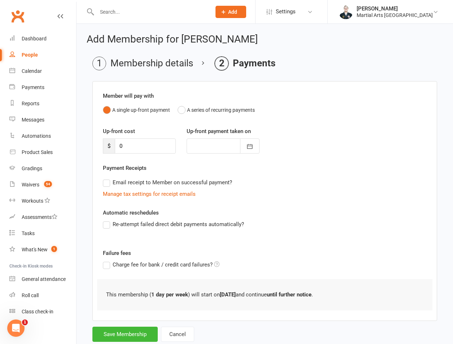
scroll to position [20, 0]
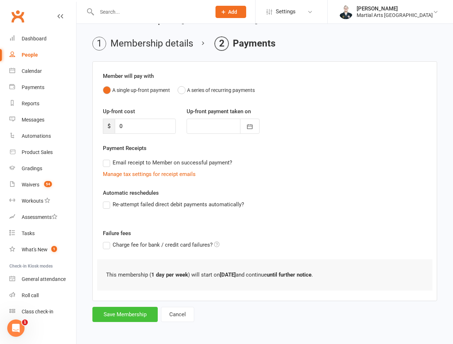
click at [120, 311] on button "Save Membership" at bounding box center [124, 314] width 65 height 15
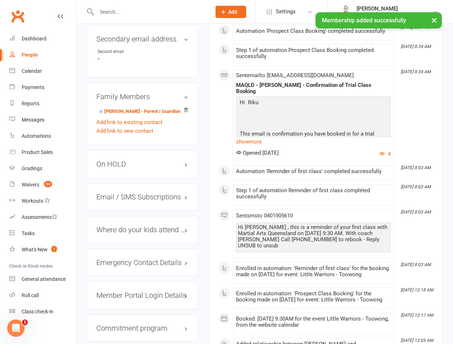
scroll to position [791, 0]
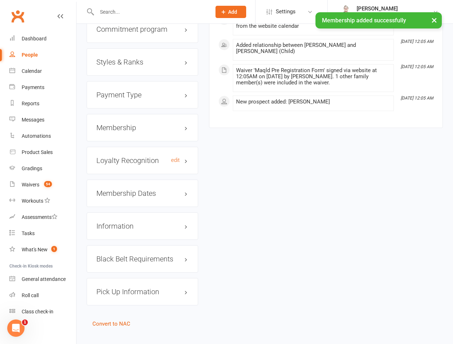
click at [170, 157] on h3 "Loyalty Recognition edit" at bounding box center [142, 161] width 92 height 8
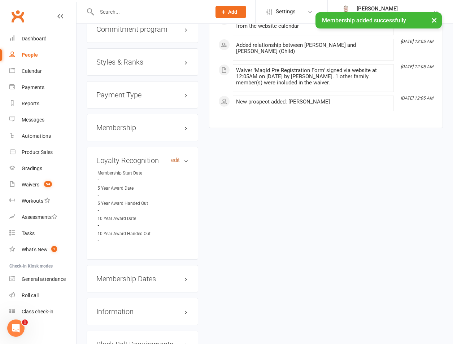
click at [174, 157] on link "edit" at bounding box center [175, 160] width 9 height 6
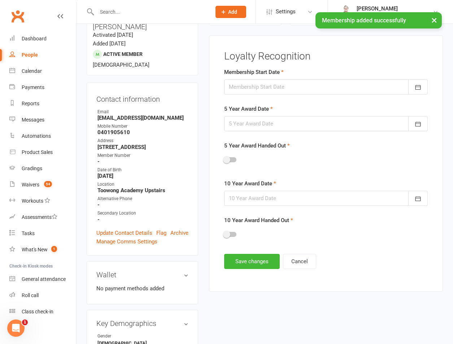
scroll to position [62, 0]
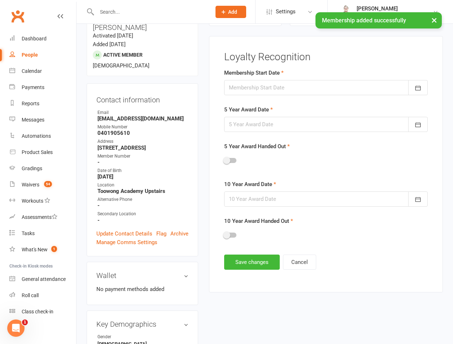
click at [286, 94] on div at bounding box center [325, 87] width 203 height 15
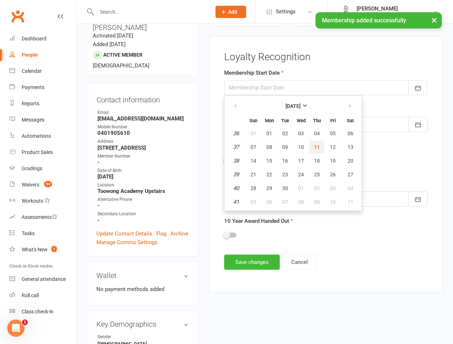
click at [320, 151] on button "11" at bounding box center [316, 147] width 15 height 13
type input "[DATE]"
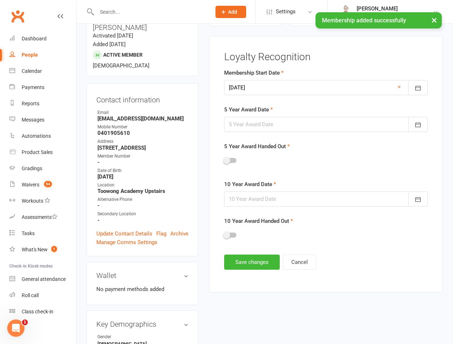
click at [302, 123] on div at bounding box center [325, 124] width 203 height 15
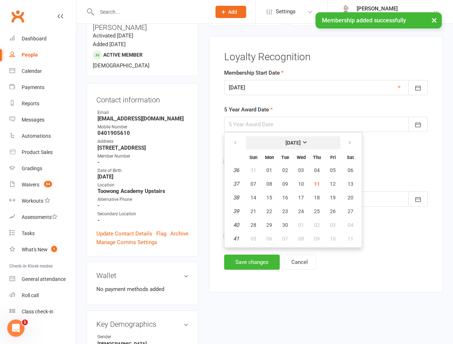
click at [292, 140] on strong "[DATE]" at bounding box center [292, 143] width 15 height 6
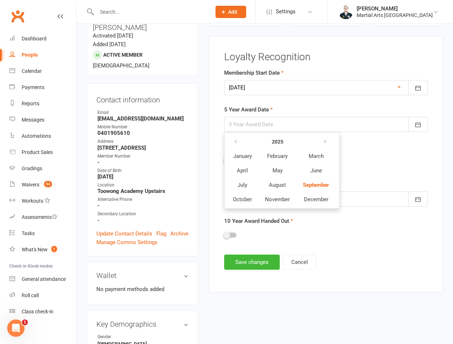
click at [291, 141] on button "2025" at bounding box center [277, 141] width 36 height 13
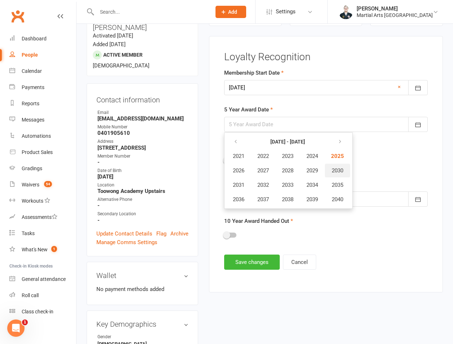
click at [339, 175] on button "2030" at bounding box center [337, 171] width 25 height 14
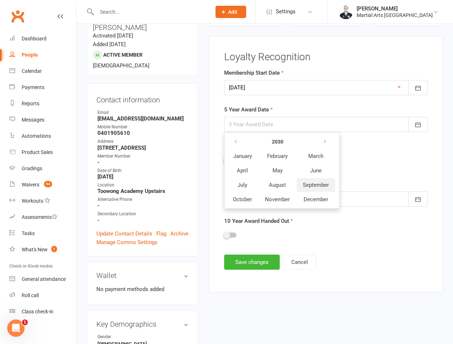
click at [308, 188] on span "September" at bounding box center [316, 185] width 26 height 6
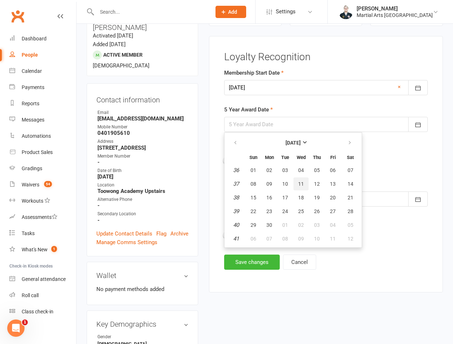
click at [302, 182] on span "11" at bounding box center [301, 184] width 6 height 6
type input "[DATE]"
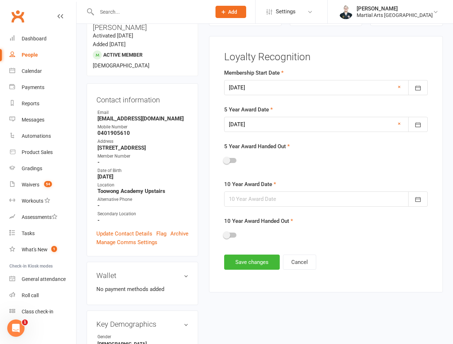
click at [296, 193] on div at bounding box center [325, 199] width 203 height 15
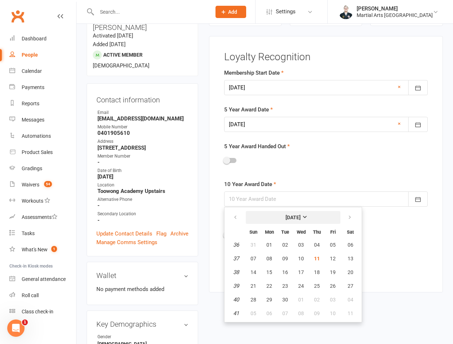
click at [260, 215] on button "[DATE]" at bounding box center [293, 217] width 95 height 13
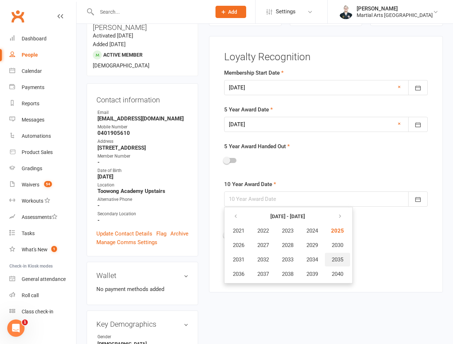
click at [333, 261] on button "2035" at bounding box center [337, 260] width 25 height 14
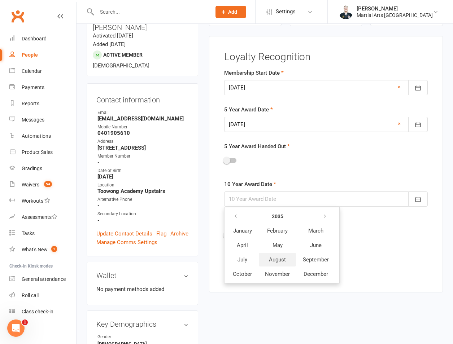
click at [281, 262] on span "August" at bounding box center [277, 259] width 17 height 6
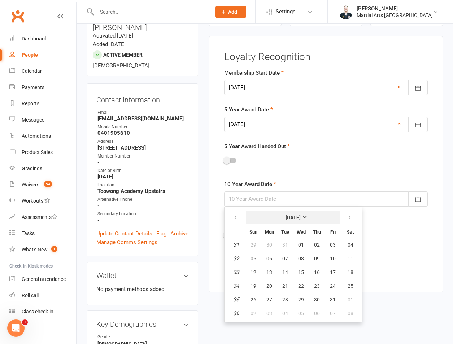
click at [292, 218] on strong "[DATE]" at bounding box center [292, 218] width 15 height 6
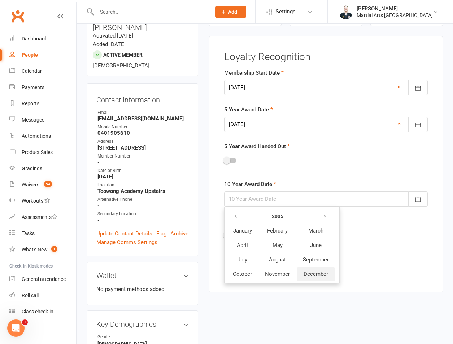
click at [316, 267] on button "December" at bounding box center [315, 274] width 38 height 14
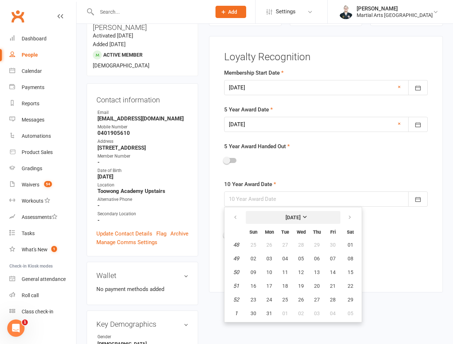
click at [300, 219] on strong "[DATE]" at bounding box center [292, 218] width 15 height 6
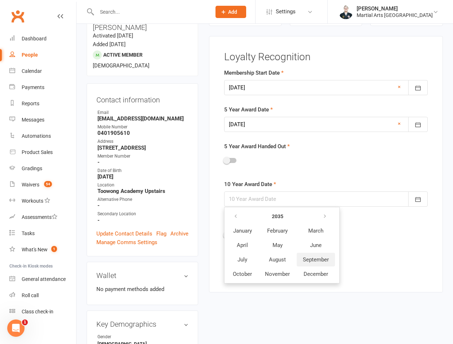
click at [315, 266] on button "September" at bounding box center [315, 260] width 38 height 14
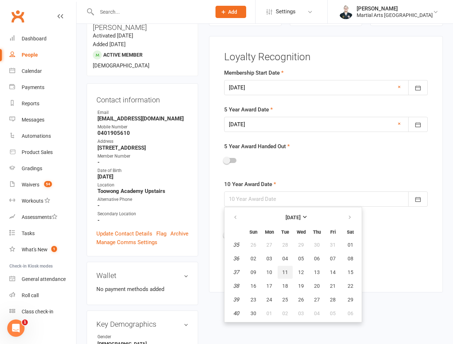
click at [286, 278] on button "11" at bounding box center [284, 272] width 15 height 13
type input "[DATE]"
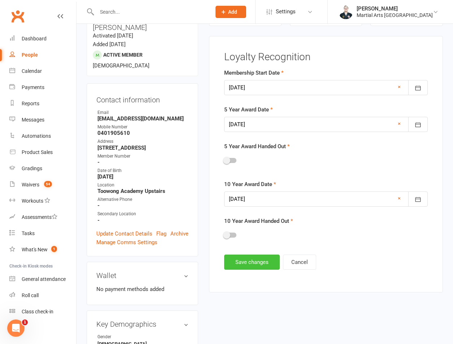
click at [257, 256] on button "Save changes" at bounding box center [252, 262] width 56 height 15
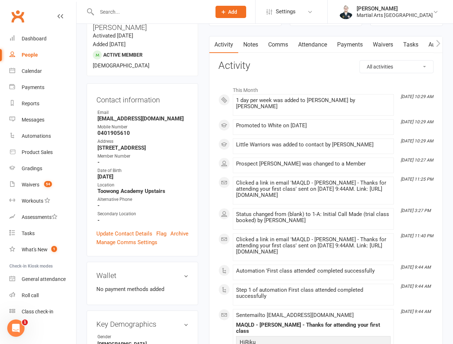
click at [319, 39] on link "Attendance" at bounding box center [312, 44] width 39 height 17
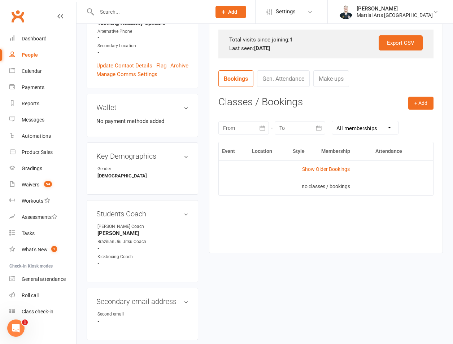
scroll to position [230, 0]
click at [320, 171] on link "Show Older Bookings" at bounding box center [326, 169] width 48 height 6
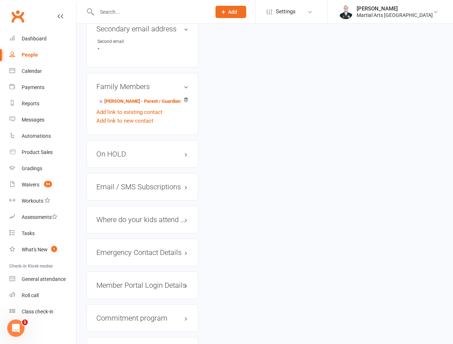
scroll to position [567, 0]
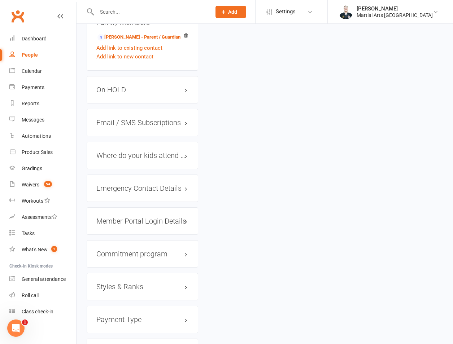
click at [124, 217] on h3 "Member Portal Login Details" at bounding box center [142, 221] width 92 height 8
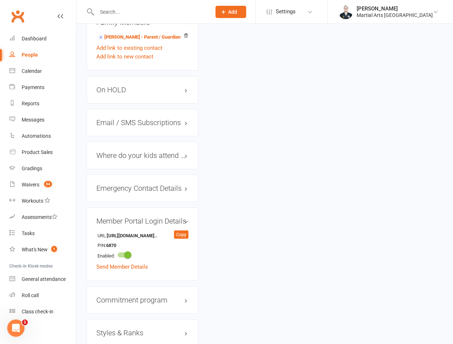
click at [121, 249] on div "URL: [URL][DOMAIN_NAME].. Copy PIN: 6870 Enabled: Send Member Details" at bounding box center [142, 250] width 92 height 41
click at [121, 264] on link "Send Member Details" at bounding box center [122, 267] width 52 height 6
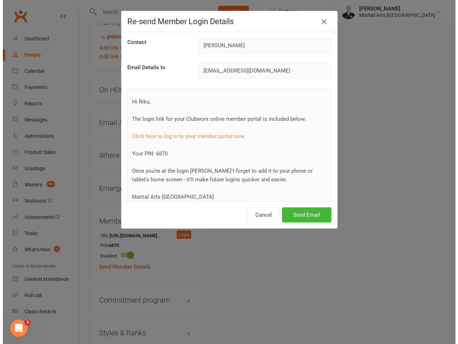
scroll to position [558, 0]
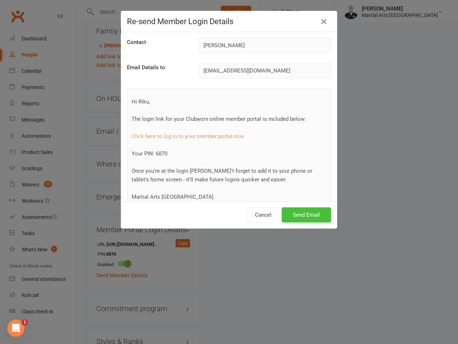
click at [296, 208] on button "Send Email" at bounding box center [306, 214] width 49 height 15
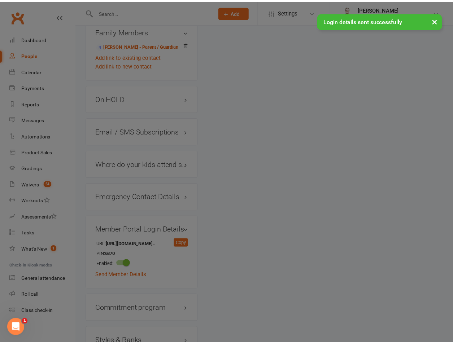
scroll to position [567, 0]
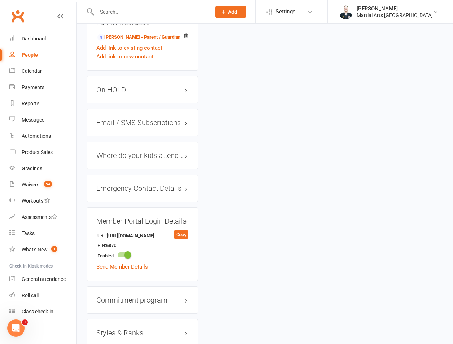
click at [117, 7] on input "text" at bounding box center [150, 12] width 111 height 10
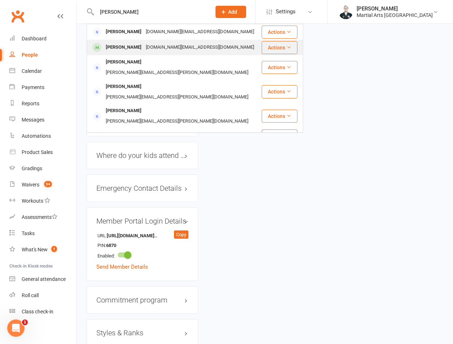
type input "[PERSON_NAME]"
click at [126, 47] on div "[PERSON_NAME]" at bounding box center [124, 47] width 40 height 10
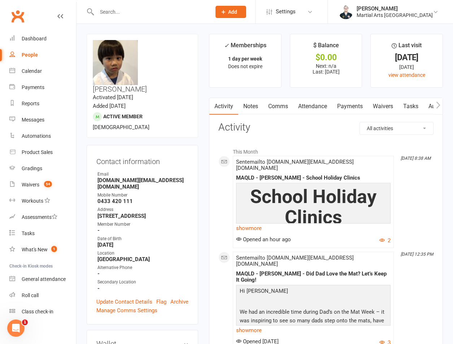
click at [310, 108] on link "Attendance" at bounding box center [312, 106] width 39 height 17
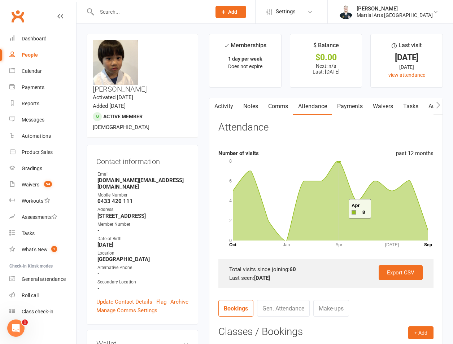
scroll to position [168, 0]
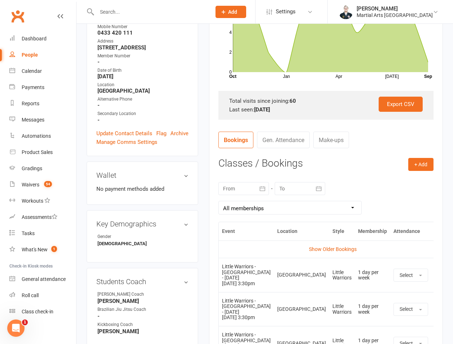
click at [243, 188] on div at bounding box center [243, 188] width 50 height 13
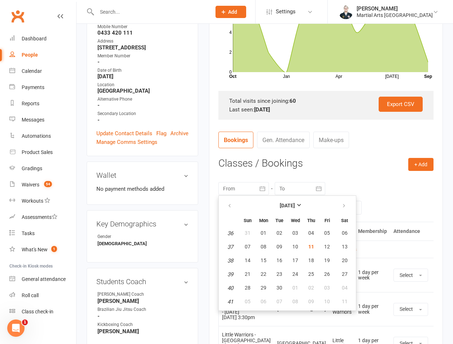
click at [400, 194] on div "[DATE] Sun Mon Tue Wed Thu Fri Sat 36 31 01 02 03 04 05 06 37 07 08 09 10 11 12…" at bounding box center [325, 198] width 215 height 47
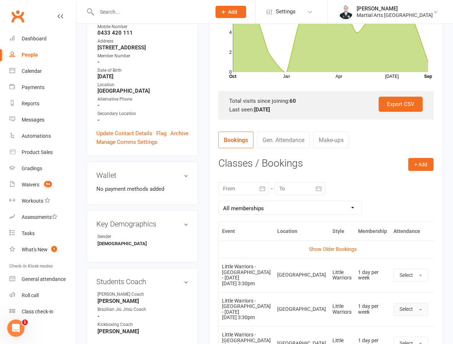
click at [419, 311] on span "button" at bounding box center [420, 309] width 3 height 1
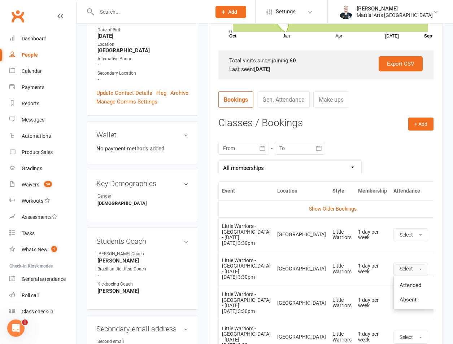
scroll to position [337, 0]
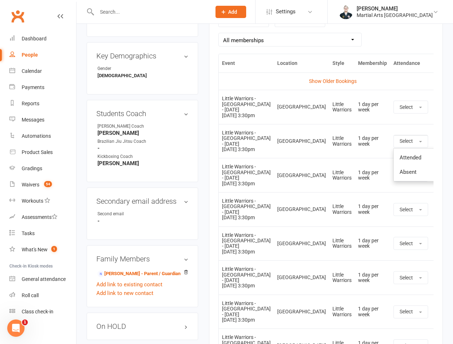
click at [431, 155] on td "More info View event Remove booking" at bounding box center [438, 141] width 15 height 34
click at [435, 145] on icon at bounding box center [438, 141] width 7 height 7
click at [405, 148] on button "Select" at bounding box center [410, 141] width 35 height 13
click at [399, 175] on span "Absent" at bounding box center [407, 172] width 17 height 6
click at [399, 144] on span "Absent" at bounding box center [407, 141] width 16 height 6
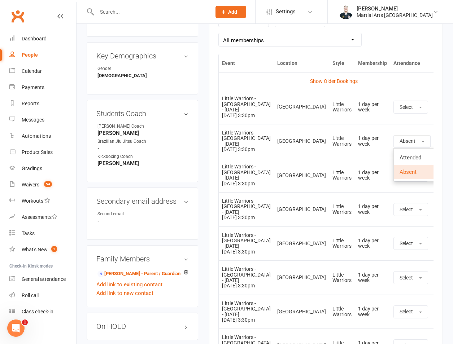
click at [438, 145] on icon at bounding box center [441, 141] width 7 height 7
click at [208, 114] on main "✓ Memberships 1 day per week Does not expire $ Balance $0.00 Next: n/a Last: [D…" at bounding box center [325, 96] width 245 height 799
click at [438, 213] on icon at bounding box center [441, 209] width 7 height 7
click at [394, 216] on button "Select" at bounding box center [410, 209] width 35 height 13
click at [399, 243] on span "Absent" at bounding box center [407, 240] width 17 height 6
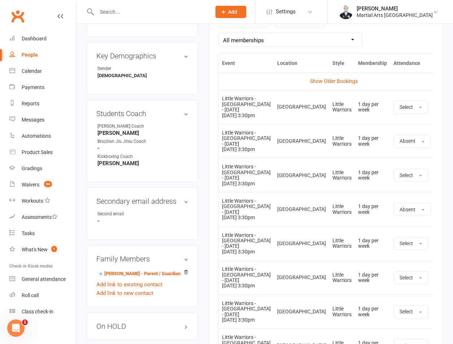
click at [112, 14] on input "text" at bounding box center [150, 12] width 111 height 10
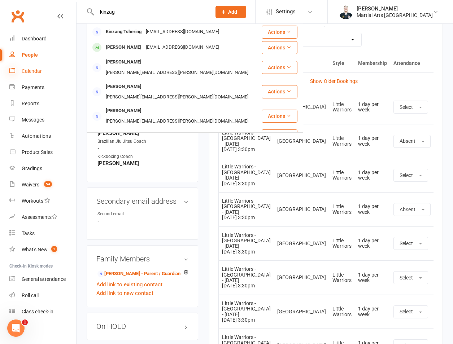
type input "kinzag"
